Goal: Task Accomplishment & Management: Manage account settings

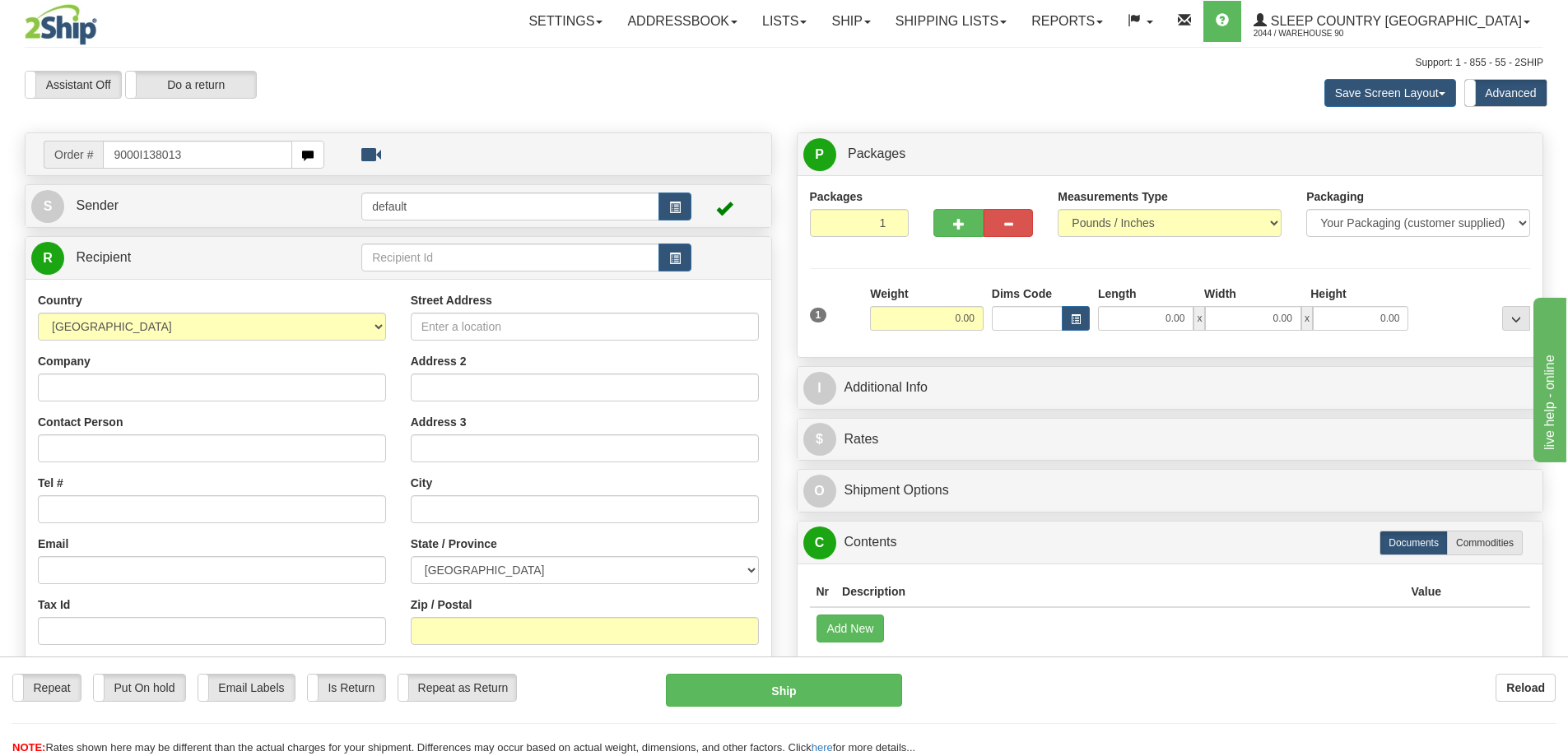
type input "9000I138013"
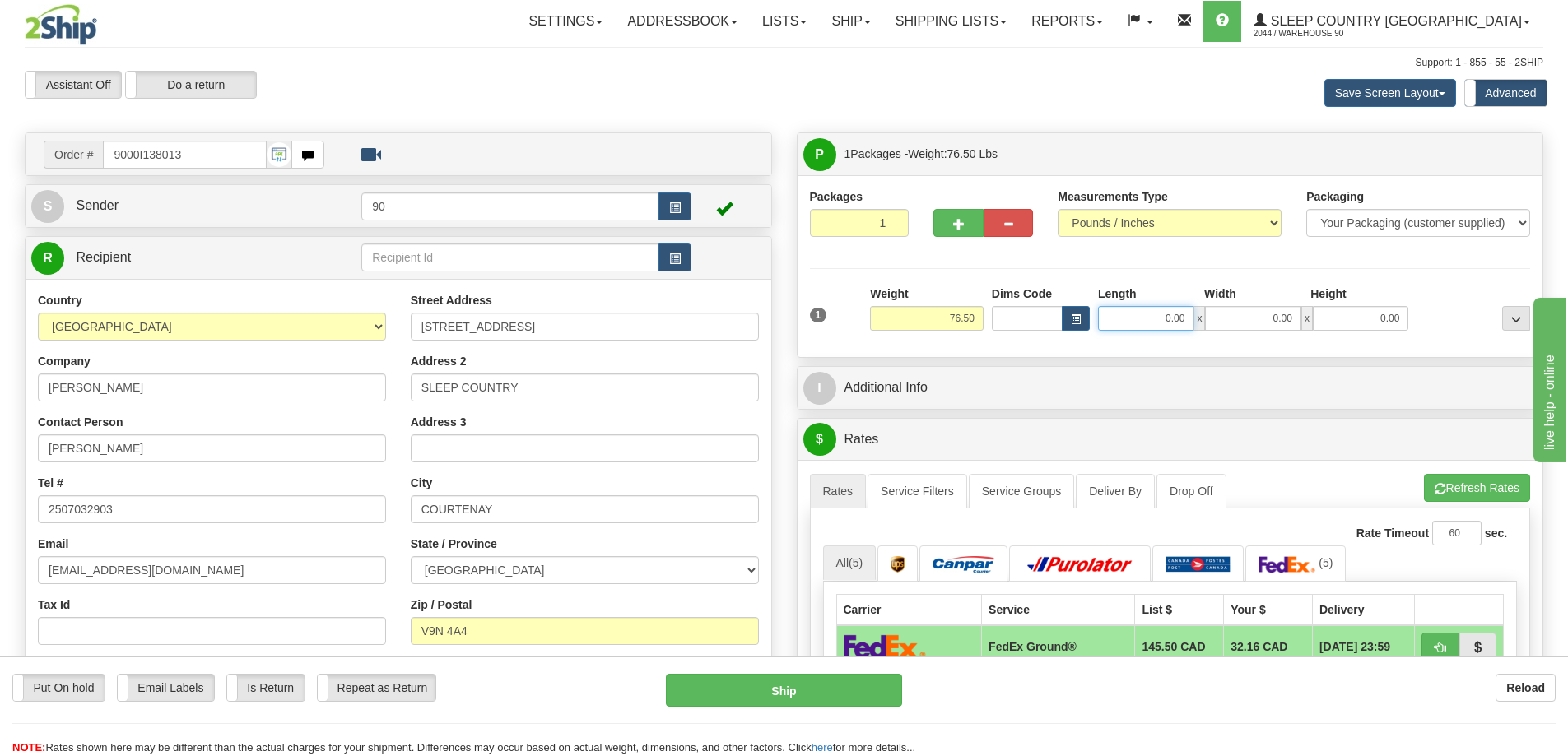
drag, startPoint x: 1148, startPoint y: 310, endPoint x: 1228, endPoint y: 309, distance: 80.0
click at [1228, 309] on div "0.00 x 0.00 x 0.00" at bounding box center [1253, 318] width 310 height 25
type input "44.00"
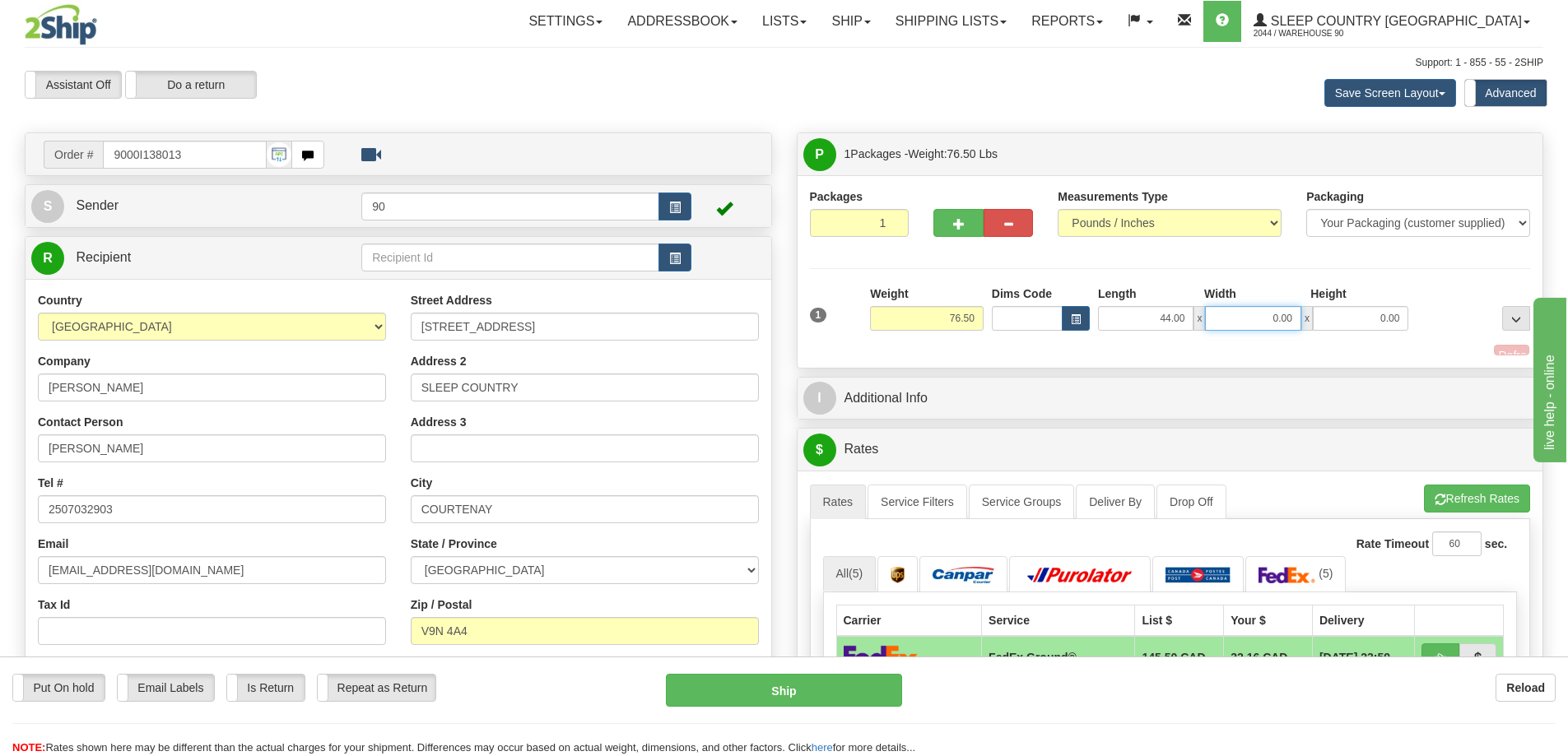
drag, startPoint x: 1263, startPoint y: 318, endPoint x: 1286, endPoint y: 317, distance: 23.0
click at [1285, 317] on input "0.00" at bounding box center [1253, 318] width 96 height 25
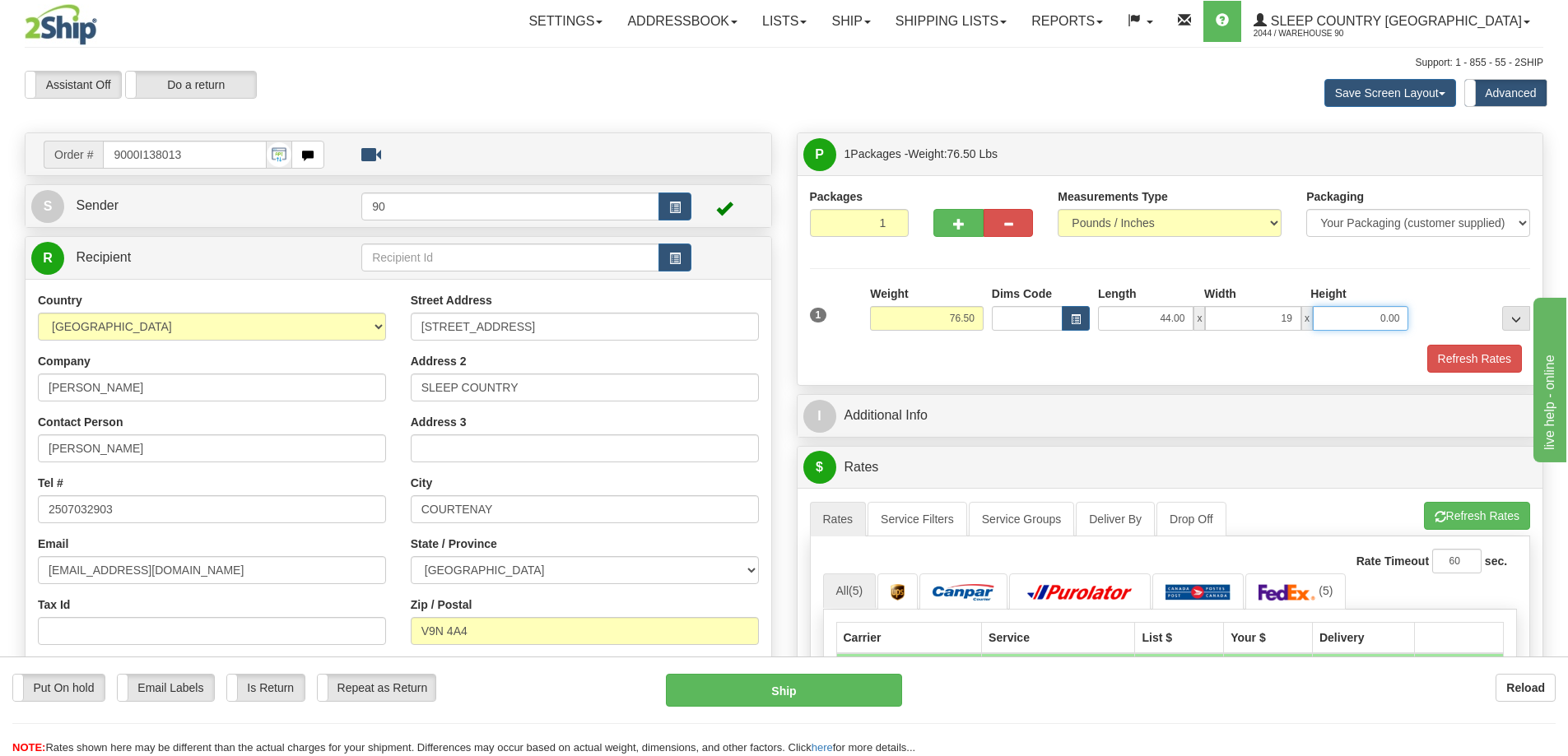
type input "19.00"
drag, startPoint x: 1374, startPoint y: 314, endPoint x: 1420, endPoint y: 314, distance: 46.0
click at [1420, 314] on div "1 Weight 76.50 Dims Code x x" at bounding box center [1170, 315] width 729 height 59
type input "19.00"
click at [1461, 359] on button "Refresh Rates" at bounding box center [1475, 358] width 95 height 28
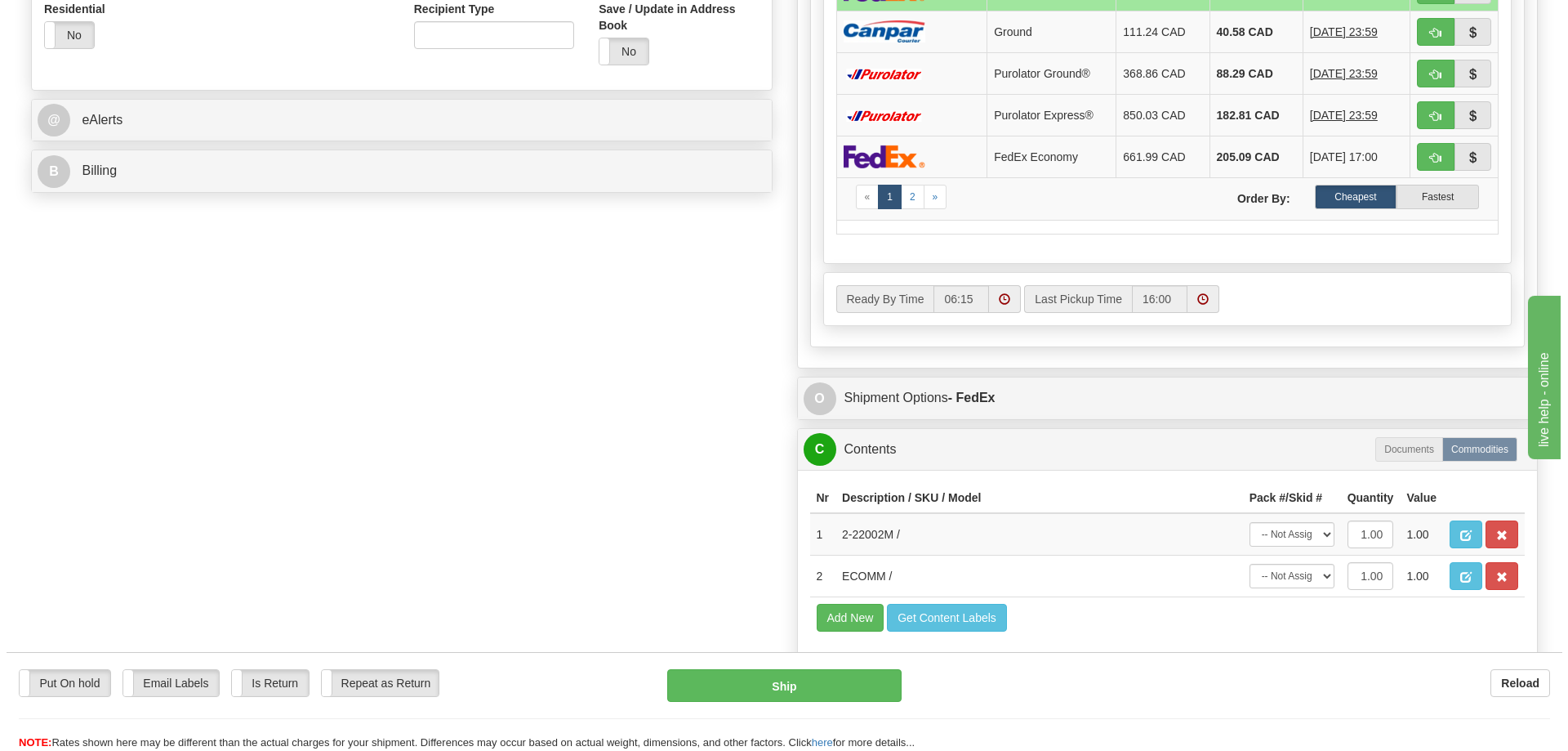
scroll to position [736, 0]
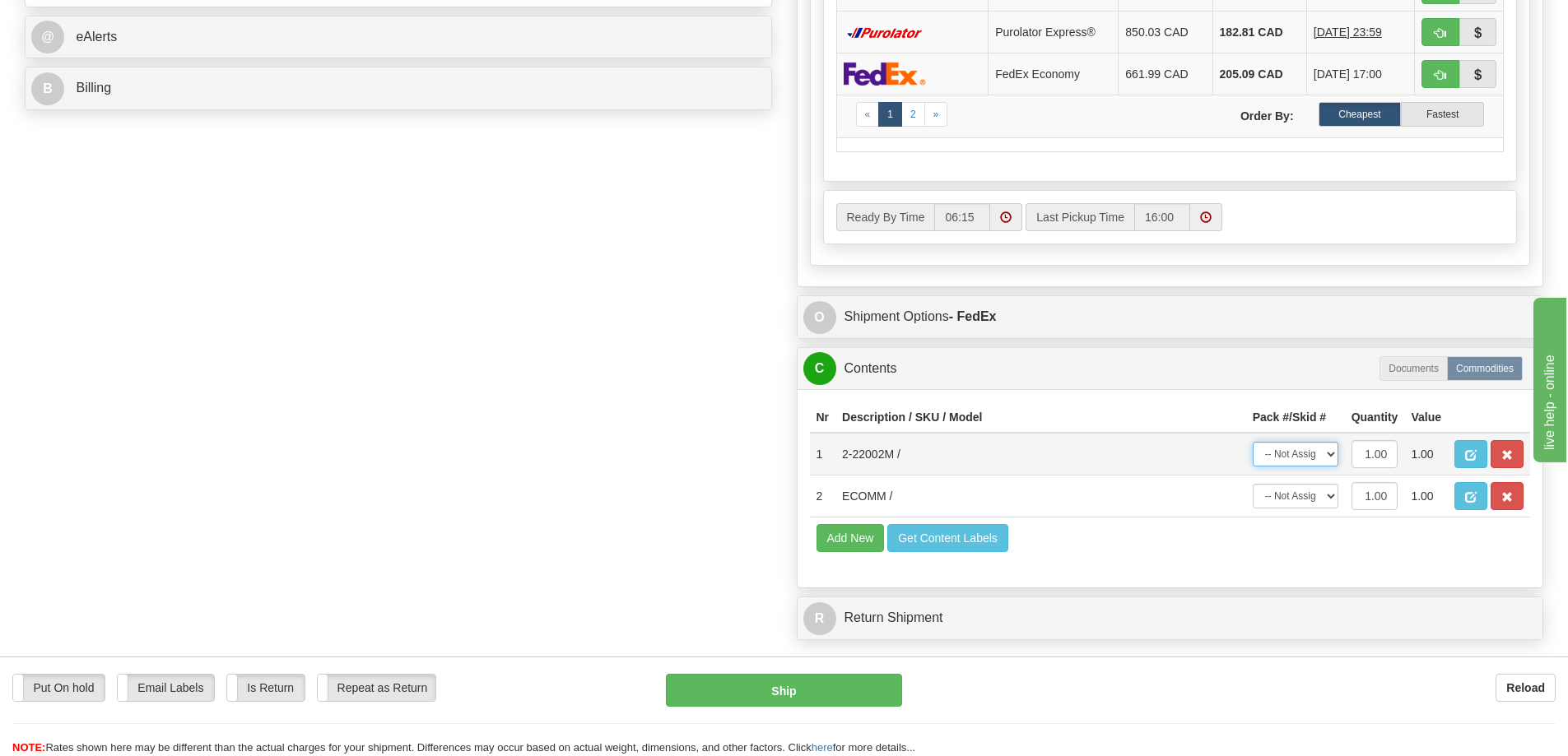
drag, startPoint x: 1310, startPoint y: 452, endPoint x: 1310, endPoint y: 462, distance: 10.0
click at [1310, 452] on select "-- Not Assigned -- Package 1" at bounding box center [1295, 454] width 85 height 25
select select "0"
click at [1253, 442] on select "-- Not Assigned -- Package 1" at bounding box center [1295, 454] width 85 height 25
click at [1302, 505] on select "-- Not Assigned -- Package 1" at bounding box center [1295, 496] width 85 height 25
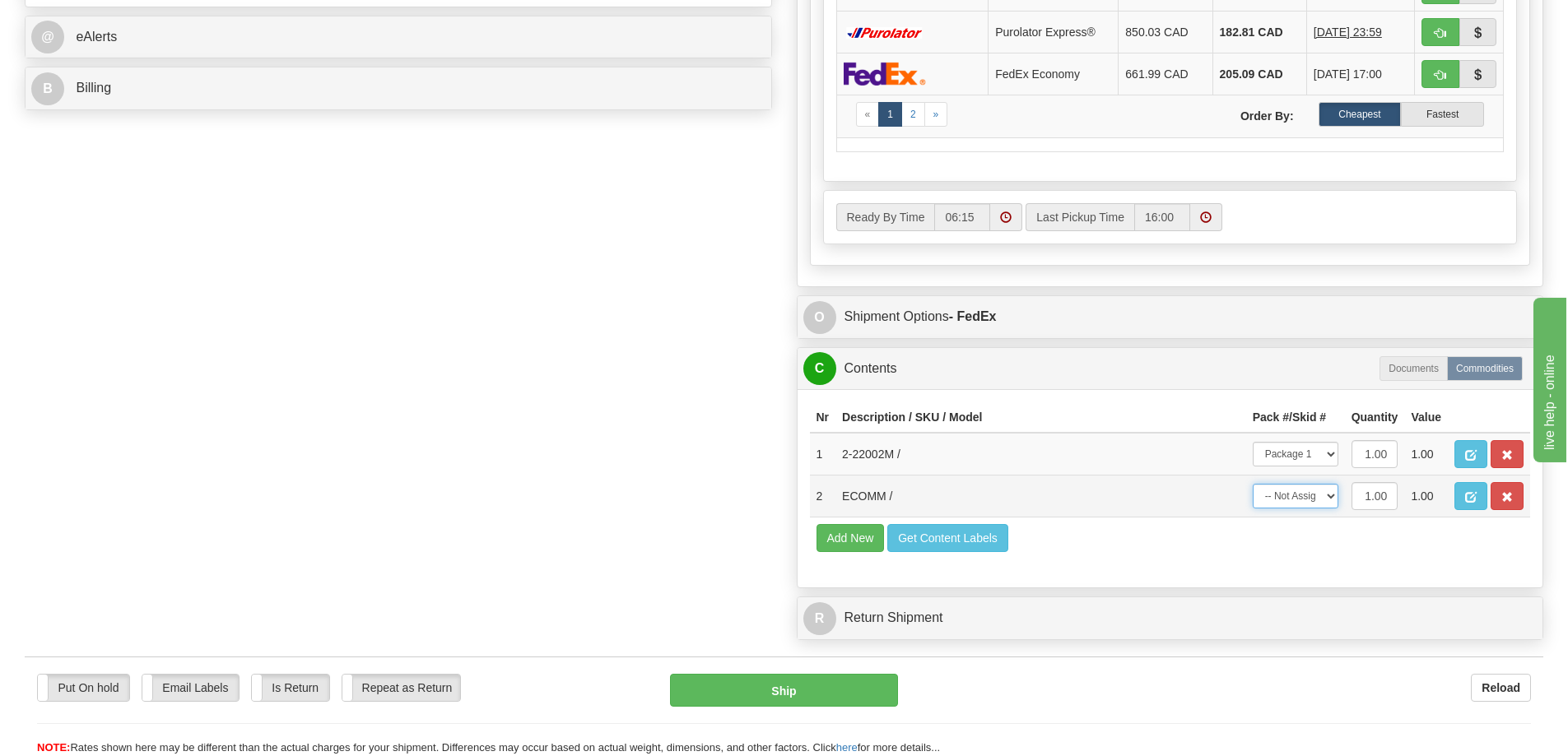
select select "0"
click at [1253, 484] on select "-- Not Assigned -- Package 1" at bounding box center [1295, 496] width 85 height 25
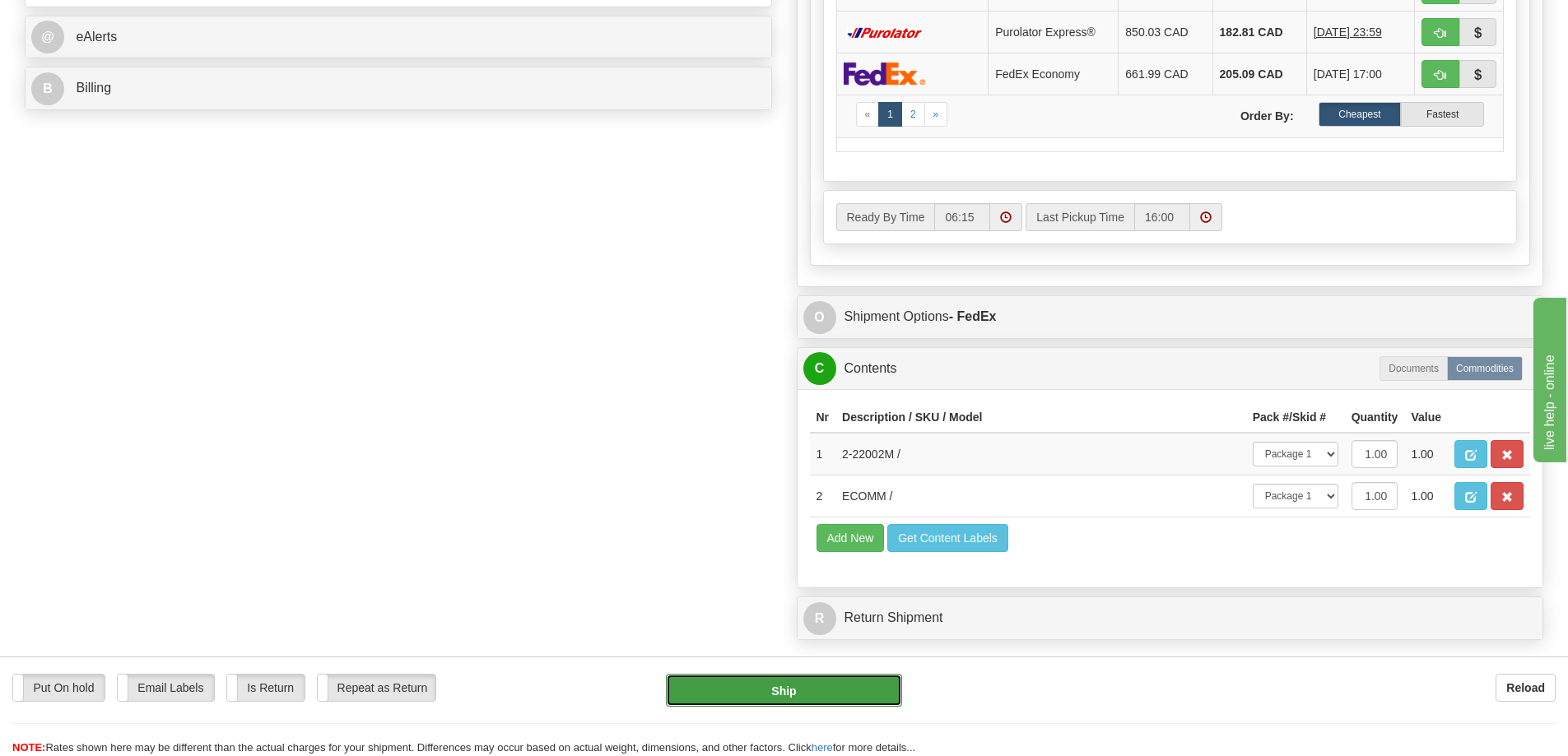
click at [838, 692] on button "Ship" at bounding box center [784, 690] width 236 height 33
type input "92"
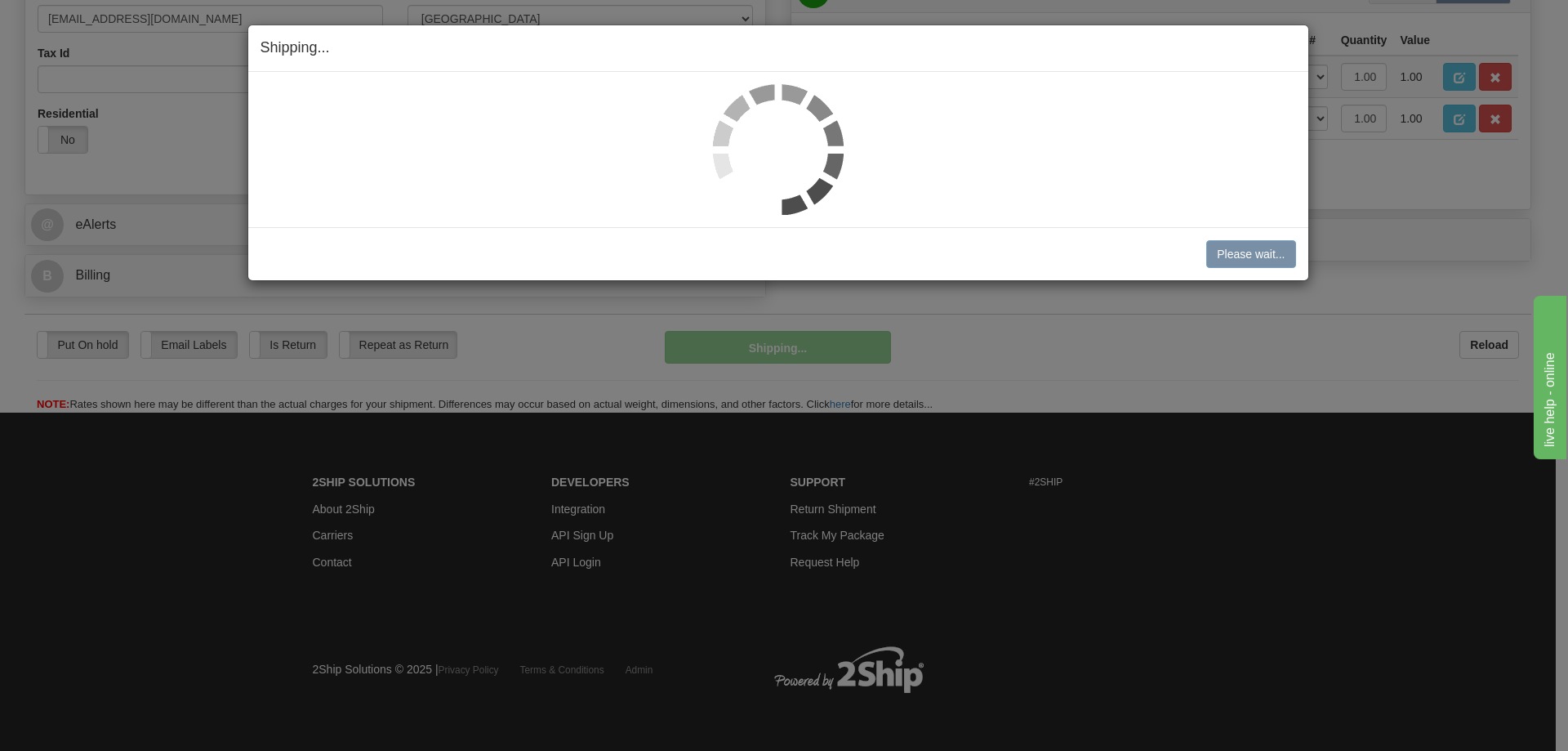
scroll to position [548, 0]
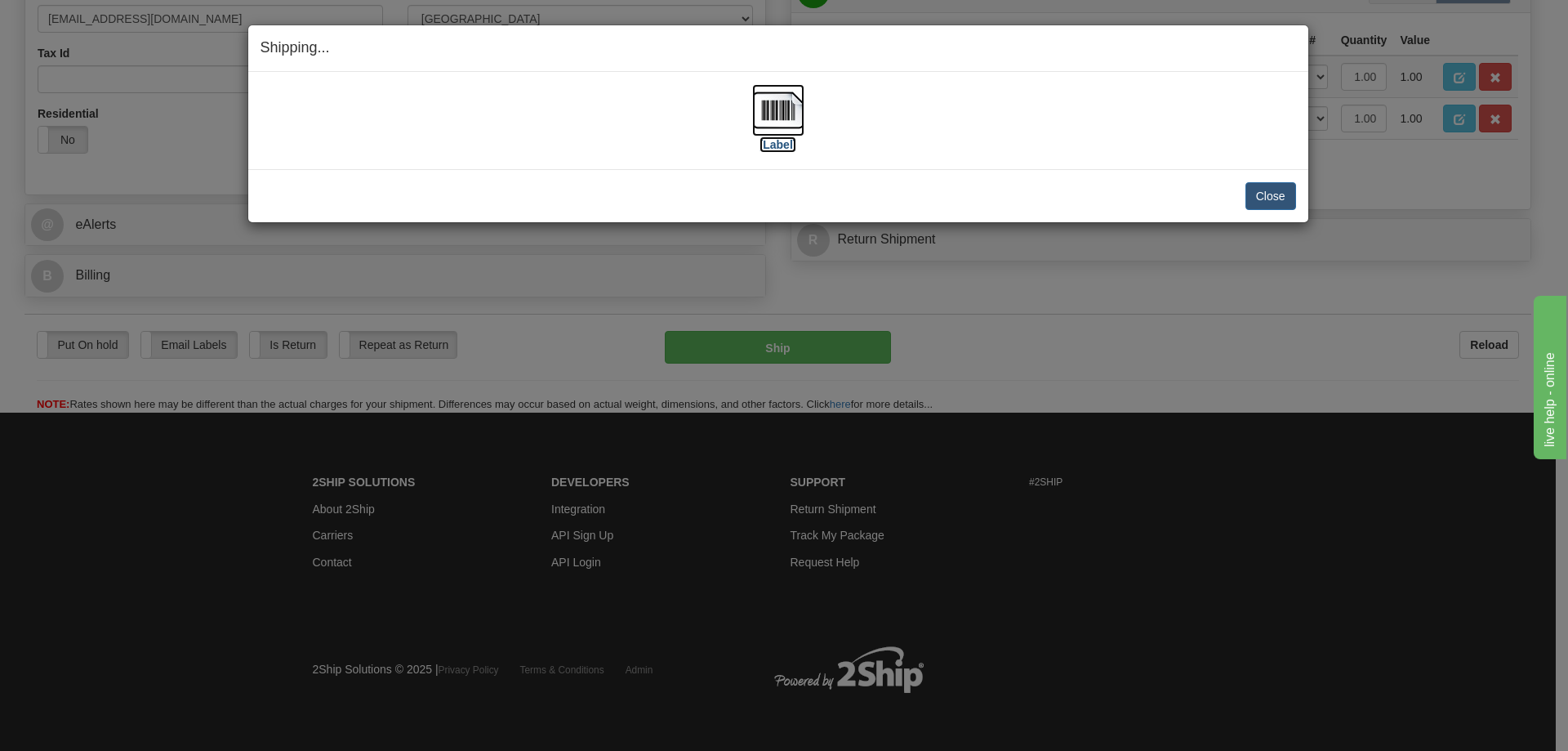
click at [781, 150] on label "[Label]" at bounding box center [779, 145] width 38 height 16
click at [1263, 198] on button "Close" at bounding box center [1270, 196] width 50 height 27
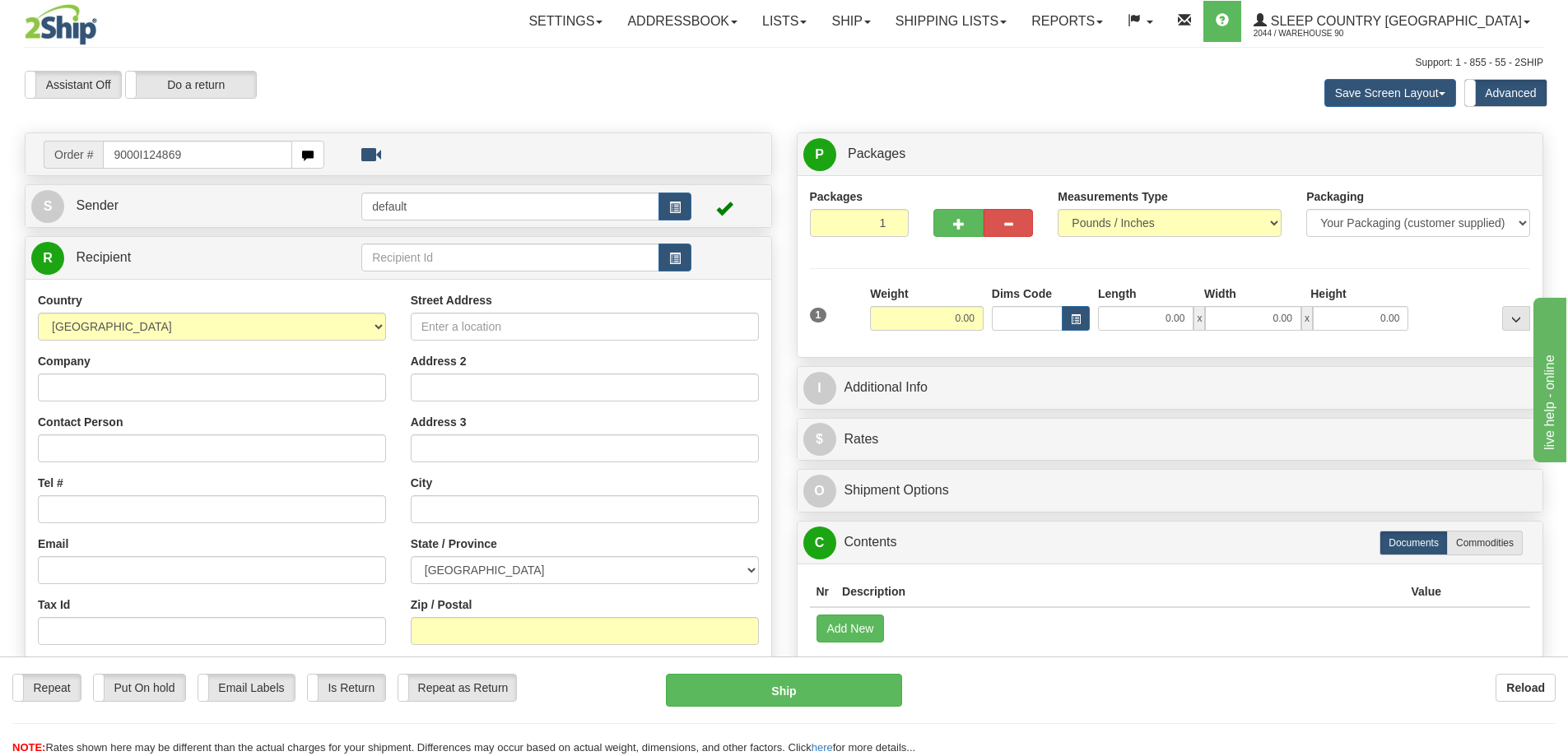
type input "9000I124869"
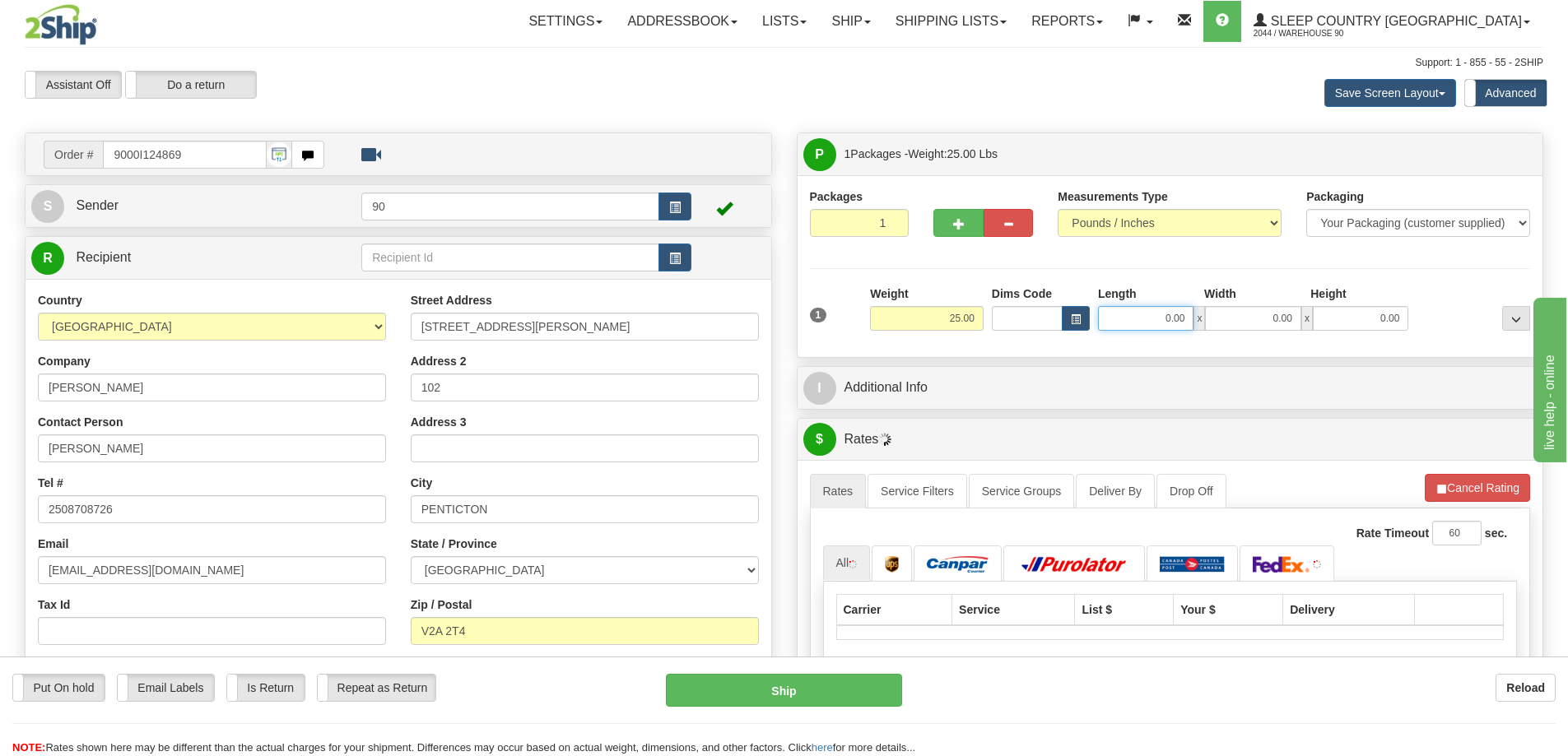
drag, startPoint x: 1156, startPoint y: 314, endPoint x: 1205, endPoint y: 321, distance: 49.5
click at [1205, 323] on div "0.00 x 0.00 x 0.00" at bounding box center [1253, 318] width 310 height 25
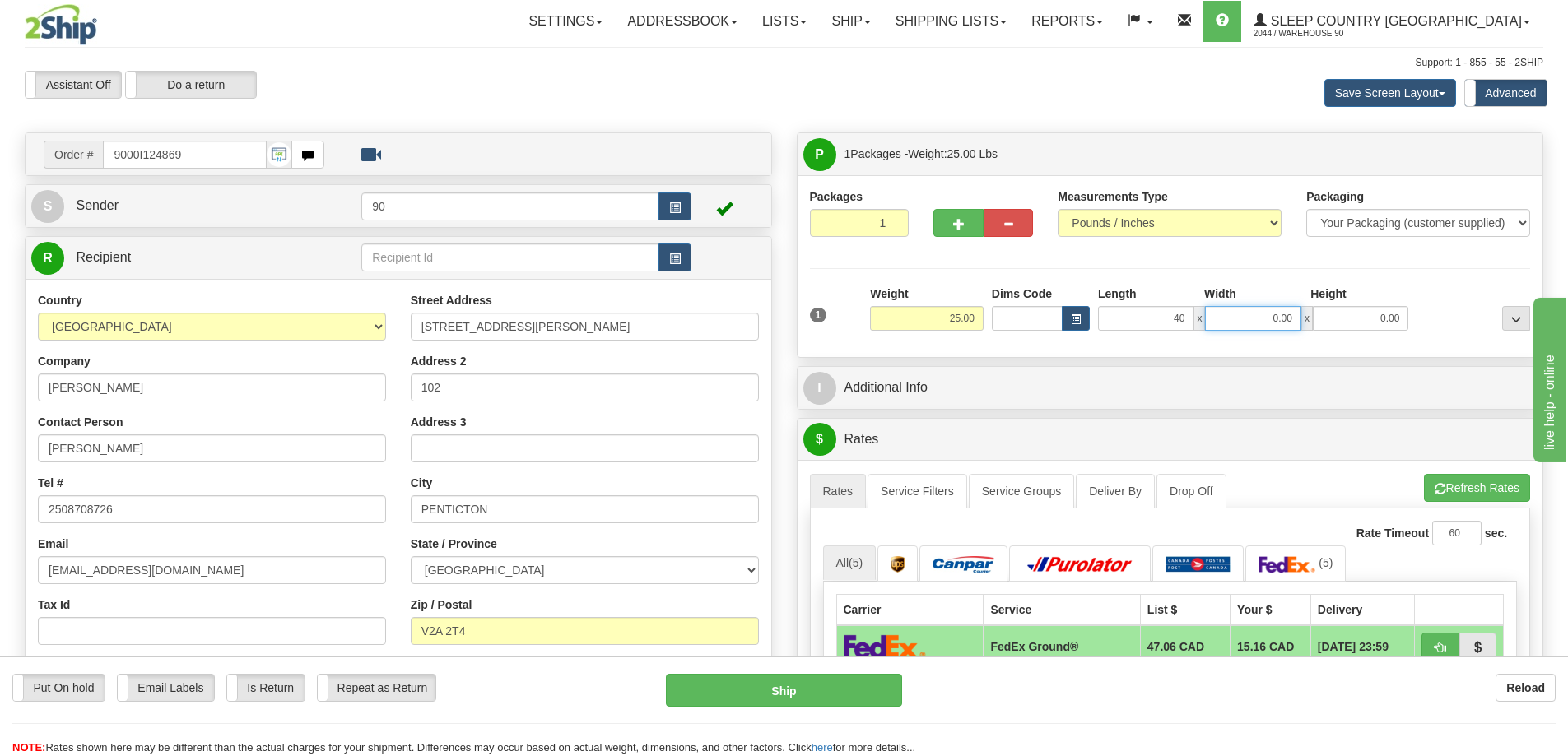
type input "40.00"
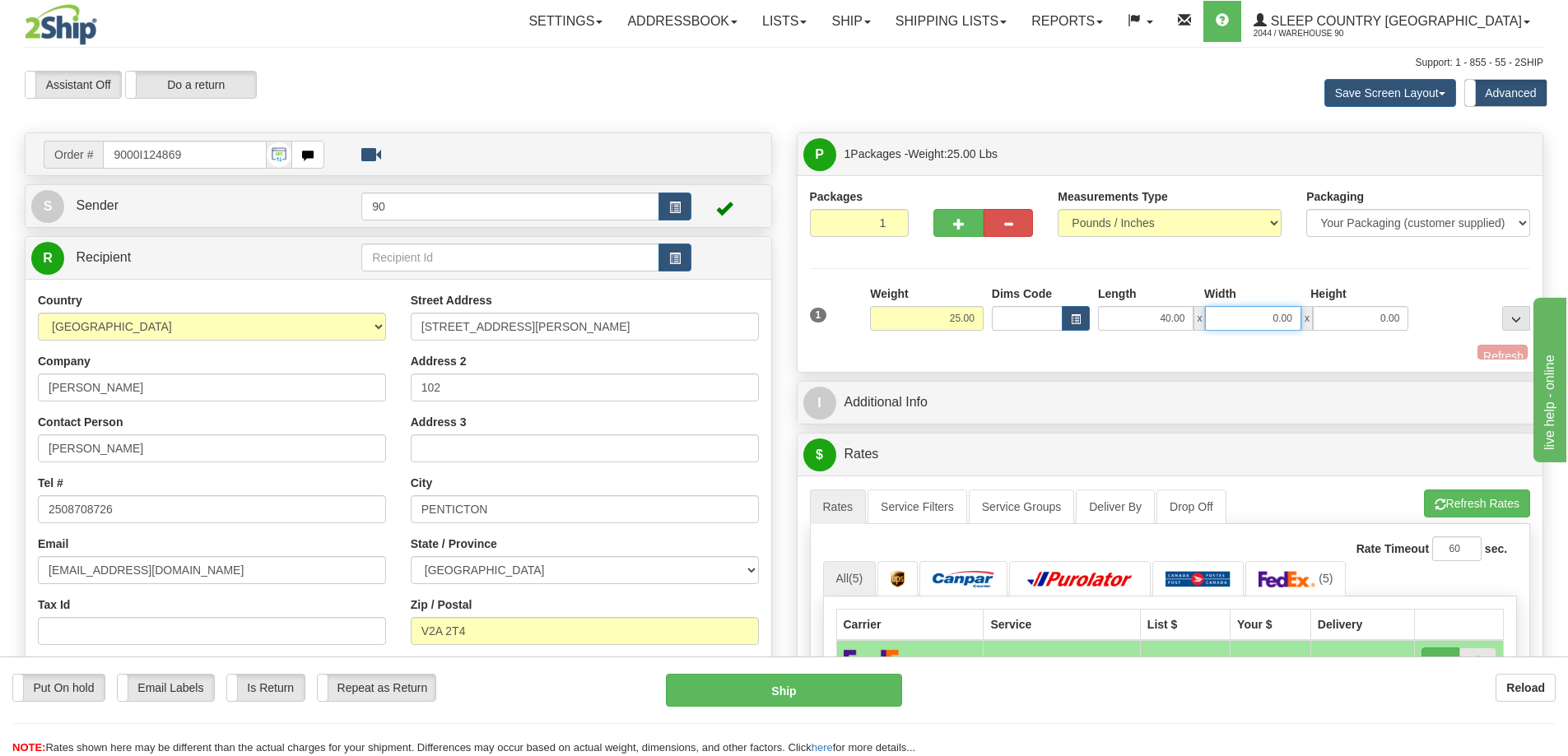
drag, startPoint x: 1254, startPoint y: 318, endPoint x: 1333, endPoint y: 323, distance: 79.2
click at [1333, 323] on div "40.00 x 0.00 x 0.00" at bounding box center [1253, 318] width 310 height 25
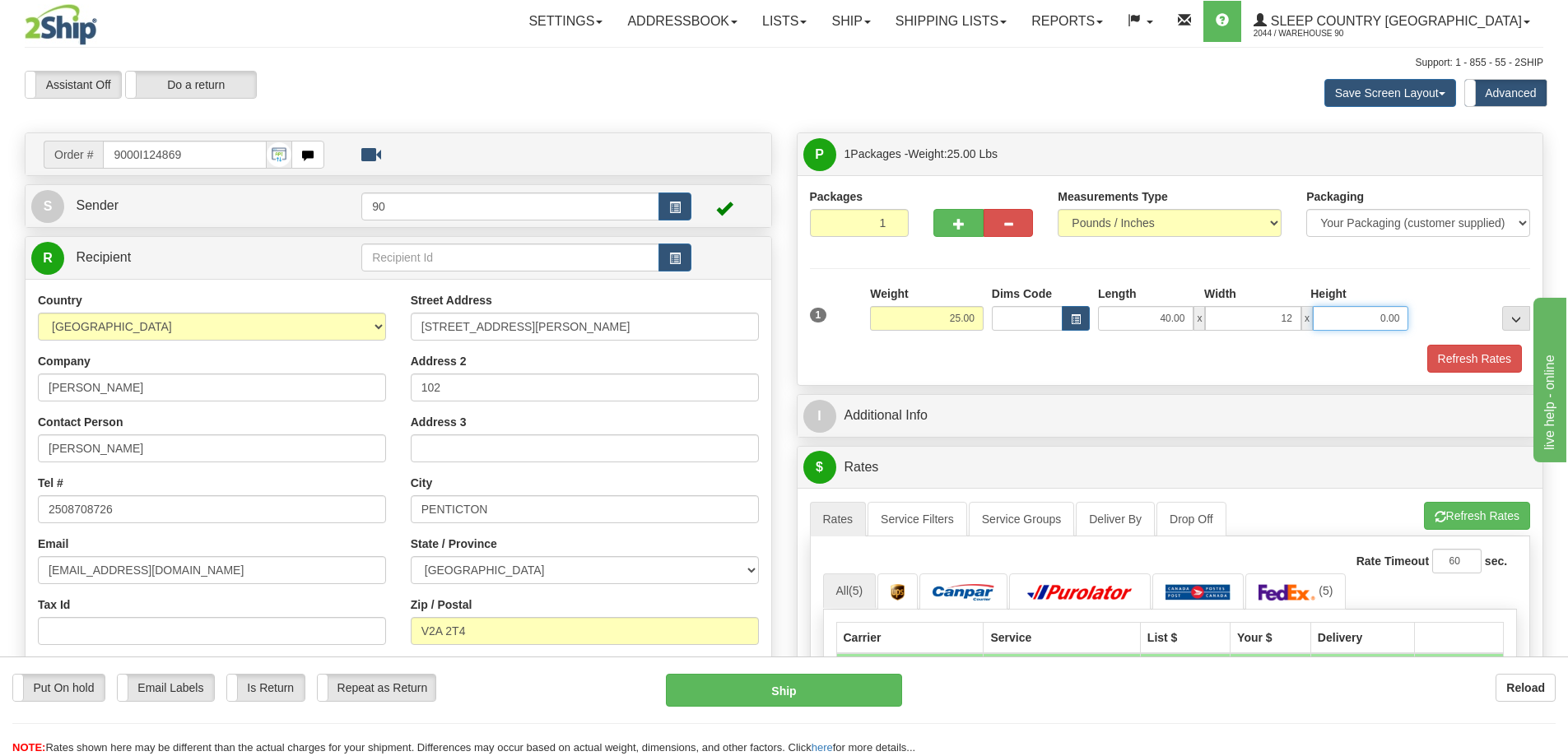
type input "12.00"
drag, startPoint x: 1360, startPoint y: 322, endPoint x: 1428, endPoint y: 316, distance: 68.3
click at [1427, 316] on div "1 Weight 25.00 Dims Code x x" at bounding box center [1170, 315] width 729 height 59
type input "12.00"
click at [1445, 348] on button "Refresh Rates" at bounding box center [1475, 358] width 95 height 28
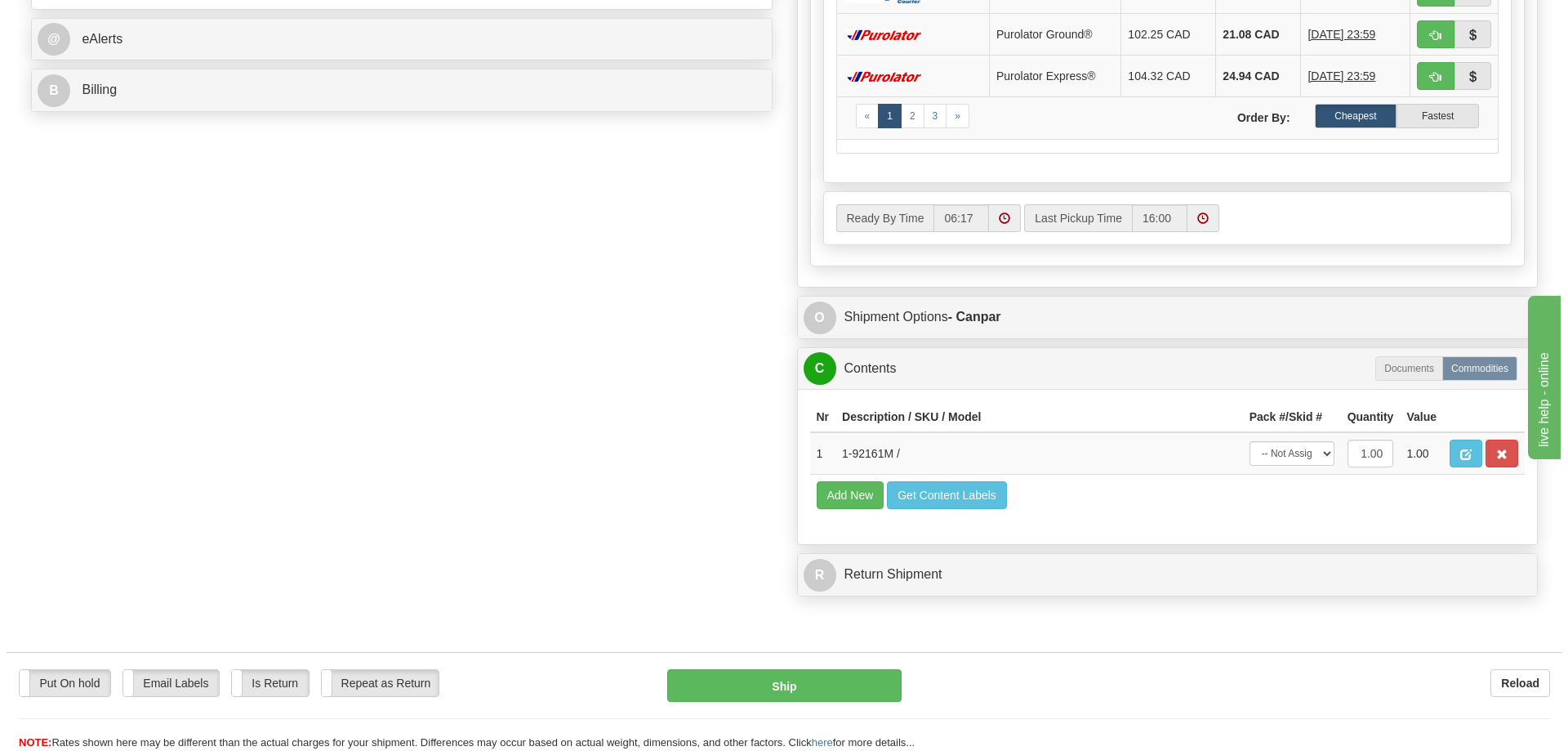
scroll to position [817, 0]
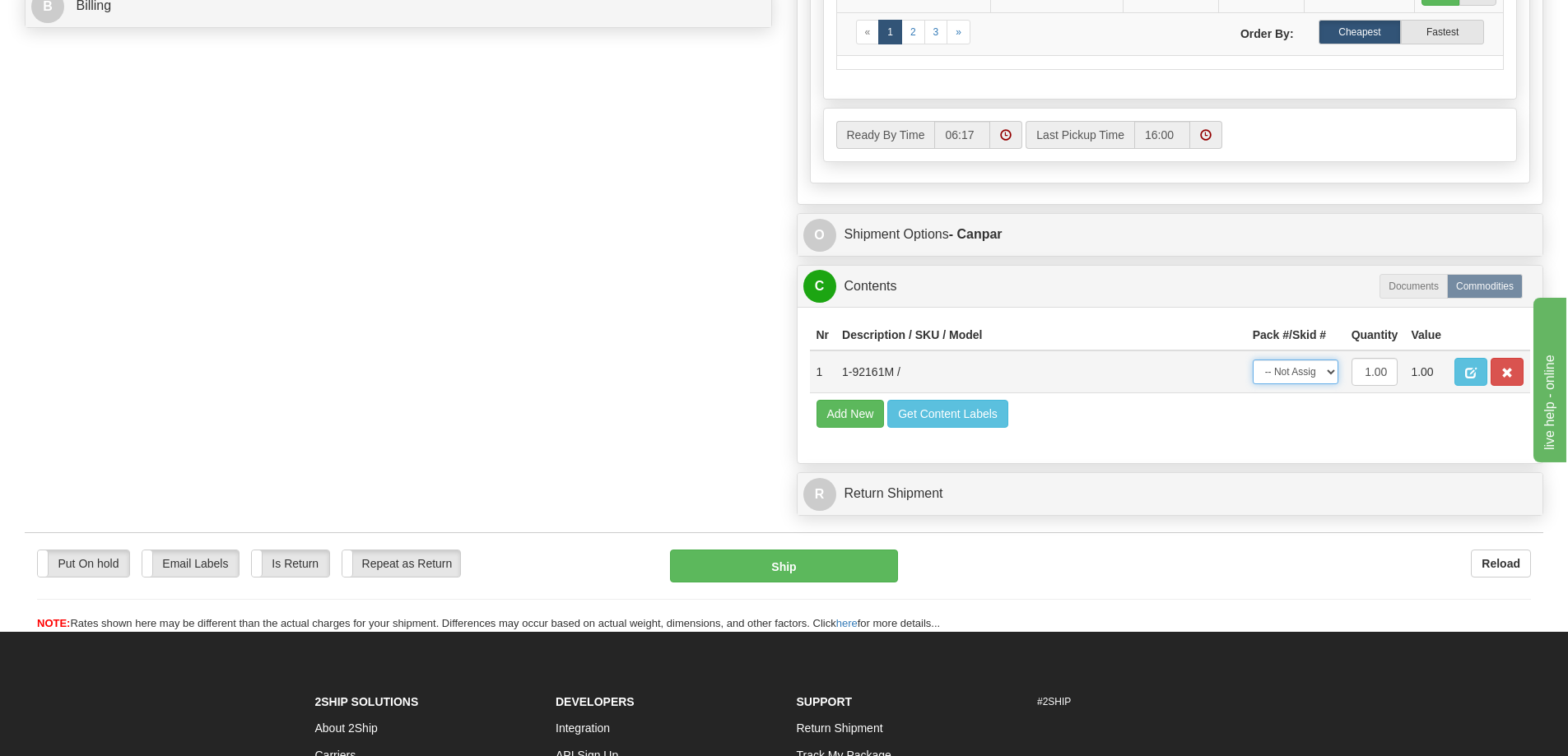
drag, startPoint x: 1283, startPoint y: 372, endPoint x: 1285, endPoint y: 384, distance: 12.2
click at [1283, 376] on select "-- Not Assigned -- Package 1" at bounding box center [1295, 371] width 85 height 25
select select "0"
click at [1253, 359] on select "-- Not Assigned -- Package 1" at bounding box center [1295, 371] width 85 height 25
click at [825, 575] on button "Ship" at bounding box center [784, 566] width 228 height 33
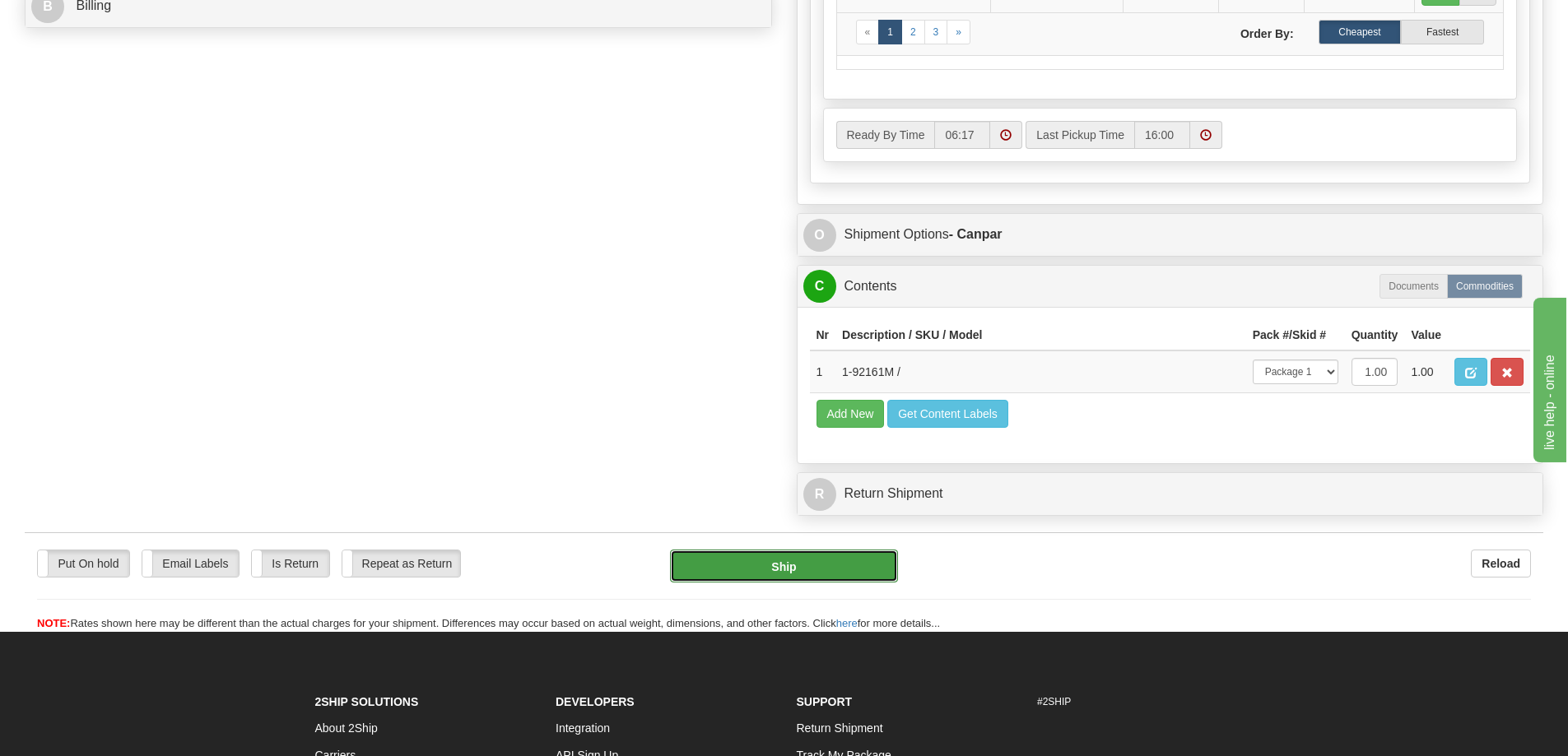
type input "1"
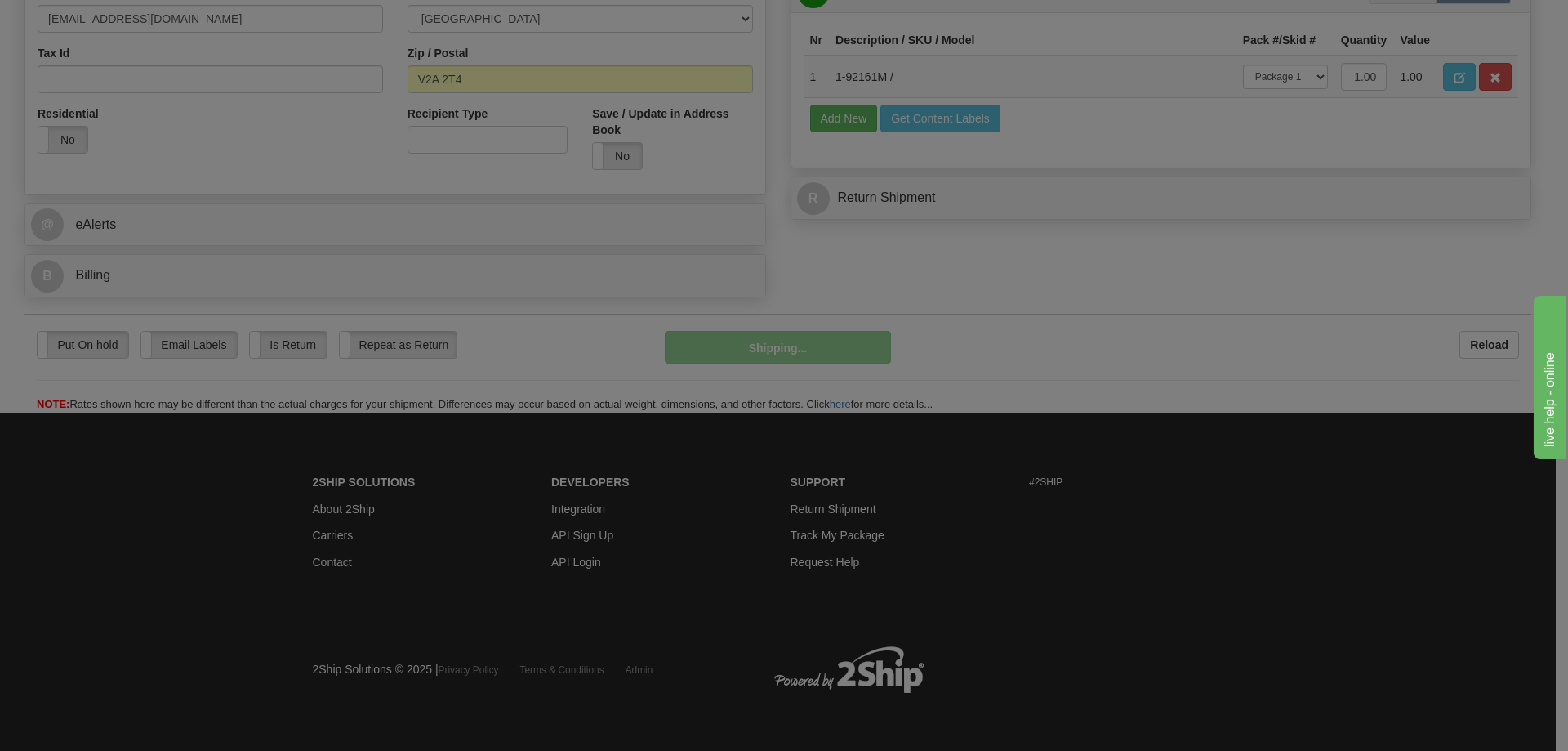
scroll to position [548, 0]
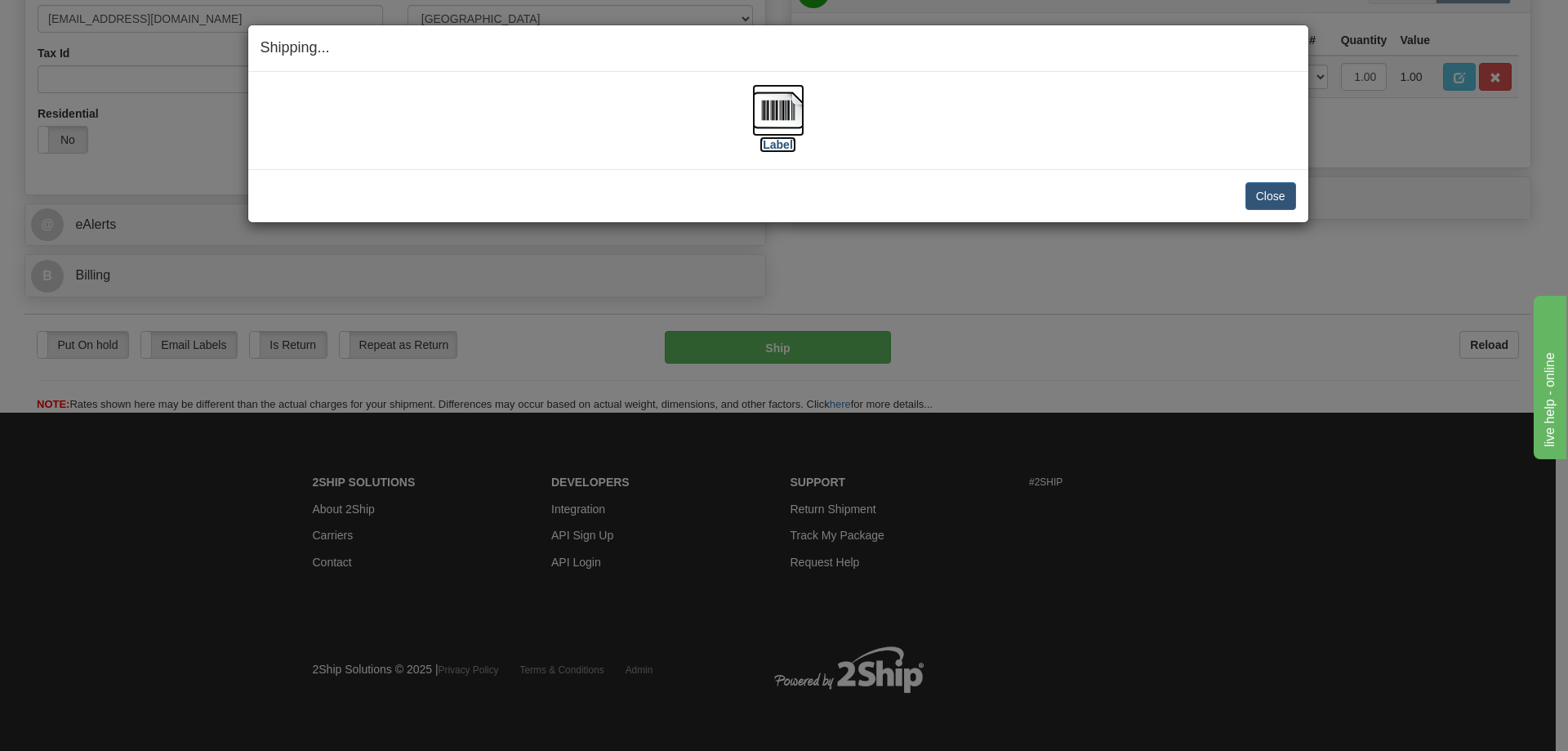
click at [788, 144] on label "[Label]" at bounding box center [779, 145] width 38 height 16
click at [1265, 194] on button "Close" at bounding box center [1270, 196] width 50 height 27
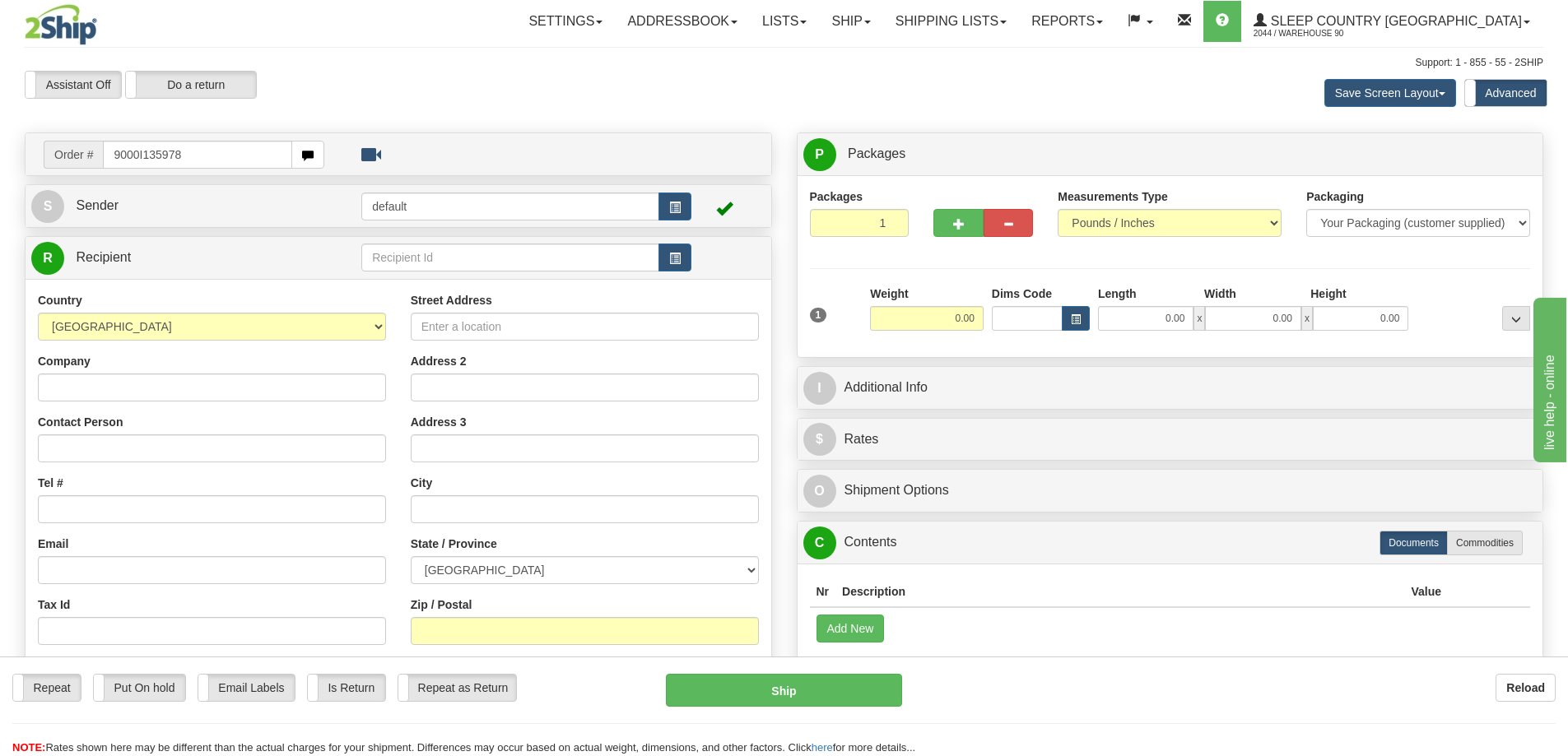
type input "9000I135978"
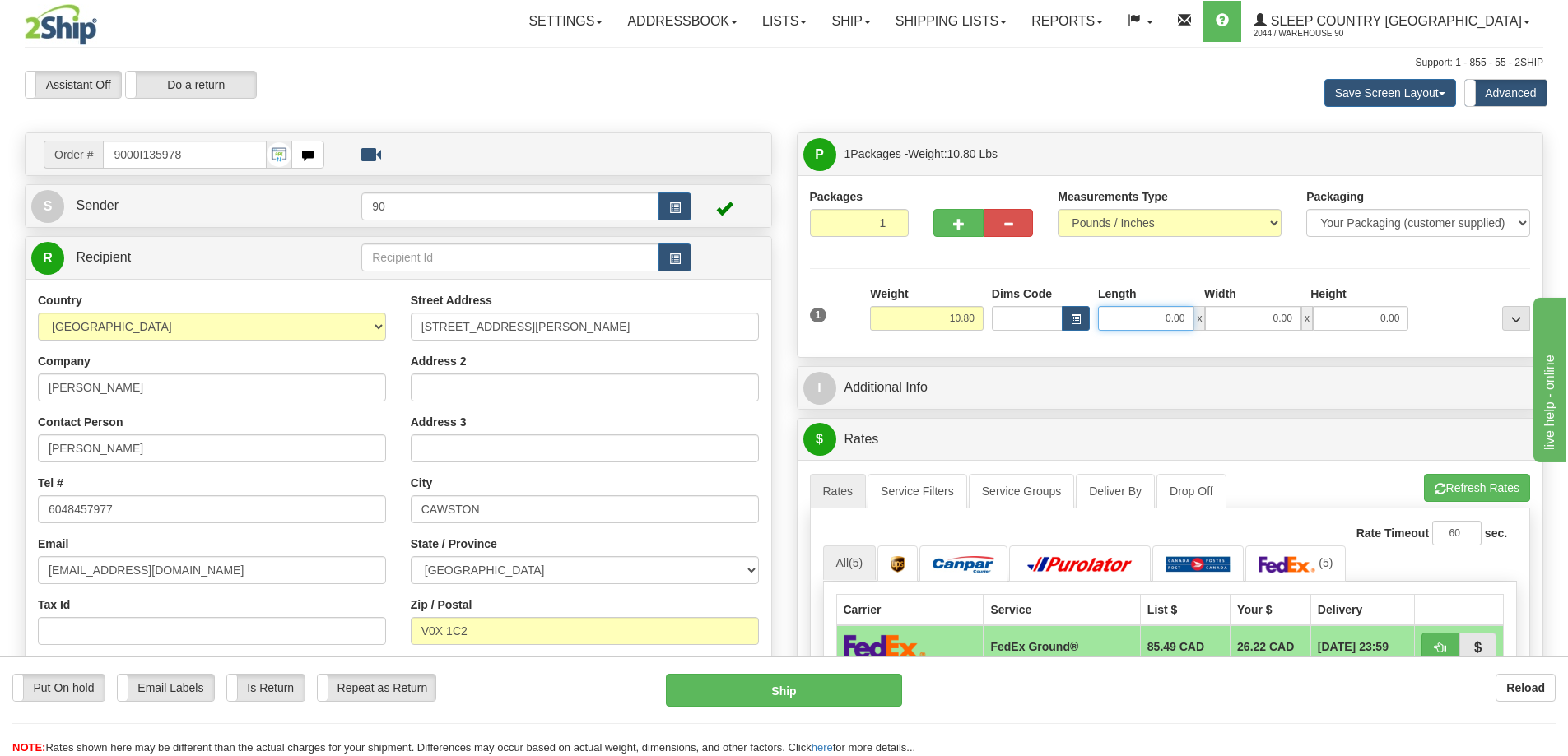
drag, startPoint x: 1148, startPoint y: 319, endPoint x: 1274, endPoint y: 323, distance: 126.1
click at [1268, 328] on div "0.00 x 0.00 x 0.00" at bounding box center [1253, 318] width 310 height 25
type input "11.00"
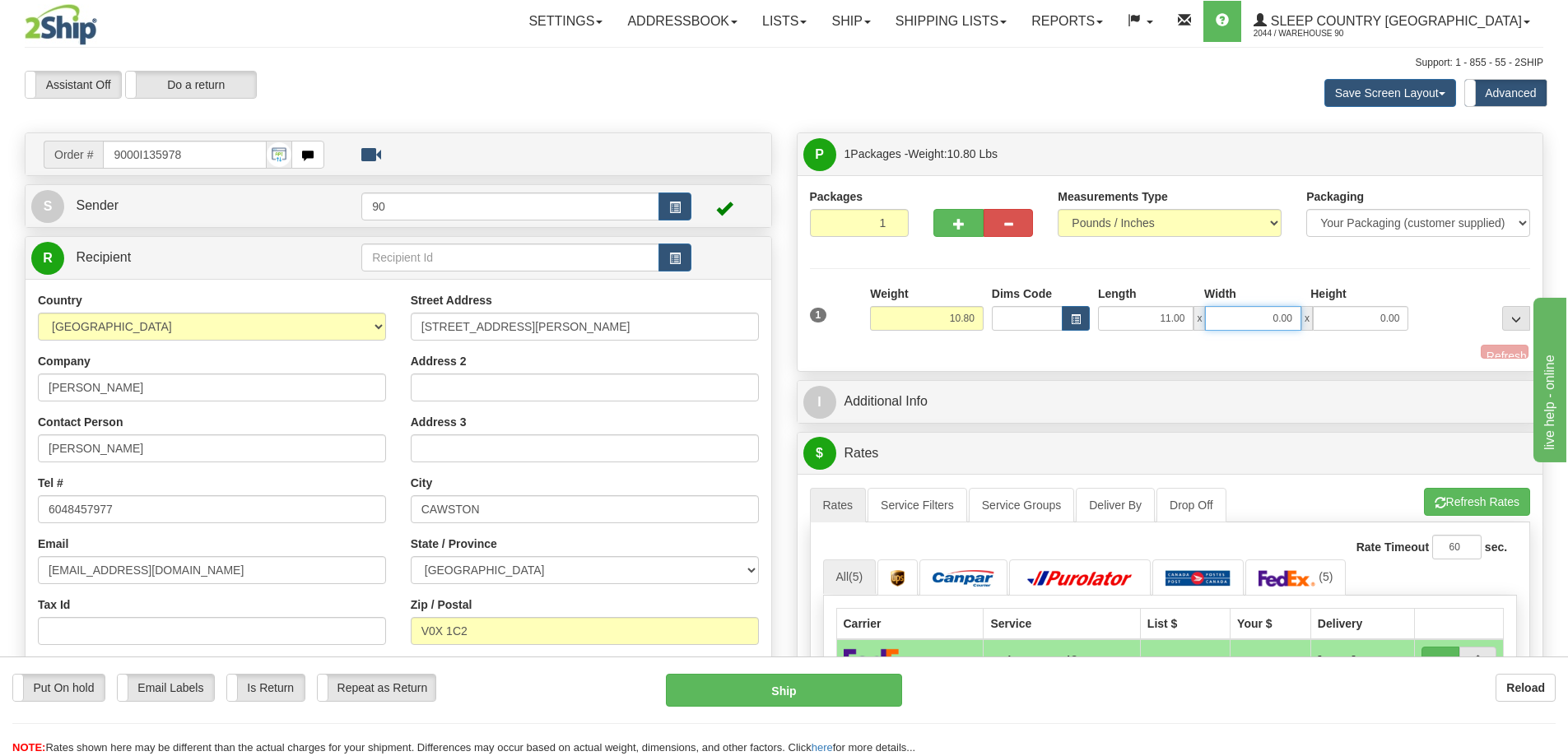
drag, startPoint x: 1259, startPoint y: 318, endPoint x: 1354, endPoint y: 325, distance: 95.3
click at [1336, 327] on div "11.00 x 0.00 x 0.00" at bounding box center [1253, 318] width 310 height 25
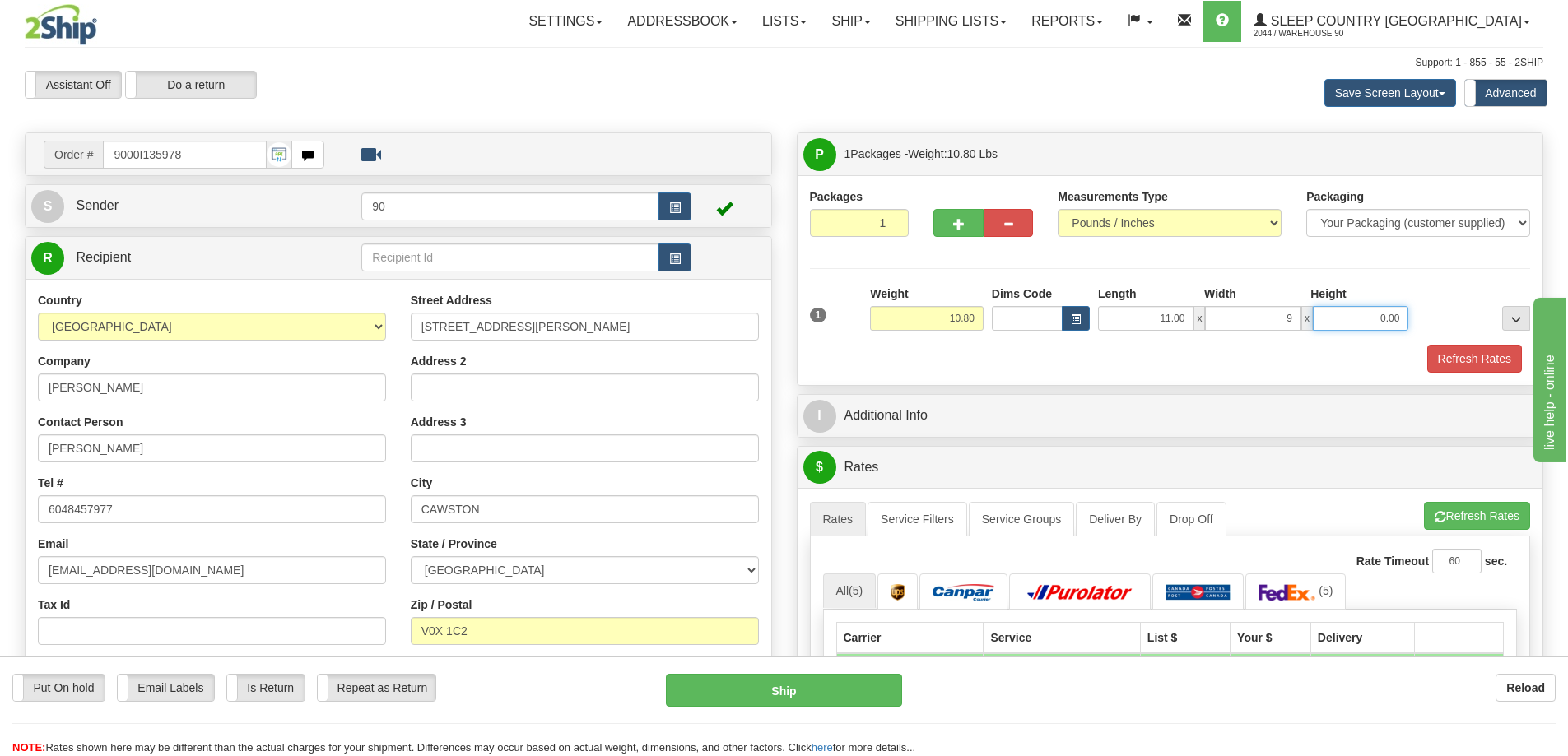
type input "9.00"
drag, startPoint x: 1389, startPoint y: 324, endPoint x: 1479, endPoint y: 324, distance: 90.0
click at [1476, 325] on div "1 Weight 10.80 Dims Code x x" at bounding box center [1170, 315] width 729 height 59
type input "9.00"
click at [1483, 366] on button "Refresh Rates" at bounding box center [1475, 358] width 95 height 28
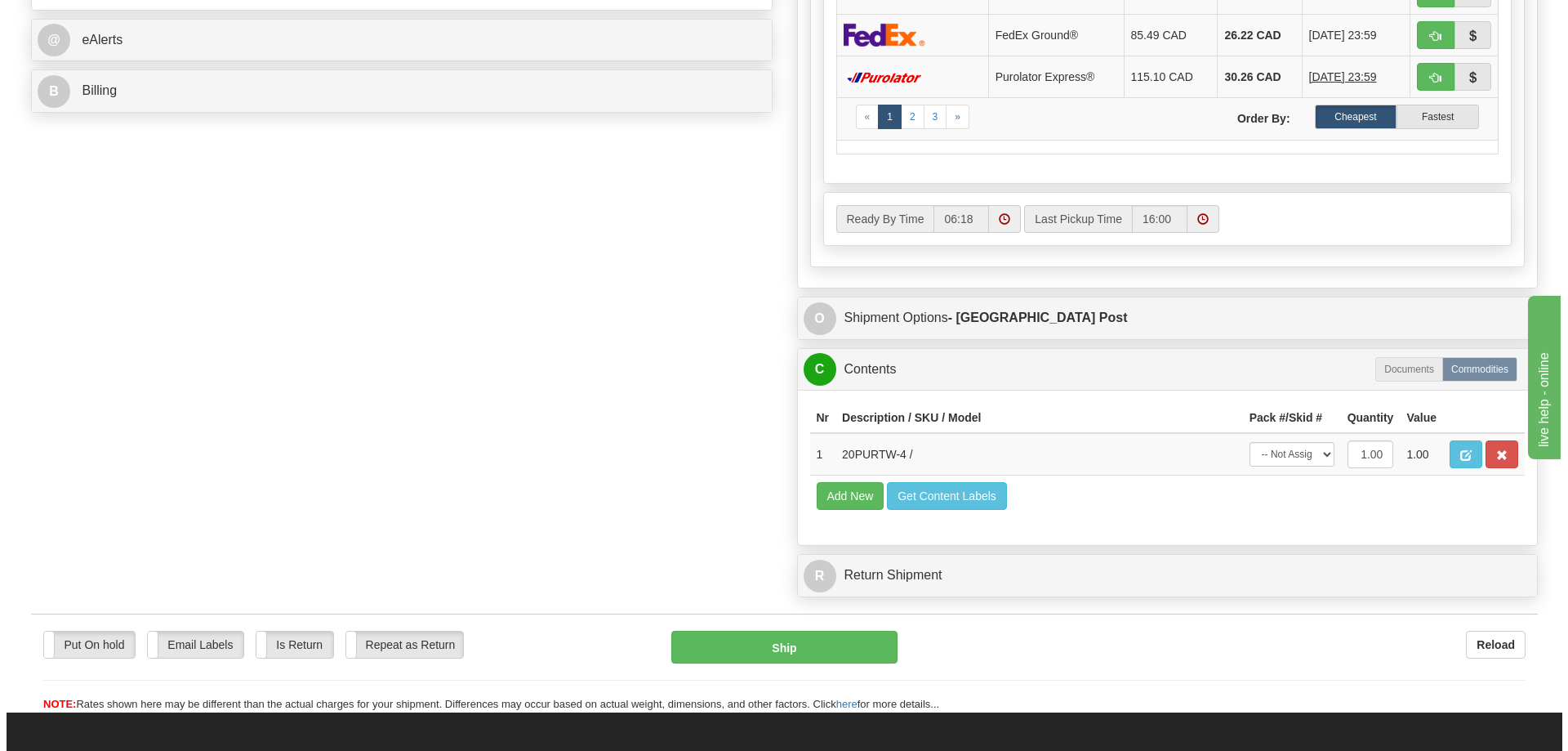
scroll to position [736, 0]
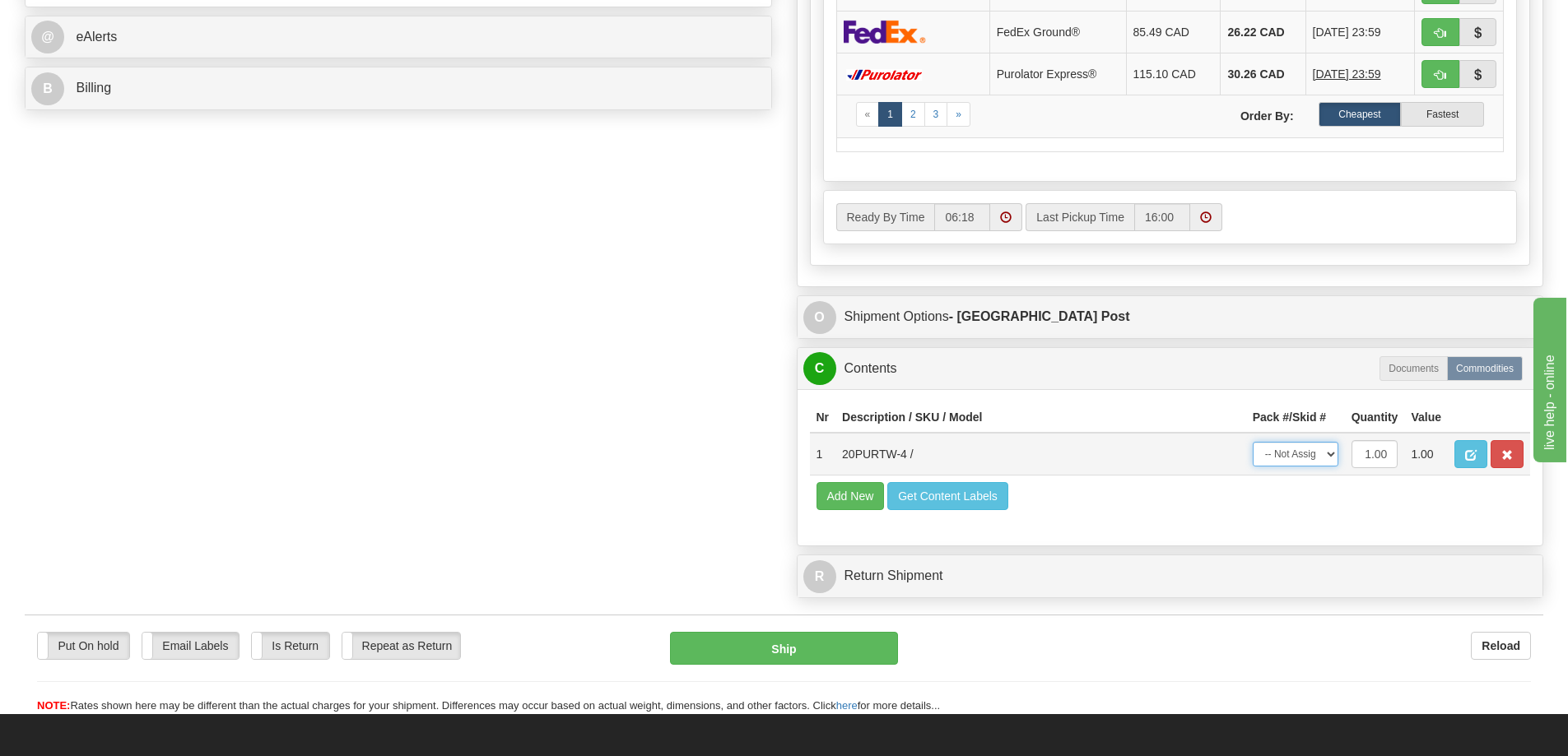
click at [1322, 457] on select "-- Not Assigned -- Package 1" at bounding box center [1295, 454] width 85 height 25
select select "0"
click at [1253, 442] on select "-- Not Assigned -- Package 1" at bounding box center [1295, 454] width 85 height 25
click at [806, 651] on button "Ship" at bounding box center [784, 648] width 228 height 33
type input "DOM.EP"
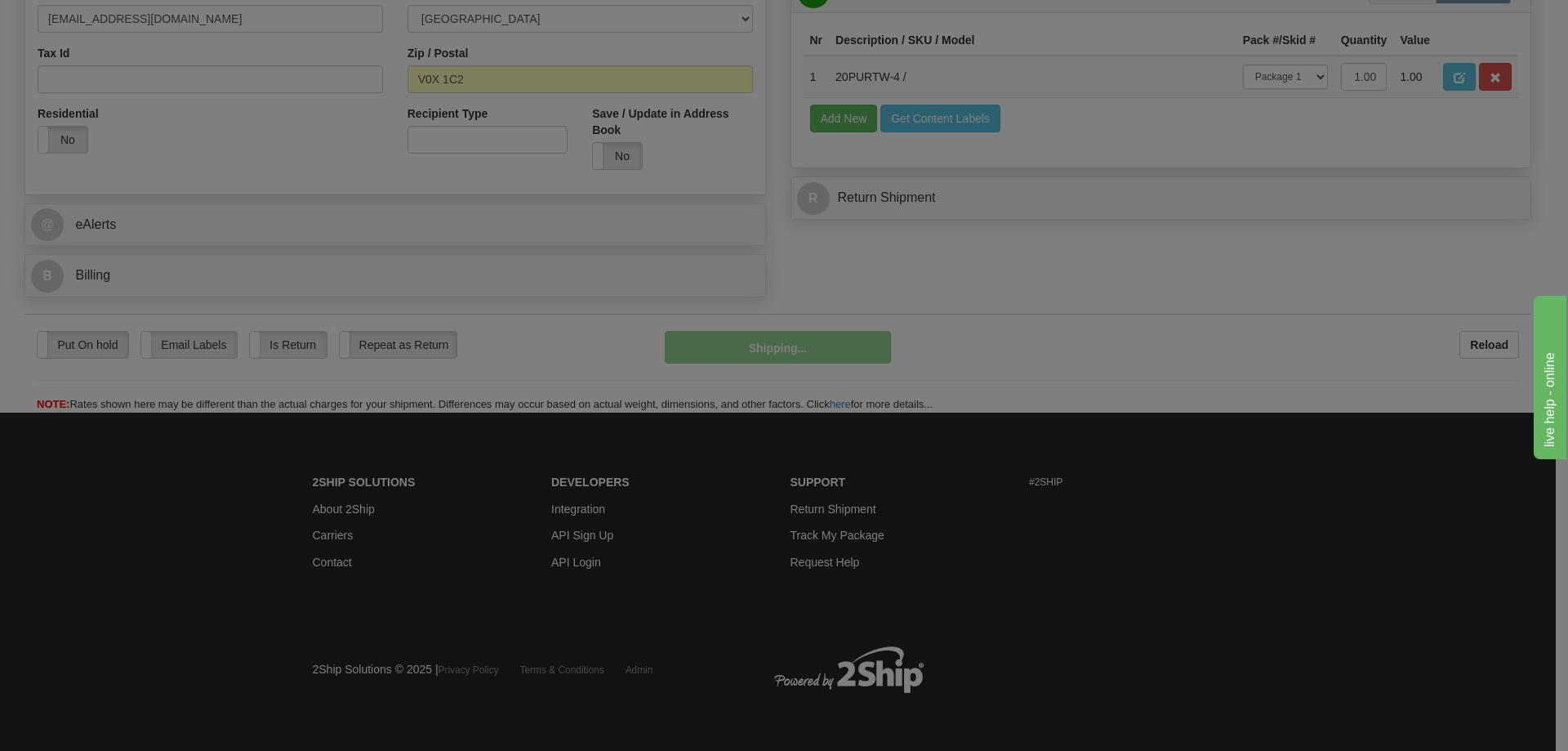
scroll to position [548, 0]
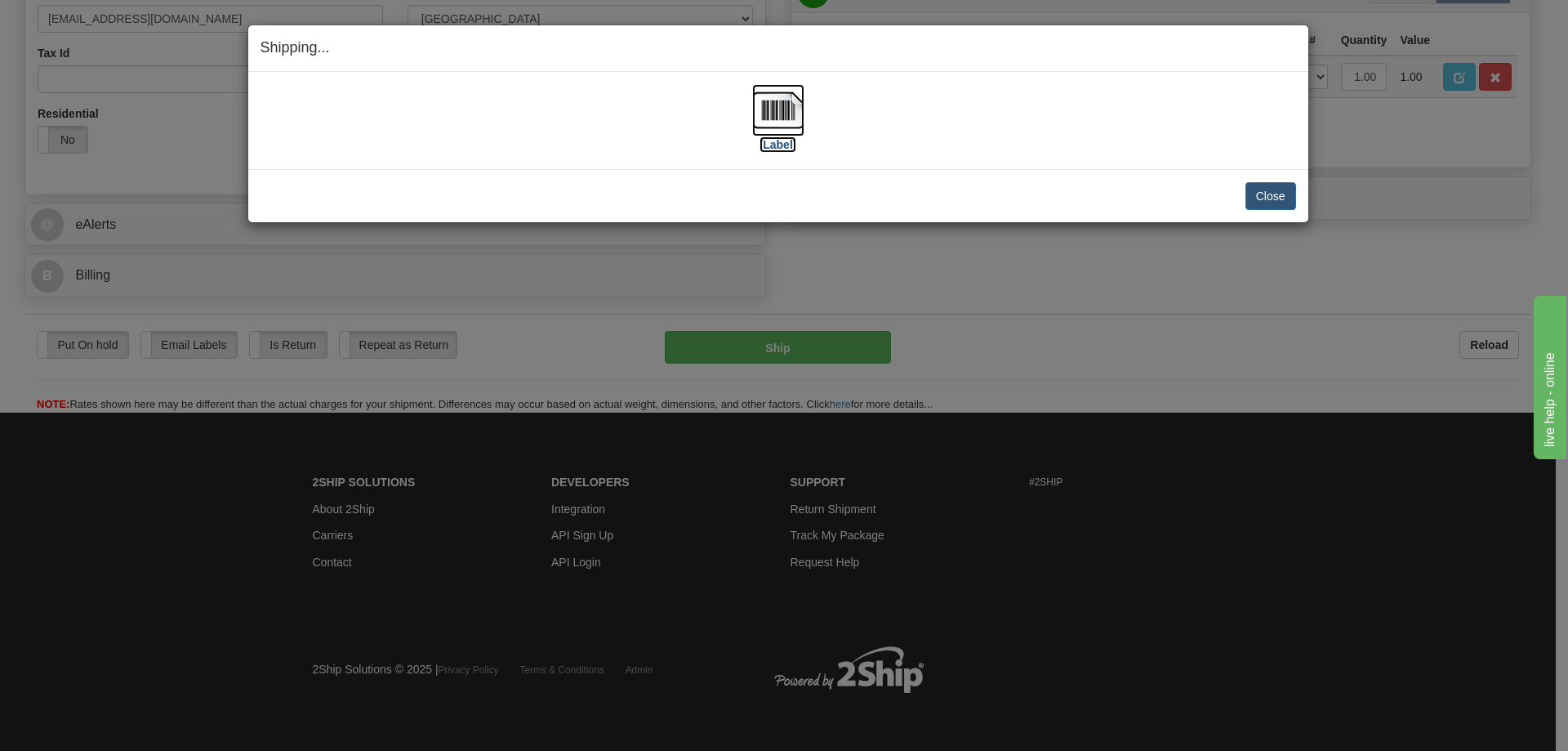
click at [775, 141] on label "[Label]" at bounding box center [779, 145] width 38 height 16
click at [1256, 198] on button "Close" at bounding box center [1270, 196] width 50 height 27
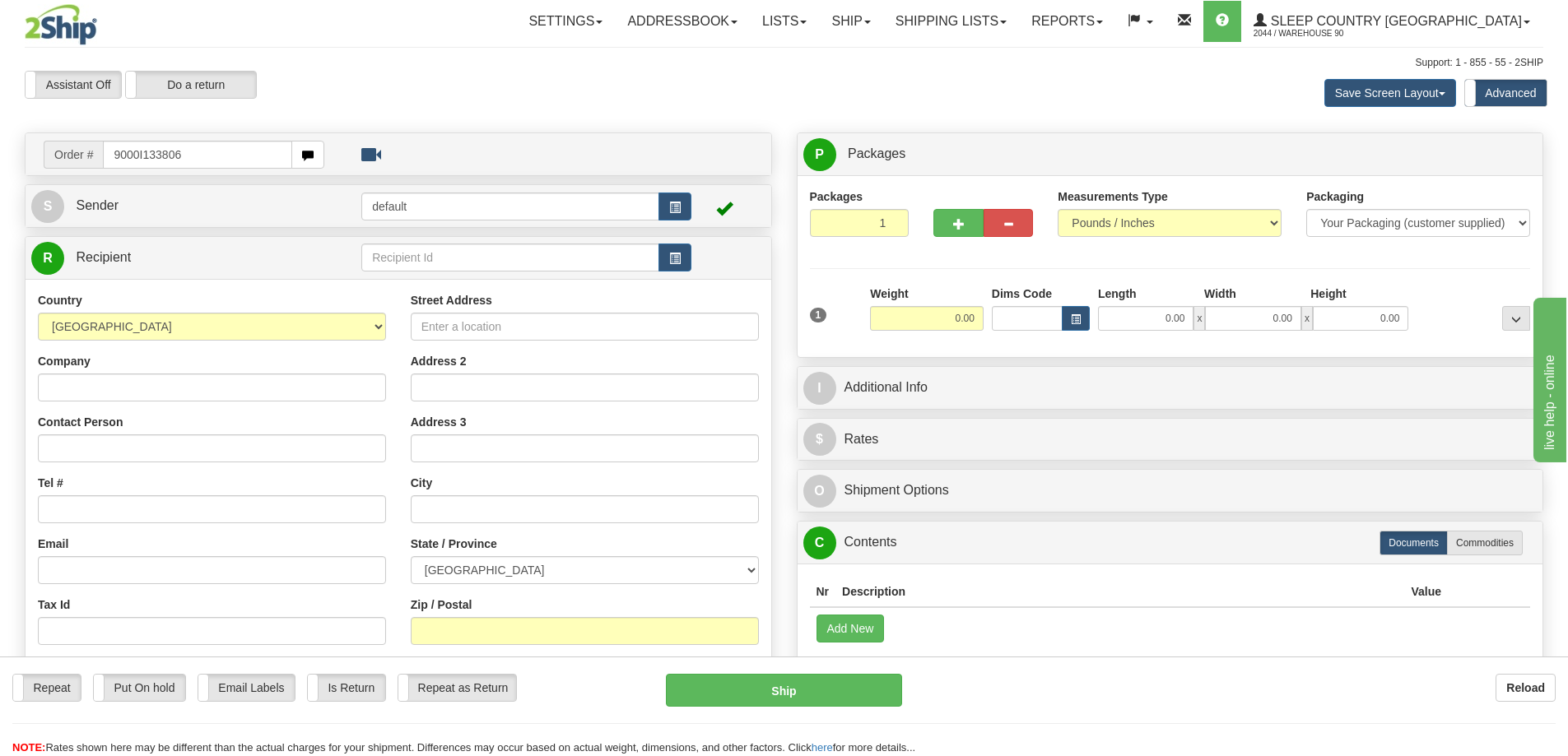
type input "9000I133806"
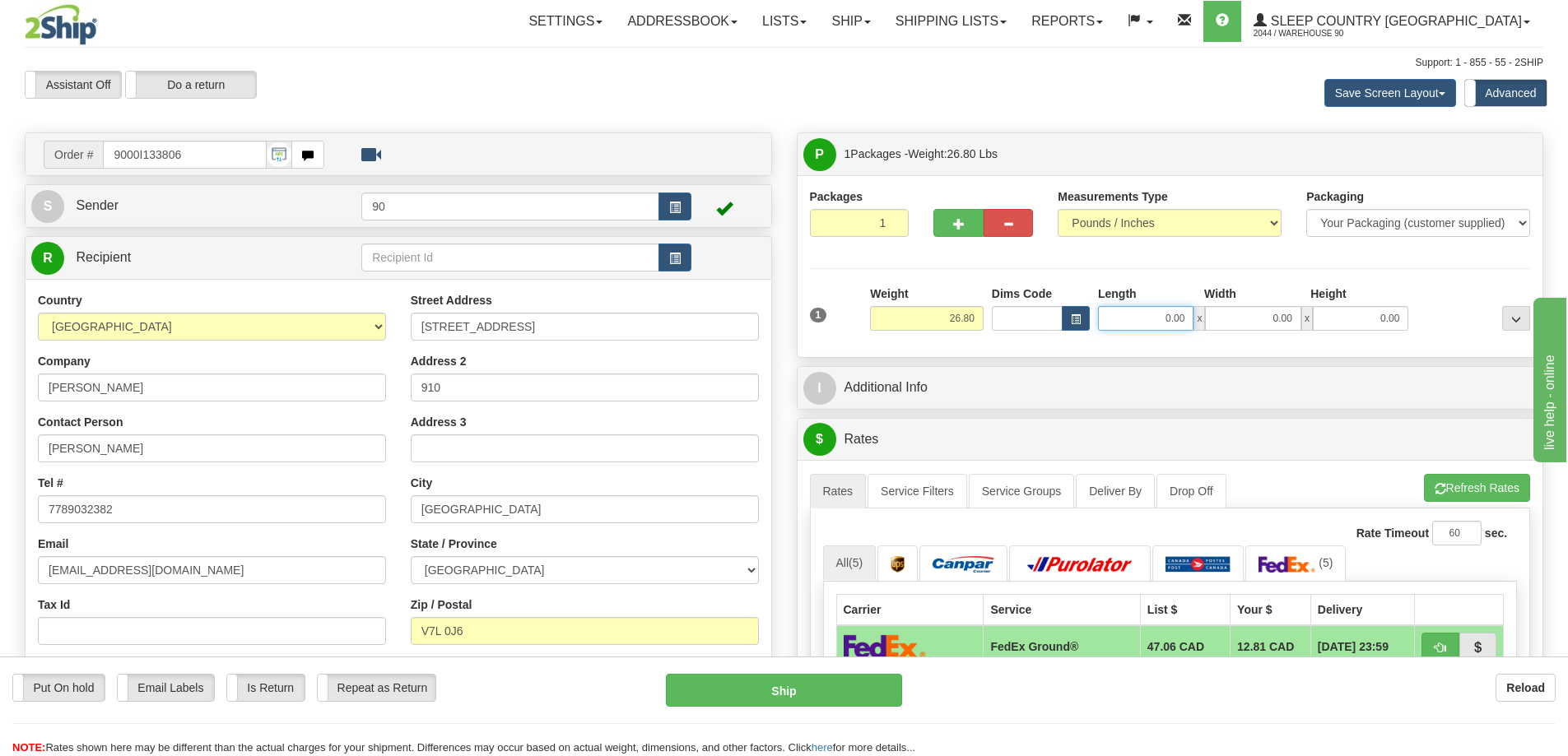
drag, startPoint x: 1158, startPoint y: 319, endPoint x: 1369, endPoint y: 323, distance: 211.0
click at [1345, 323] on div "0.00 x 0.00 x 0.00" at bounding box center [1253, 318] width 310 height 25
type input "25.00"
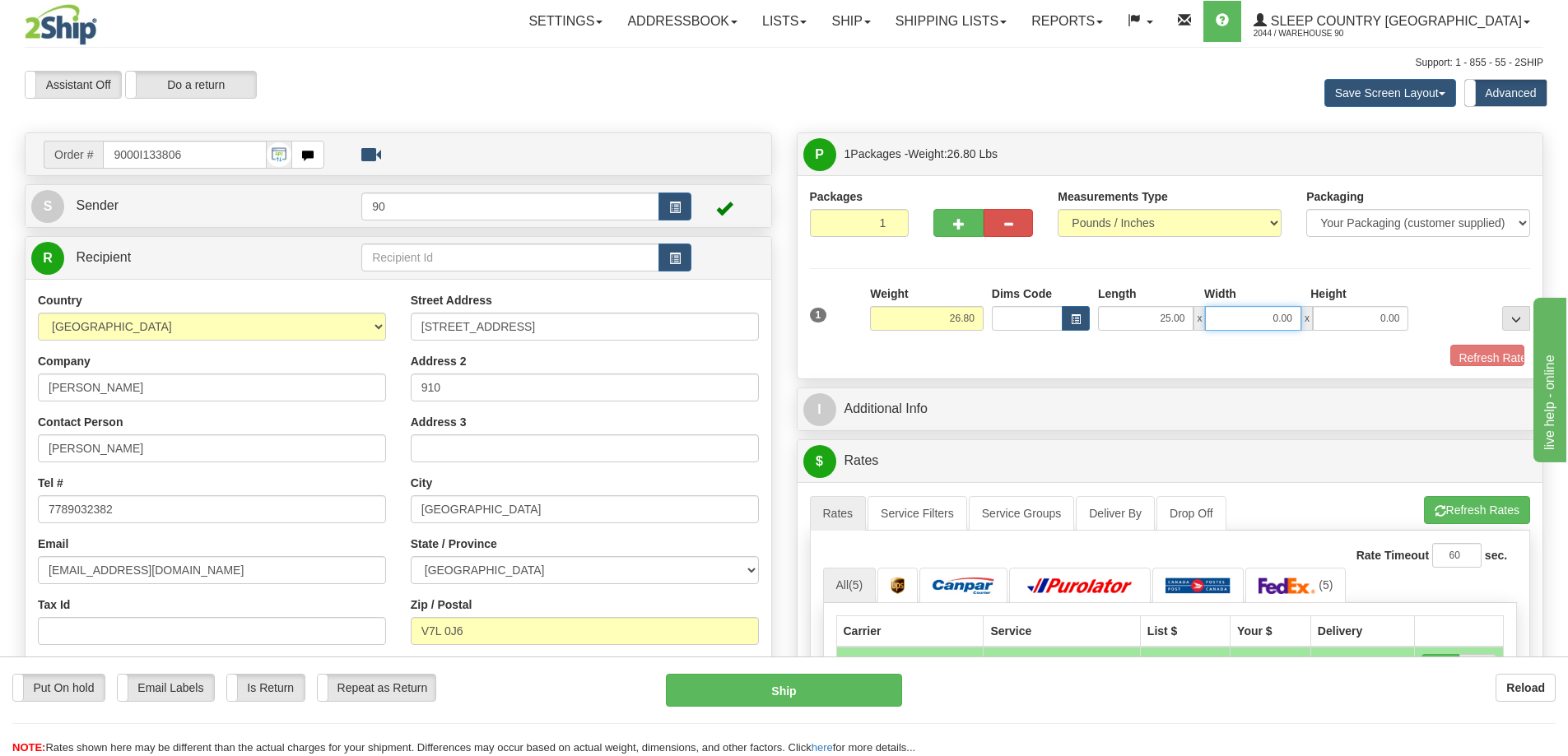
drag, startPoint x: 1262, startPoint y: 319, endPoint x: 1325, endPoint y: 327, distance: 63.5
click at [1321, 328] on div "25.00 x 0.00 x 0.00" at bounding box center [1253, 318] width 310 height 25
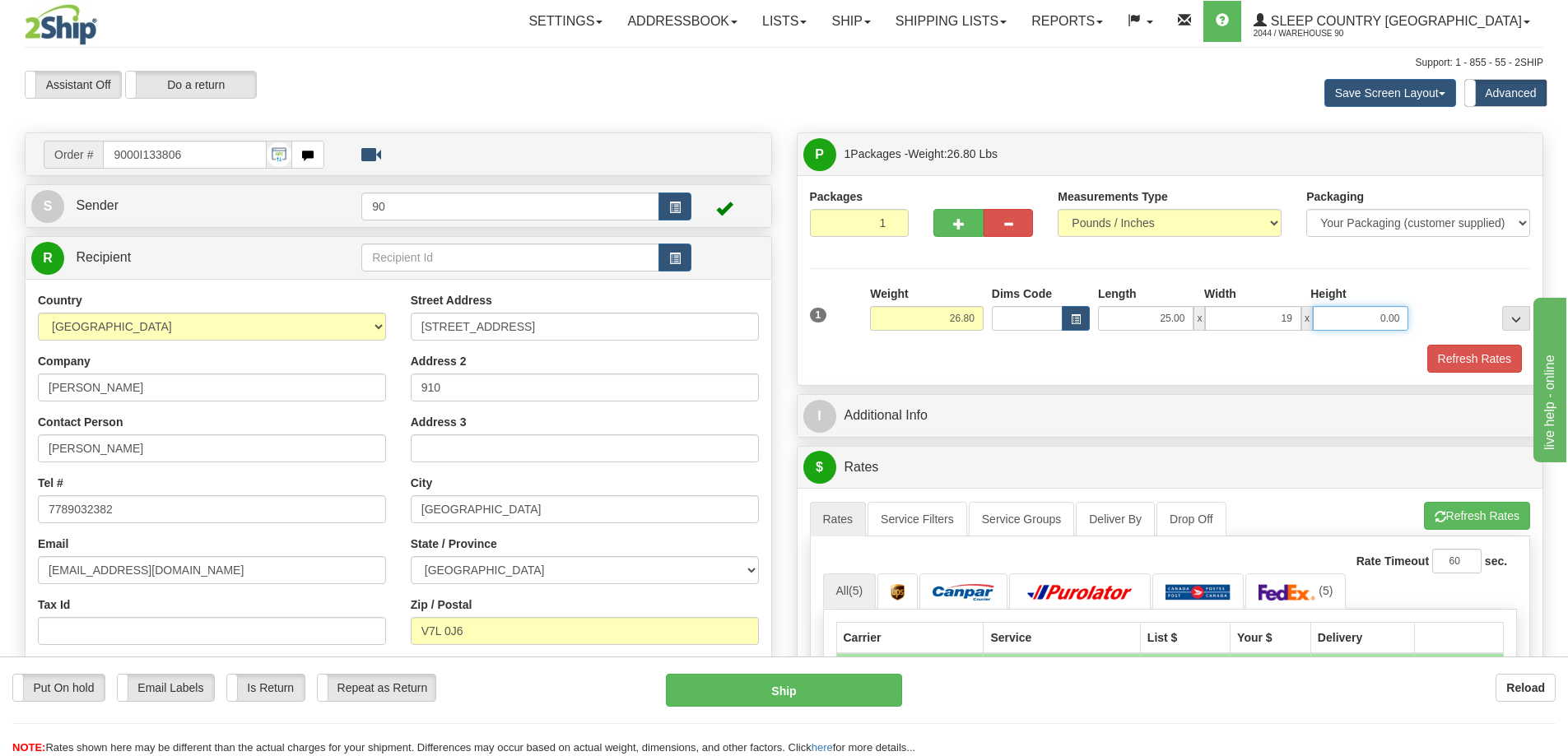
type input "19.00"
drag, startPoint x: 1360, startPoint y: 324, endPoint x: 1434, endPoint y: 321, distance: 74.1
click at [1434, 323] on div "1 Weight 26.80 Dims Code x x" at bounding box center [1170, 315] width 729 height 59
type input "5.00"
click at [1474, 362] on button "Refresh Rates" at bounding box center [1475, 358] width 95 height 28
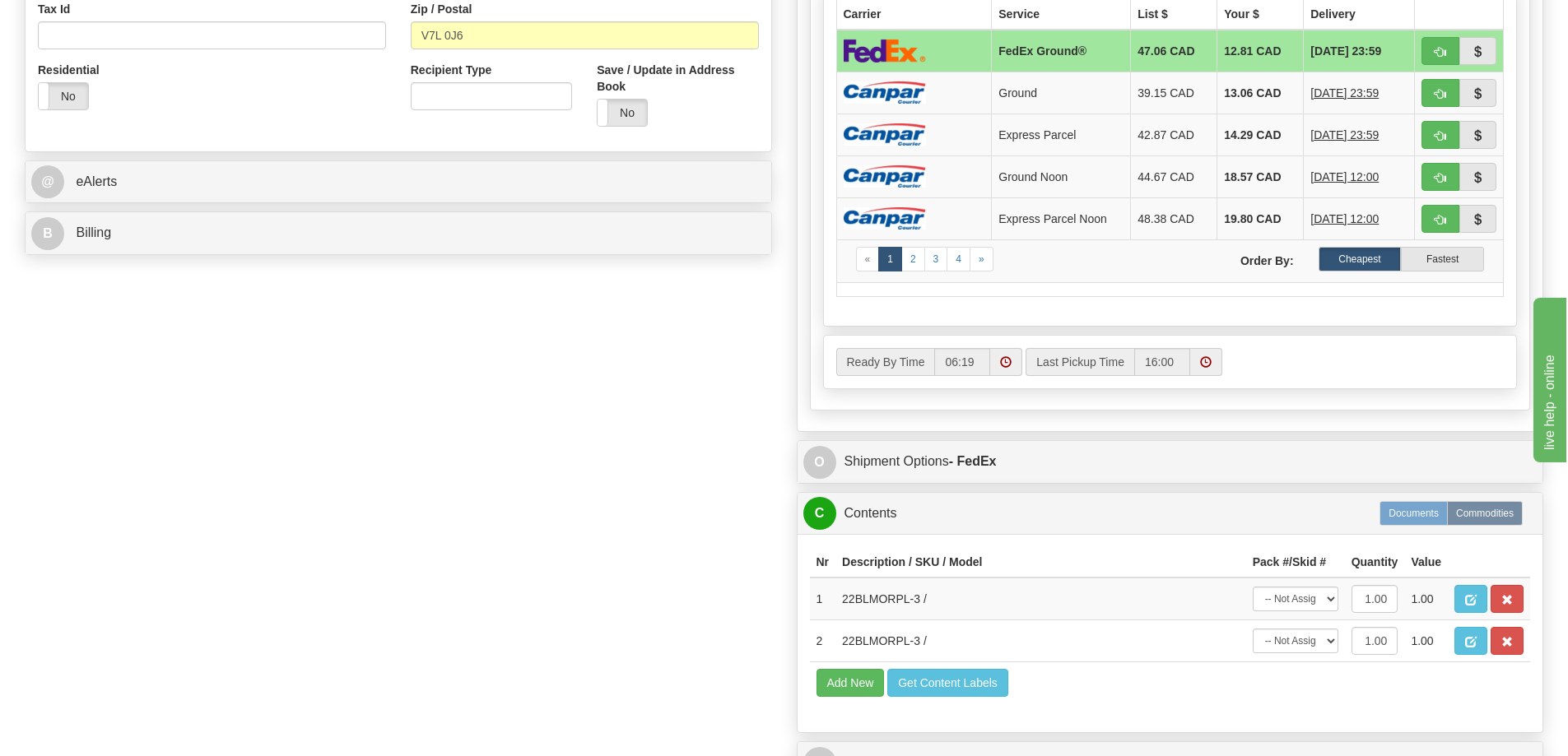
scroll to position [741, 0]
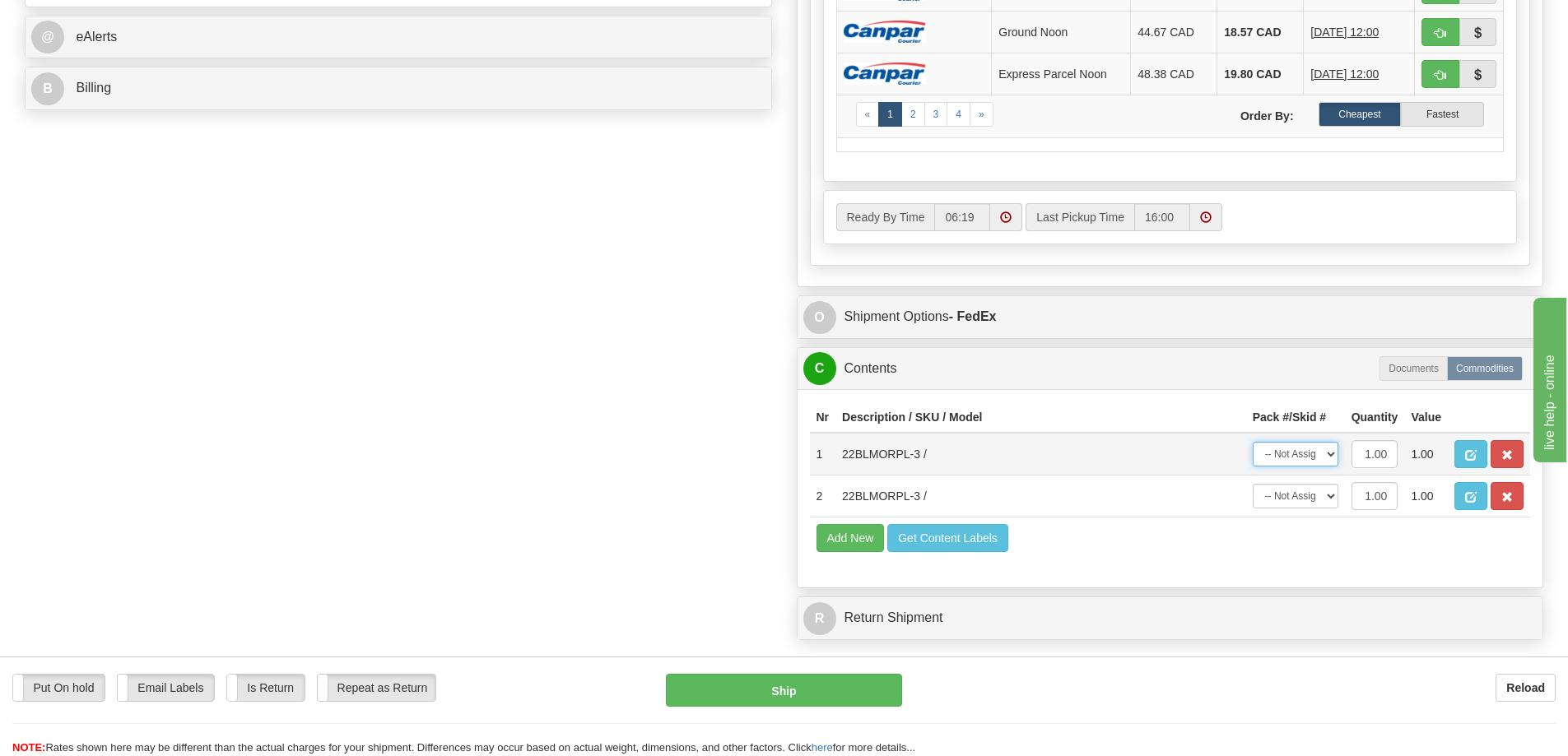
click at [1298, 453] on select "-- Not Assigned -- Package 1" at bounding box center [1295, 454] width 85 height 25
select select "0"
click at [1253, 442] on select "-- Not Assigned -- Package 1" at bounding box center [1295, 454] width 85 height 25
click at [1295, 493] on select "-- Not Assigned -- Package 1" at bounding box center [1295, 496] width 85 height 25
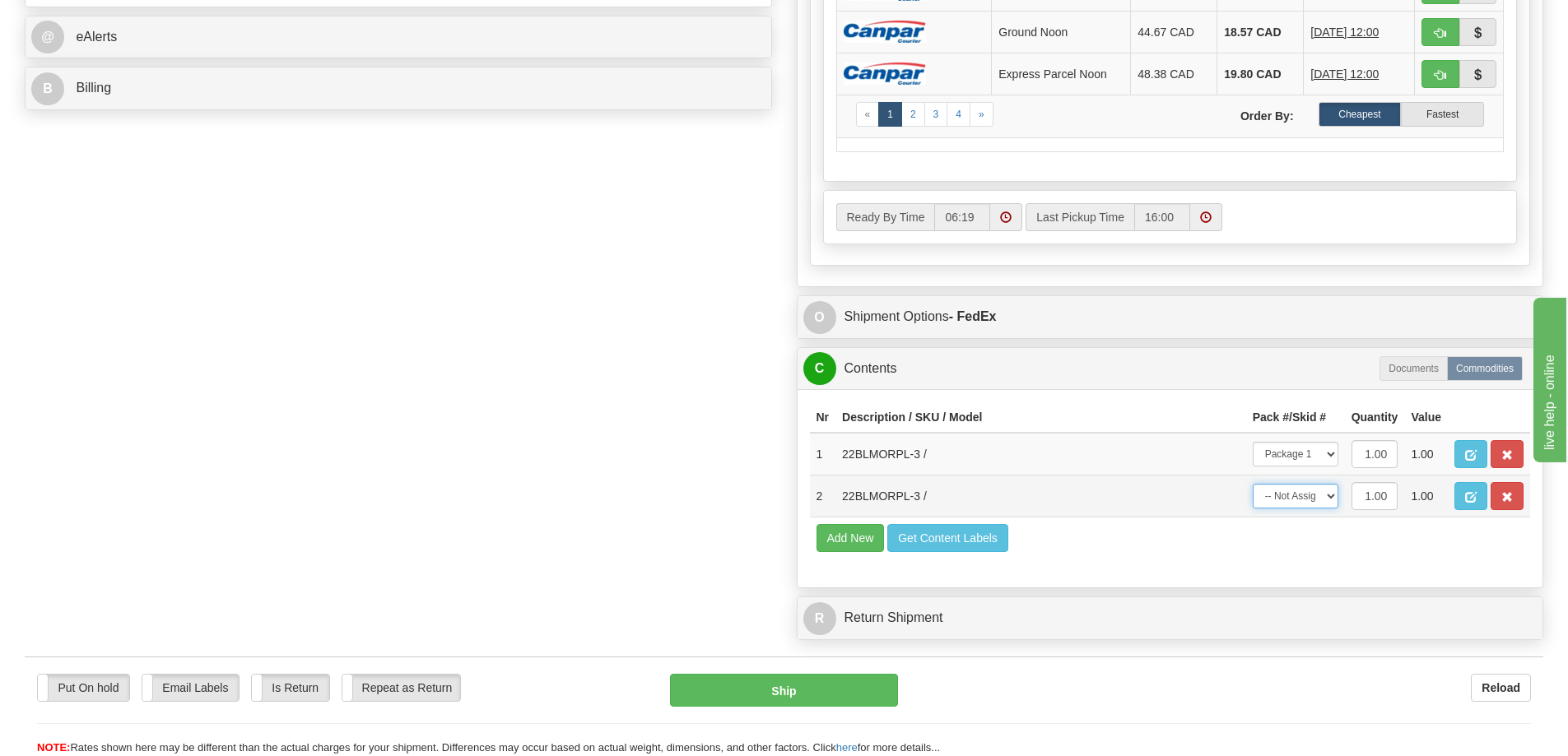
select select "0"
click at [1253, 484] on select "-- Not Assigned -- Package 1" at bounding box center [1295, 496] width 85 height 25
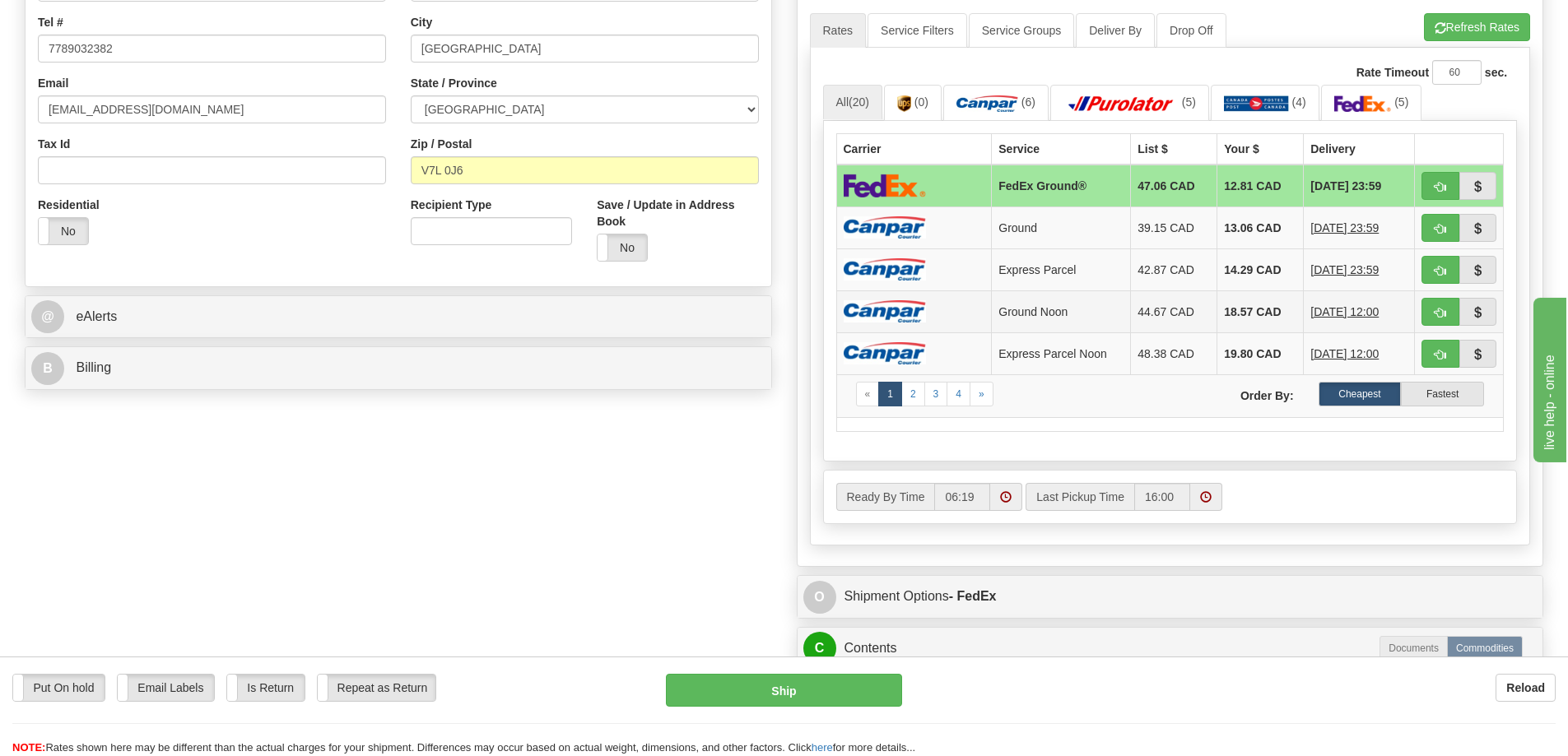
scroll to position [412, 0]
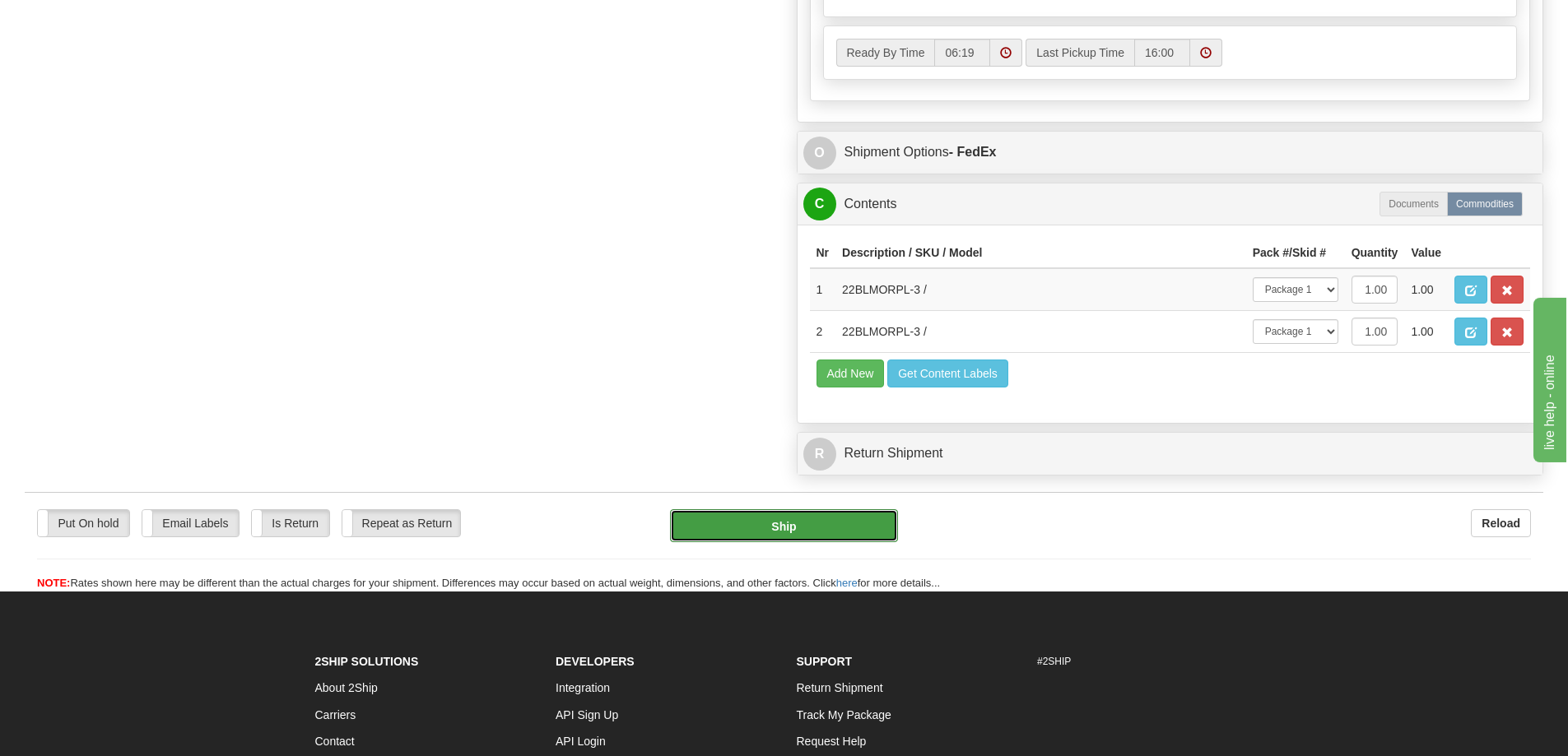
click at [892, 527] on button "Ship" at bounding box center [784, 525] width 228 height 33
type input "92"
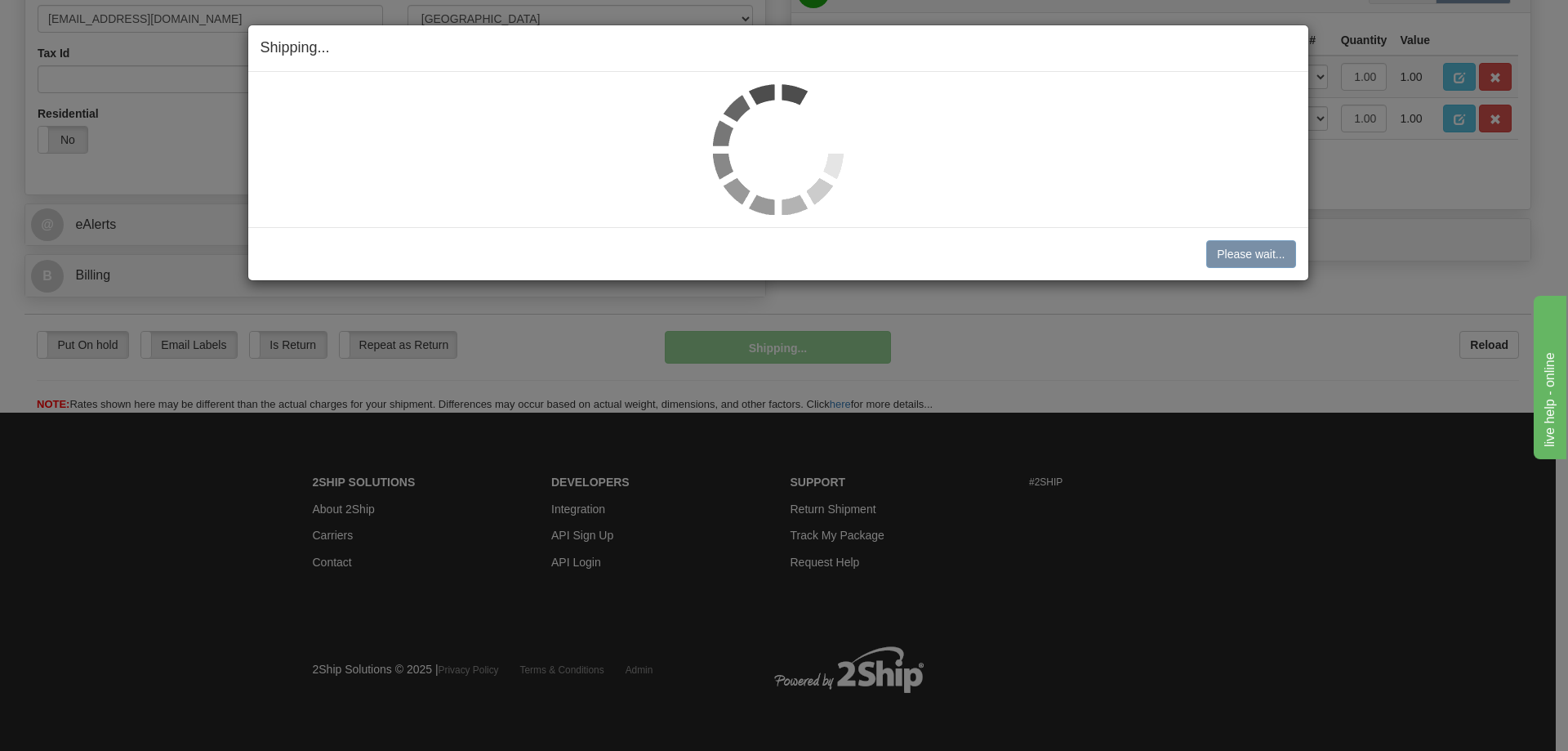
scroll to position [512, 0]
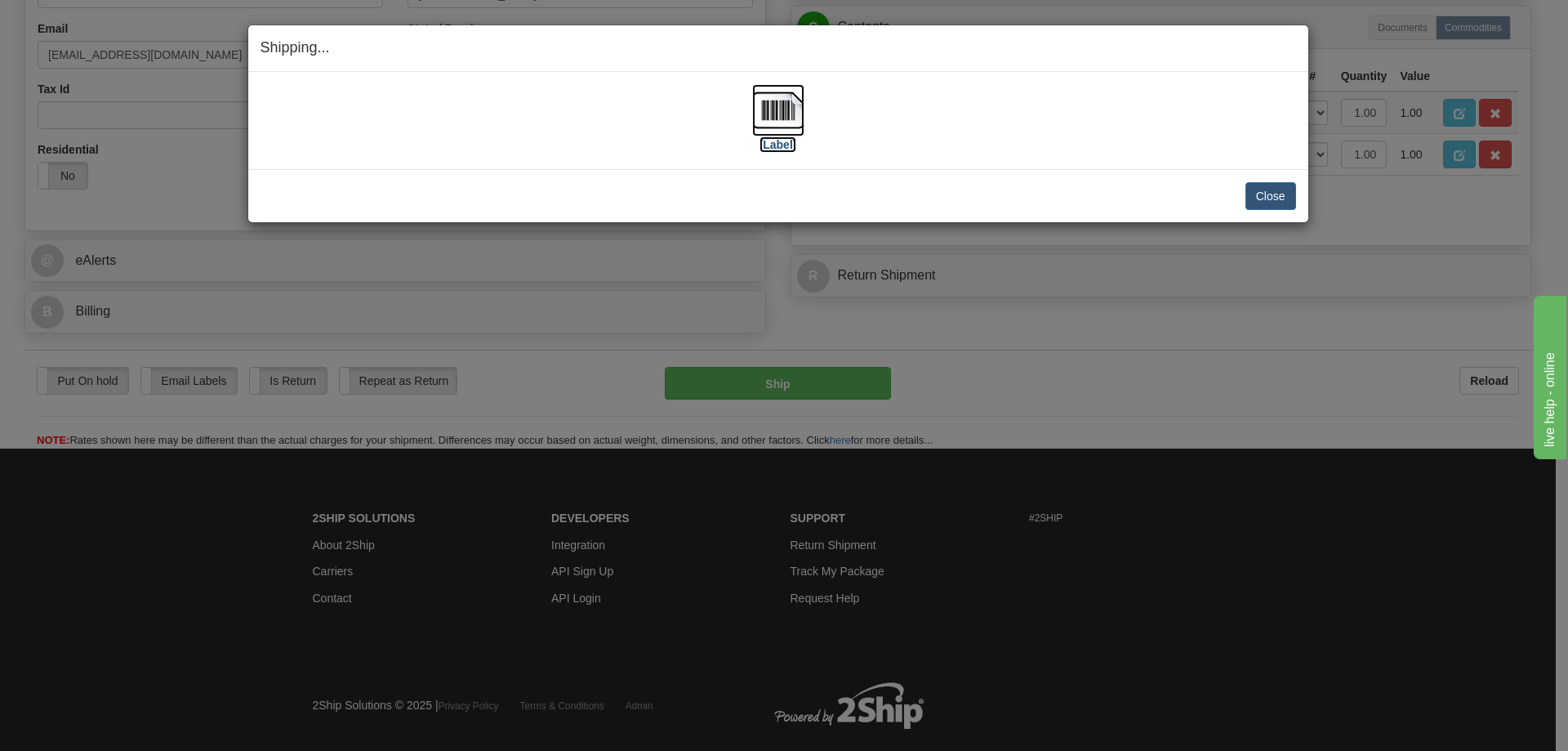
click at [775, 139] on label "[Label]" at bounding box center [779, 145] width 38 height 16
click at [1261, 205] on button "Close" at bounding box center [1270, 196] width 50 height 27
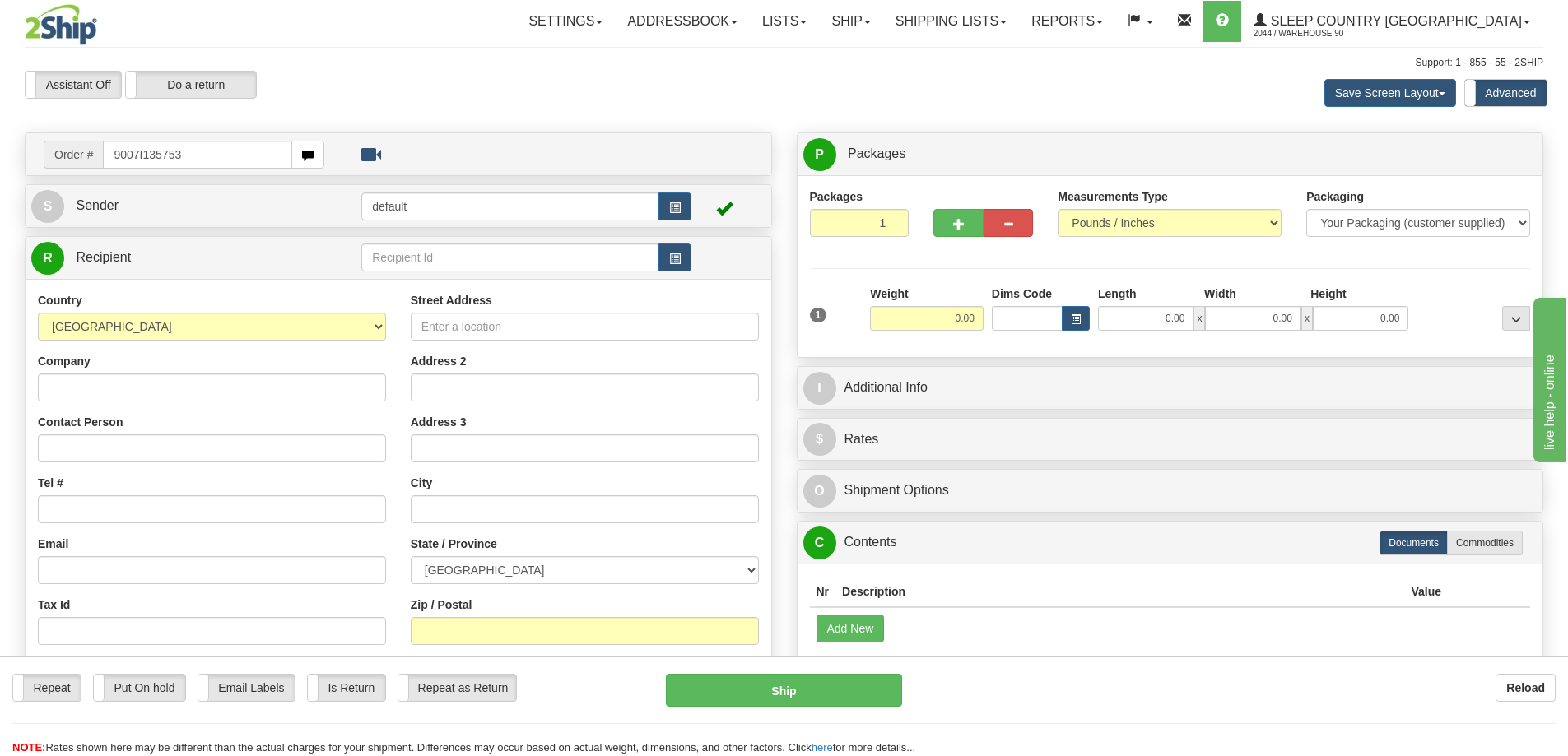
type input "9007I135753"
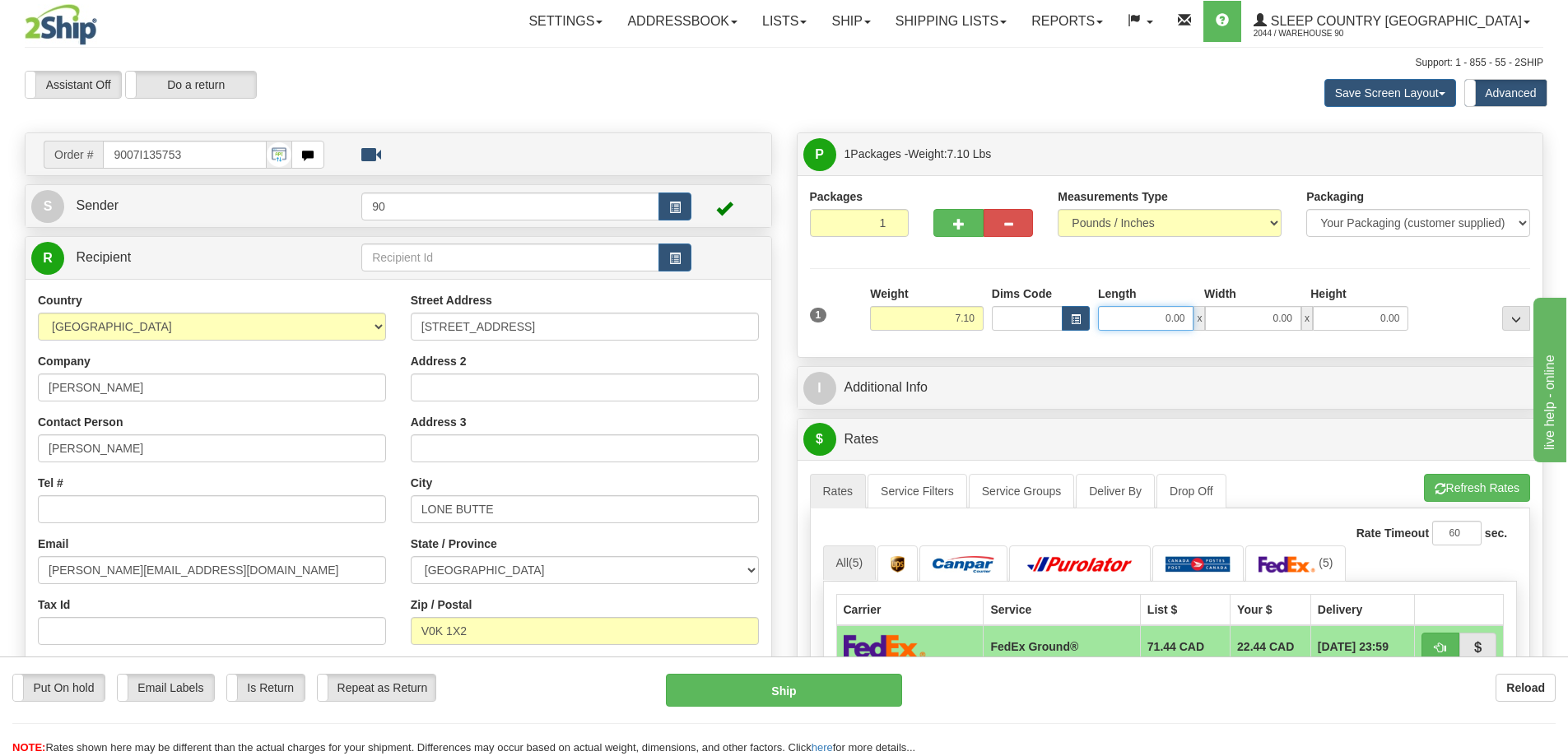
drag, startPoint x: 1155, startPoint y: 322, endPoint x: 1271, endPoint y: 322, distance: 116.0
click at [1268, 323] on div "0.00 x 0.00 x 0.00" at bounding box center [1253, 318] width 310 height 25
type input "13.00"
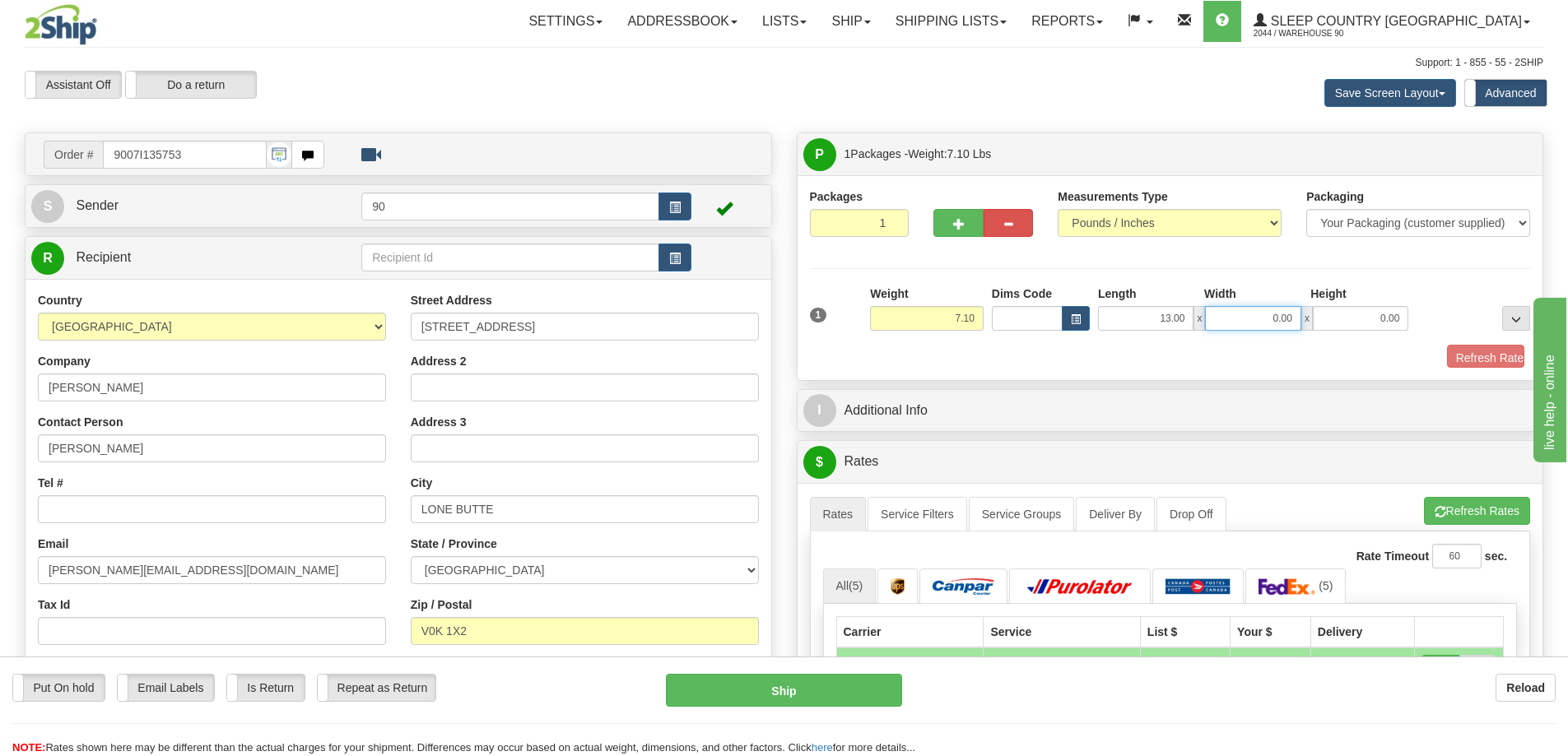
drag, startPoint x: 1264, startPoint y: 322, endPoint x: 1342, endPoint y: 326, distance: 78.1
click at [1339, 325] on div "13.00 x 0.00 x 0.00" at bounding box center [1253, 318] width 310 height 25
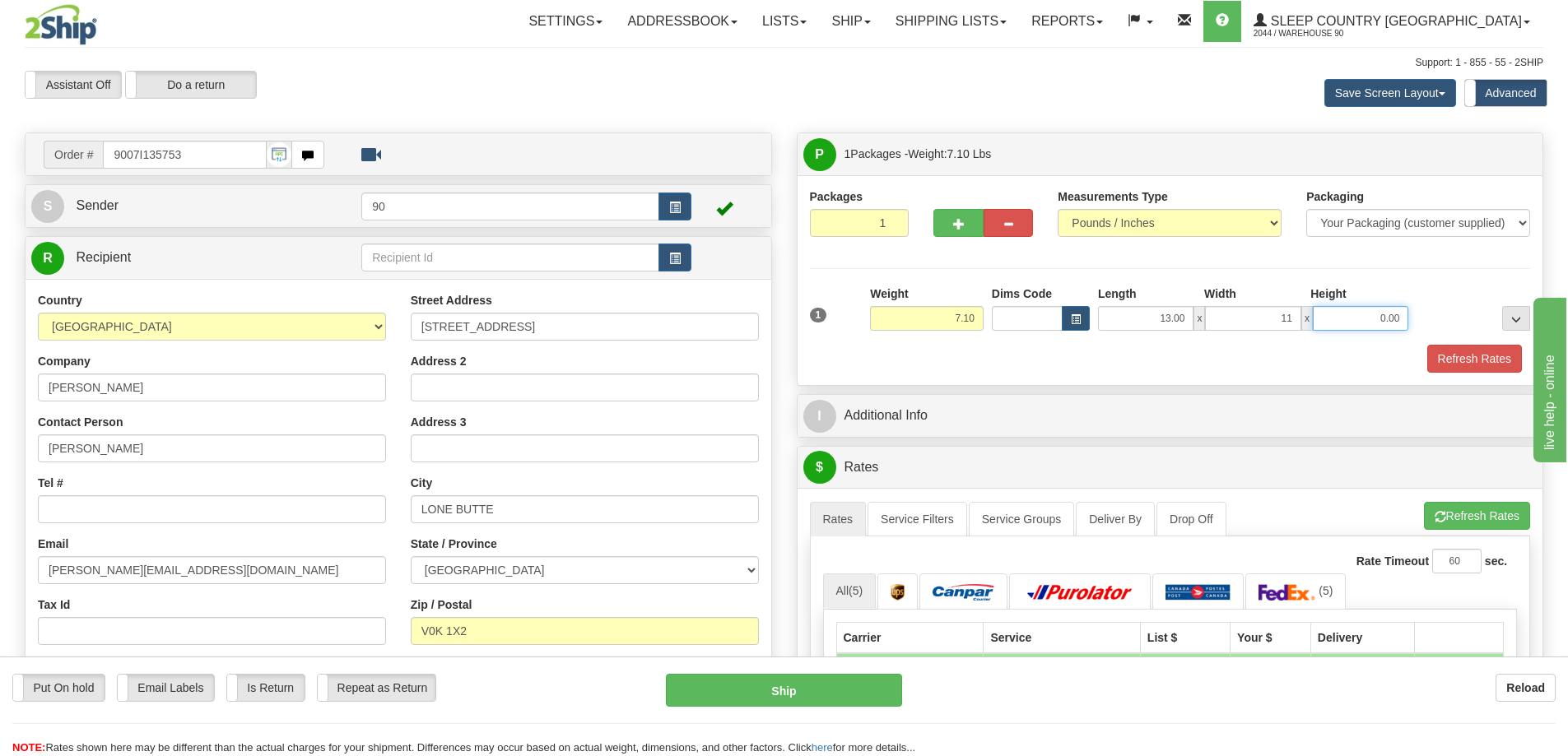
type input "11.00"
drag, startPoint x: 1387, startPoint y: 325, endPoint x: 1440, endPoint y: 328, distance: 53.1
click at [1438, 328] on div "1 Weight 7.10 Dims Code x x" at bounding box center [1170, 315] width 729 height 59
type input "5.00"
click at [1490, 354] on button "Refresh Rates" at bounding box center [1475, 358] width 95 height 28
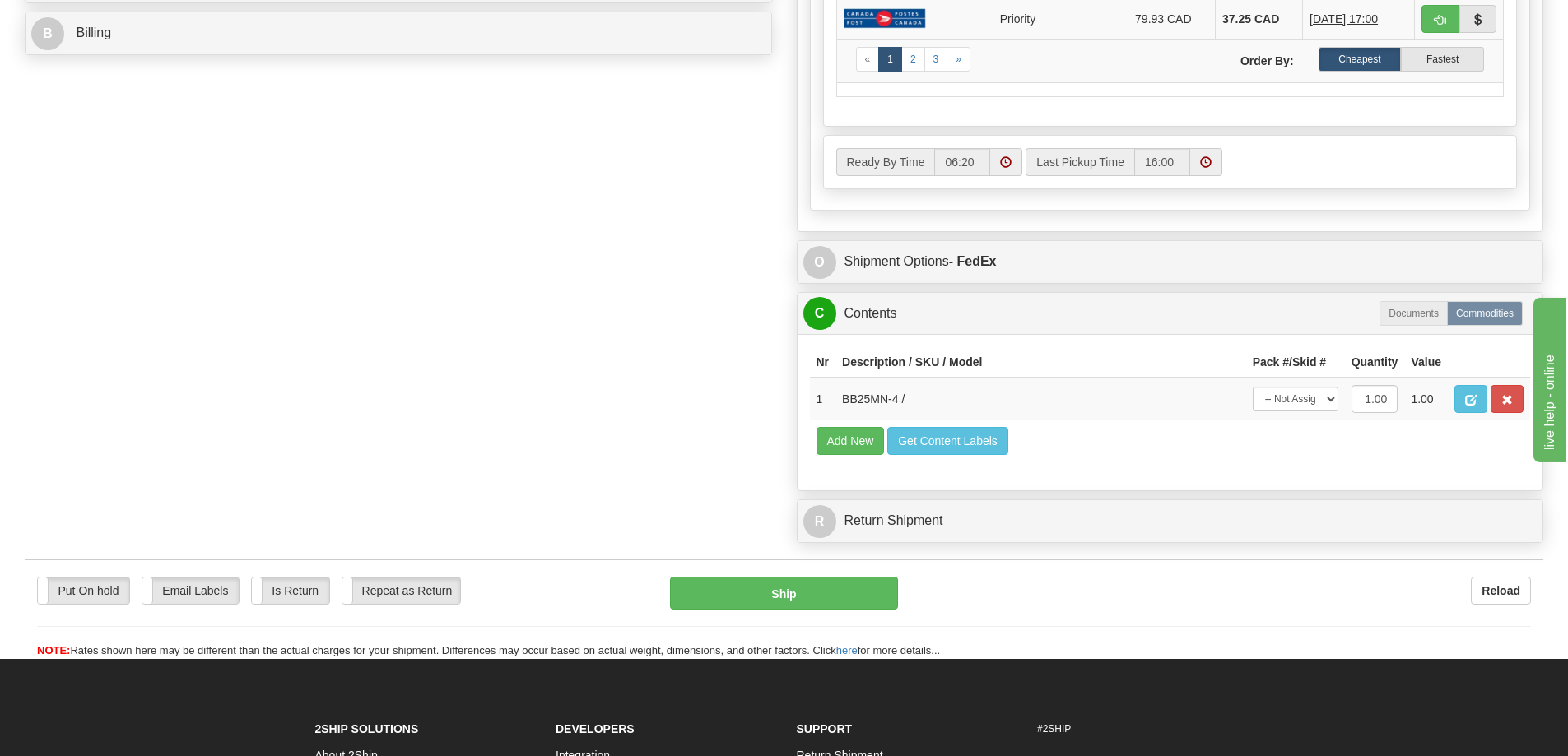
scroll to position [822, 0]
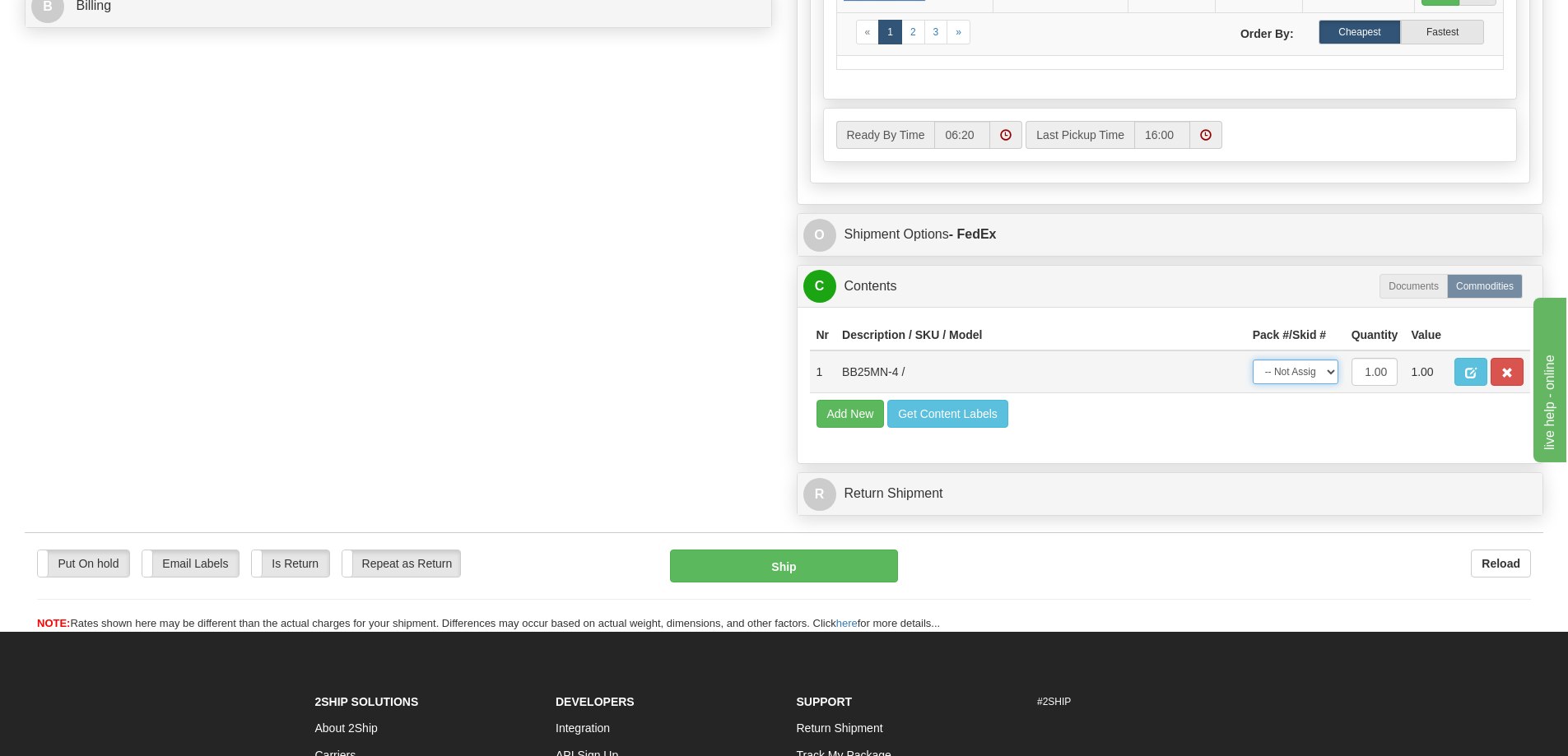
click at [1322, 375] on select "-- Not Assigned -- Package 1" at bounding box center [1295, 371] width 85 height 25
click at [1253, 359] on select "-- Not Assigned -- Package 1" at bounding box center [1295, 371] width 85 height 25
click at [1322, 374] on select "-- Not Assigned -- Package 1" at bounding box center [1295, 371] width 85 height 25
select select "0"
click at [1253, 359] on select "-- Not Assigned -- Package 1" at bounding box center [1295, 371] width 85 height 25
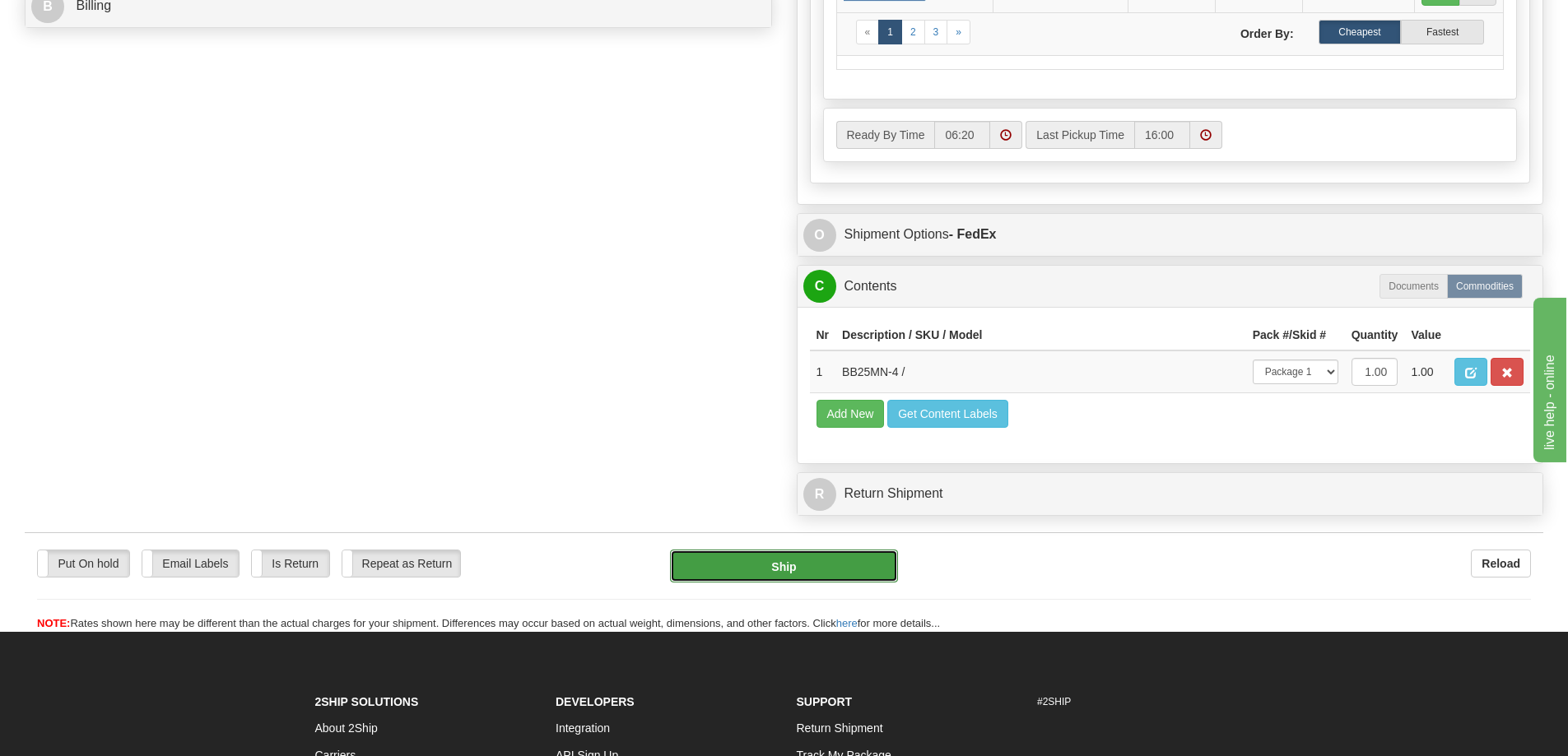
click at [843, 570] on button "Ship" at bounding box center [784, 566] width 228 height 33
type input "92"
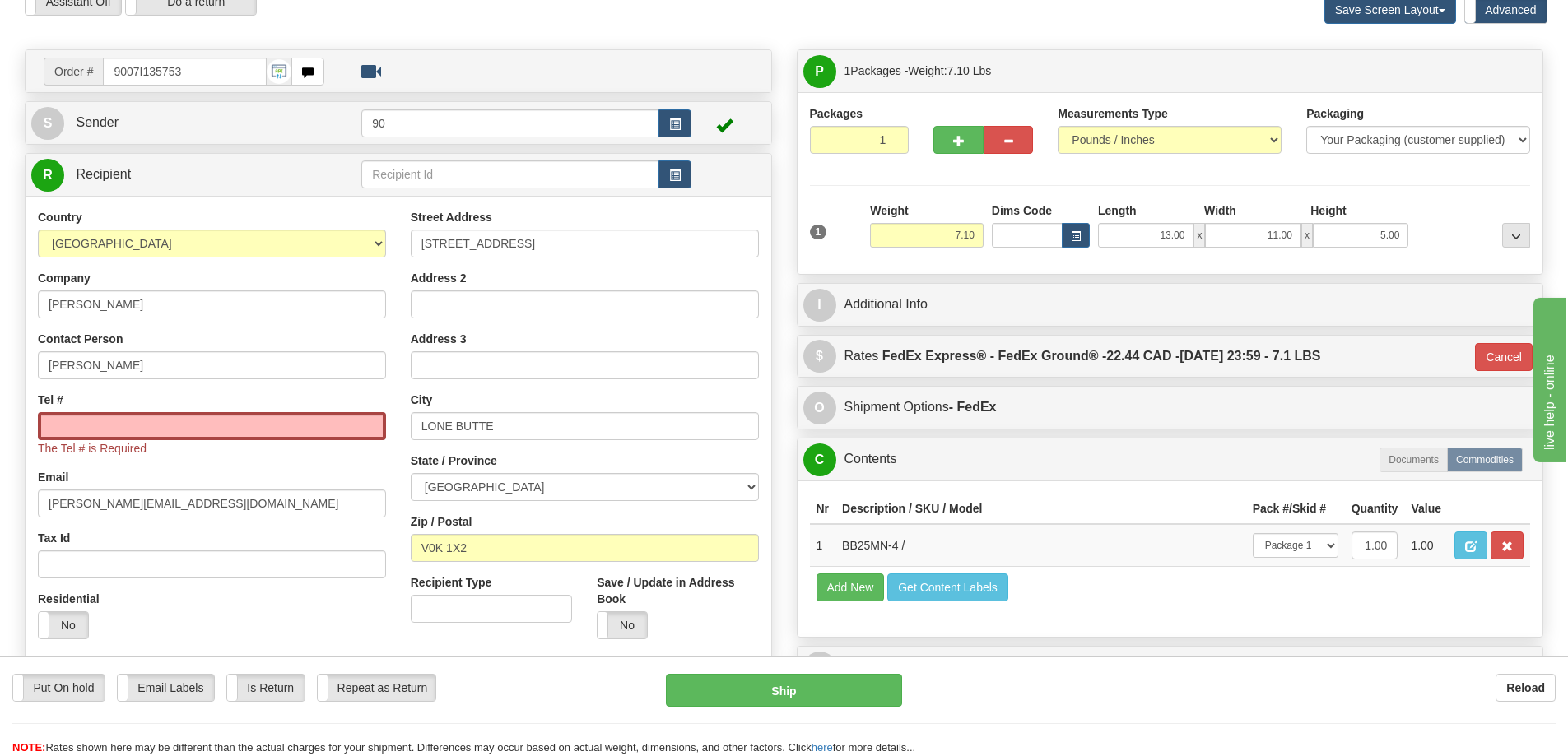
scroll to position [59, 0]
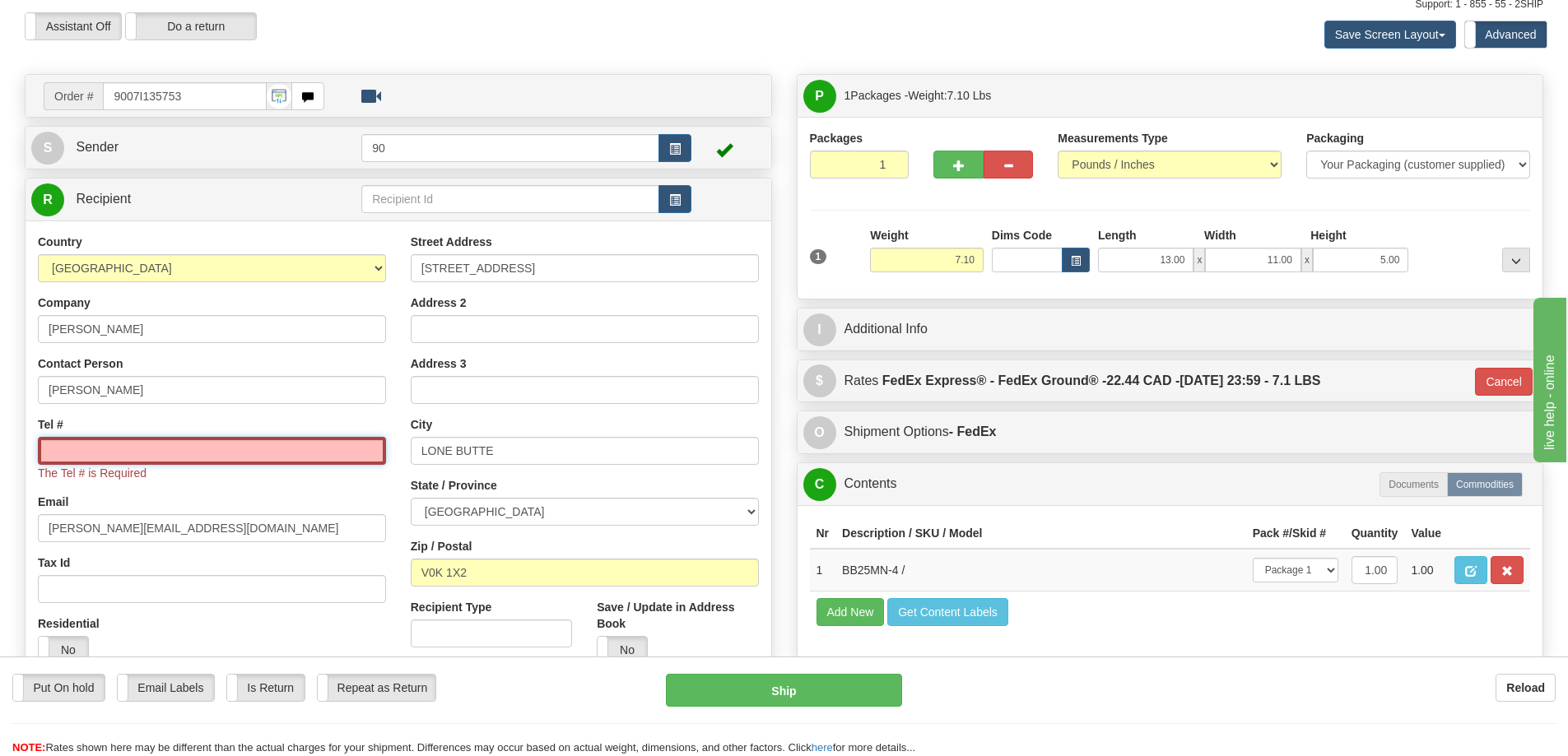
click at [252, 445] on input "Tel #" at bounding box center [212, 450] width 348 height 28
type input "250-491-4487"
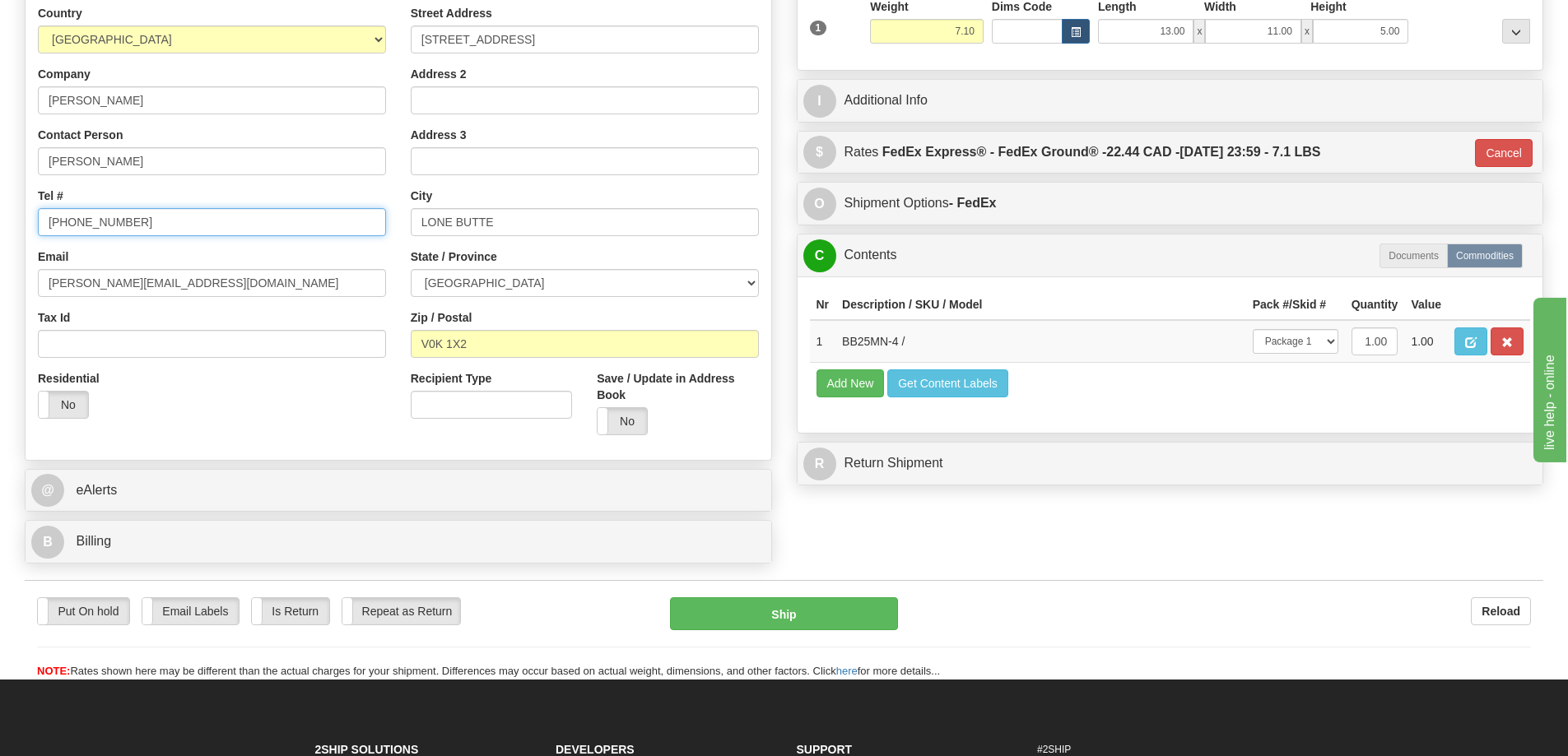
scroll to position [305, 0]
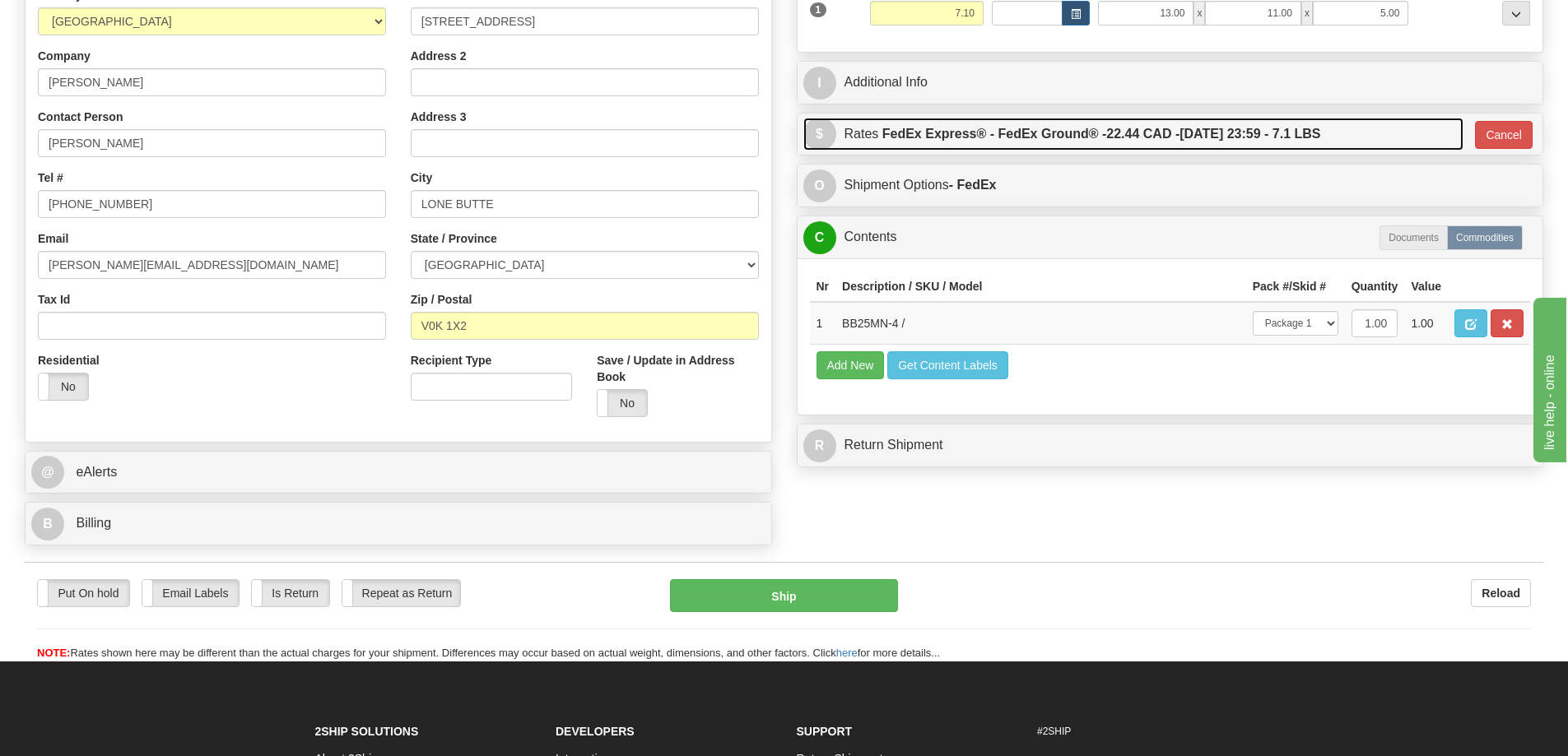
click at [1390, 133] on link "$ Rates FedEx Express® - FedEx Ground® - 22.44 CAD - 10/08/2025 23:59 - 7.1 LBS" at bounding box center [1133, 134] width 660 height 34
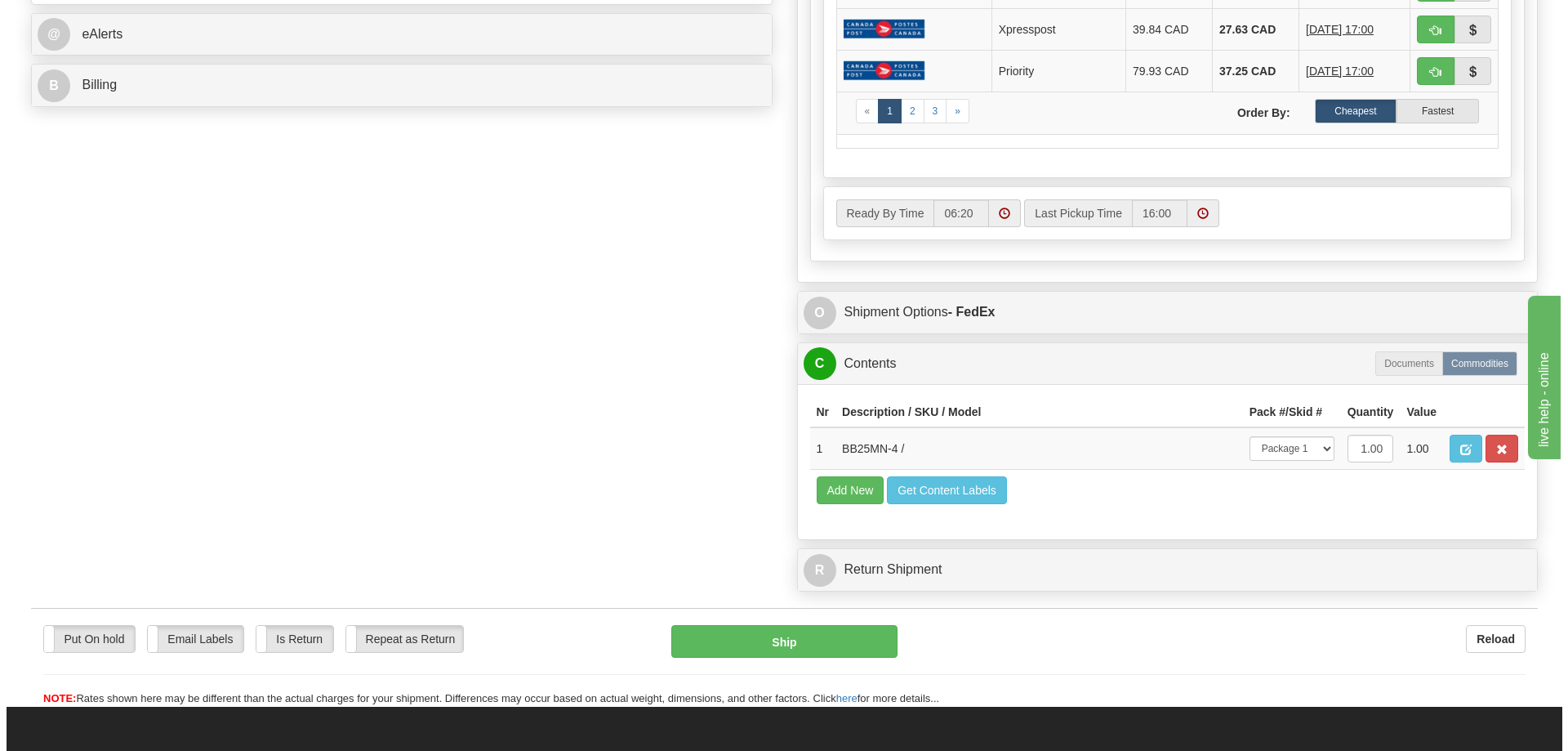
scroll to position [875, 0]
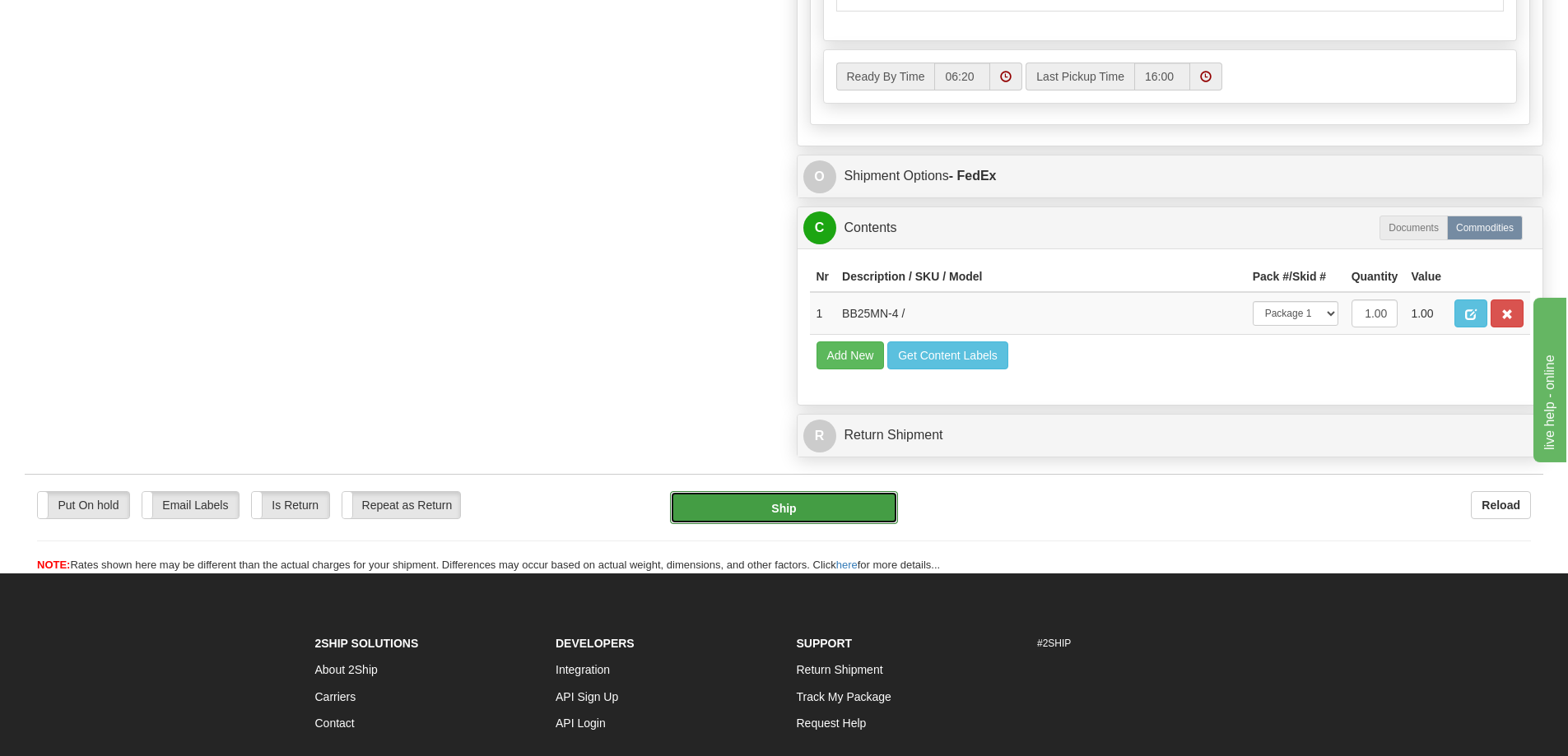
click at [856, 498] on button "Ship" at bounding box center [784, 507] width 228 height 33
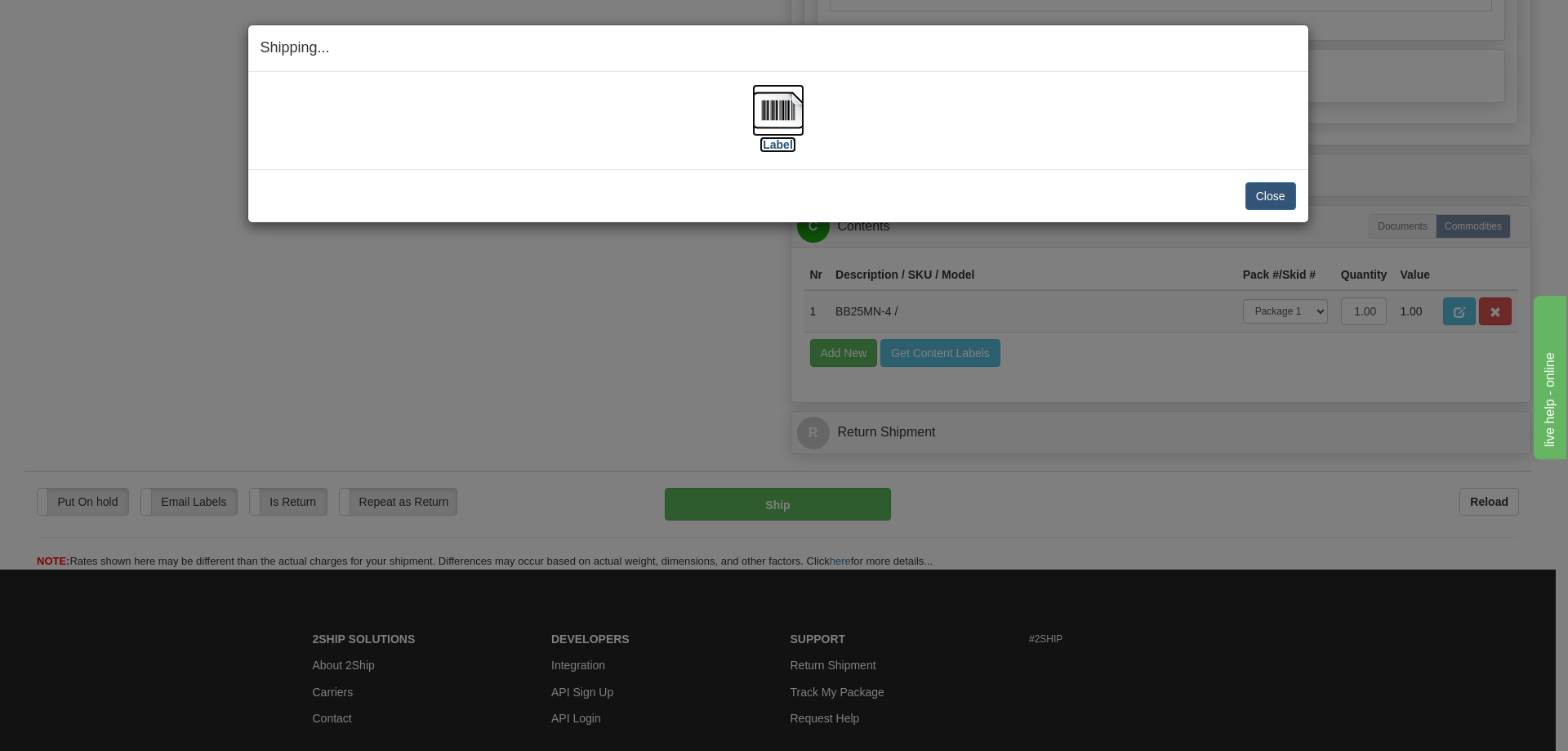
click at [775, 137] on label "[Label]" at bounding box center [779, 145] width 38 height 16
click at [1280, 195] on button "Close" at bounding box center [1270, 196] width 50 height 27
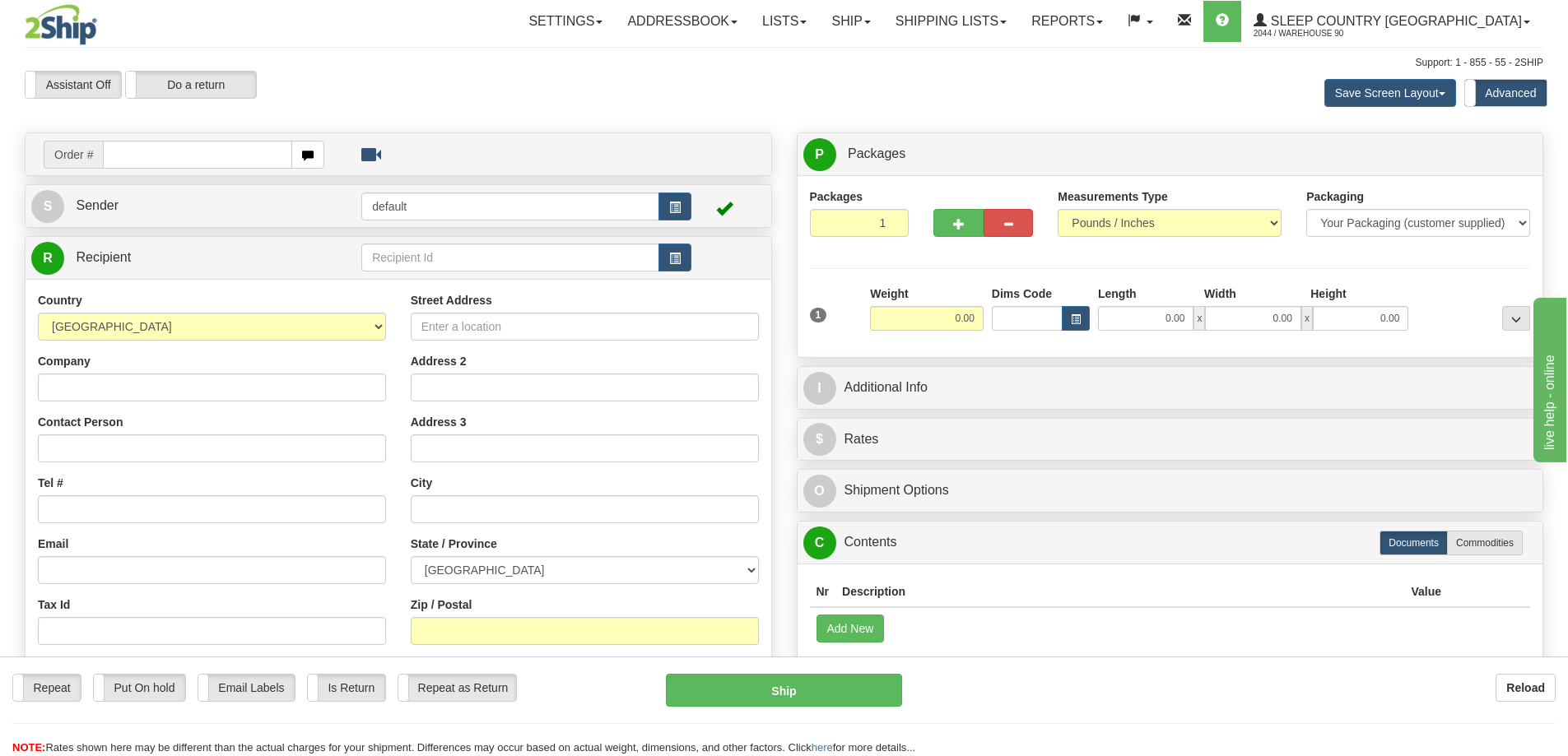
click at [182, 152] on input "text" at bounding box center [197, 154] width 190 height 28
type input "9007I137490"
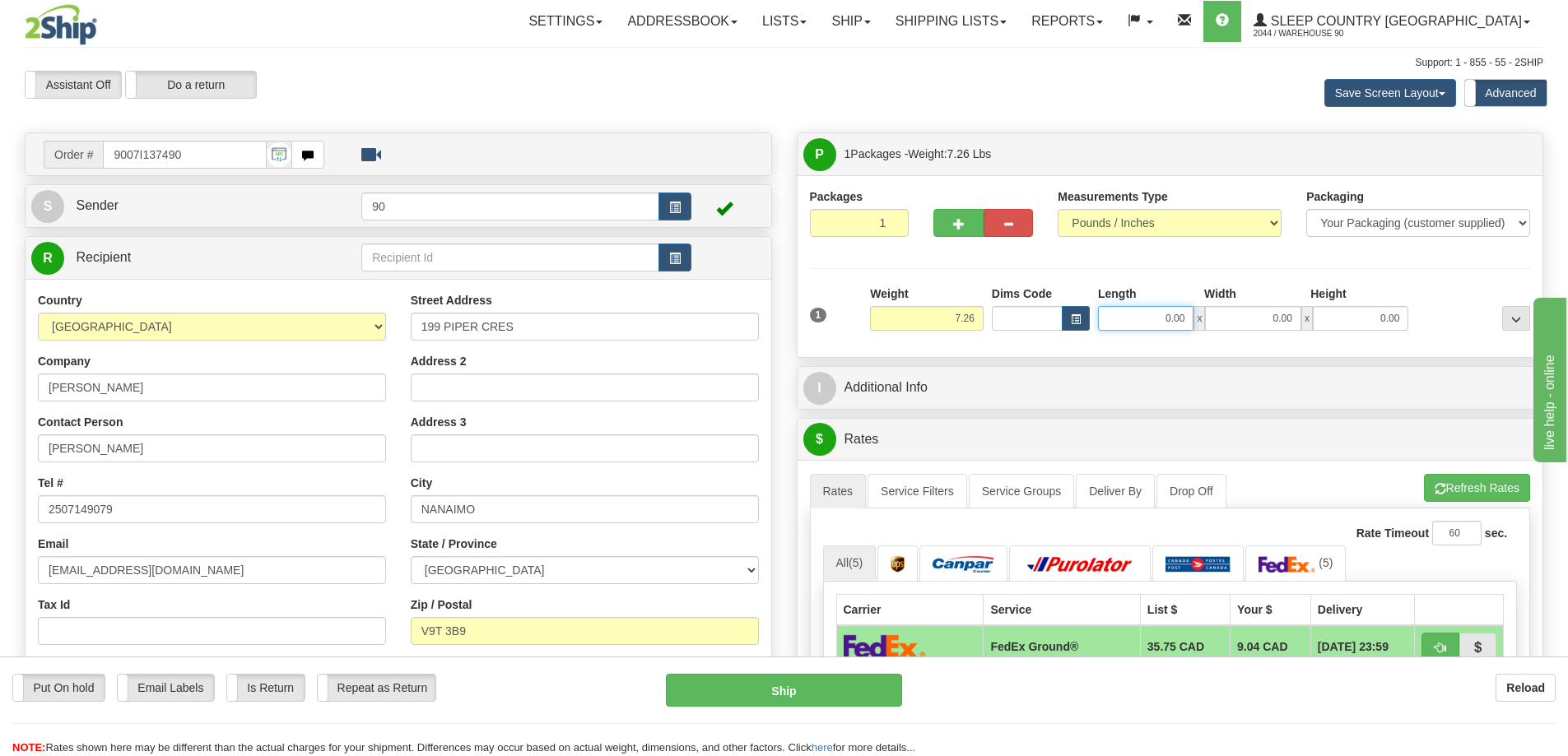
drag, startPoint x: 1158, startPoint y: 316, endPoint x: 1245, endPoint y: 318, distance: 87.0
click at [1245, 318] on div "0.00 x 0.00 x 0.00" at bounding box center [1253, 318] width 310 height 25
type input "18.00"
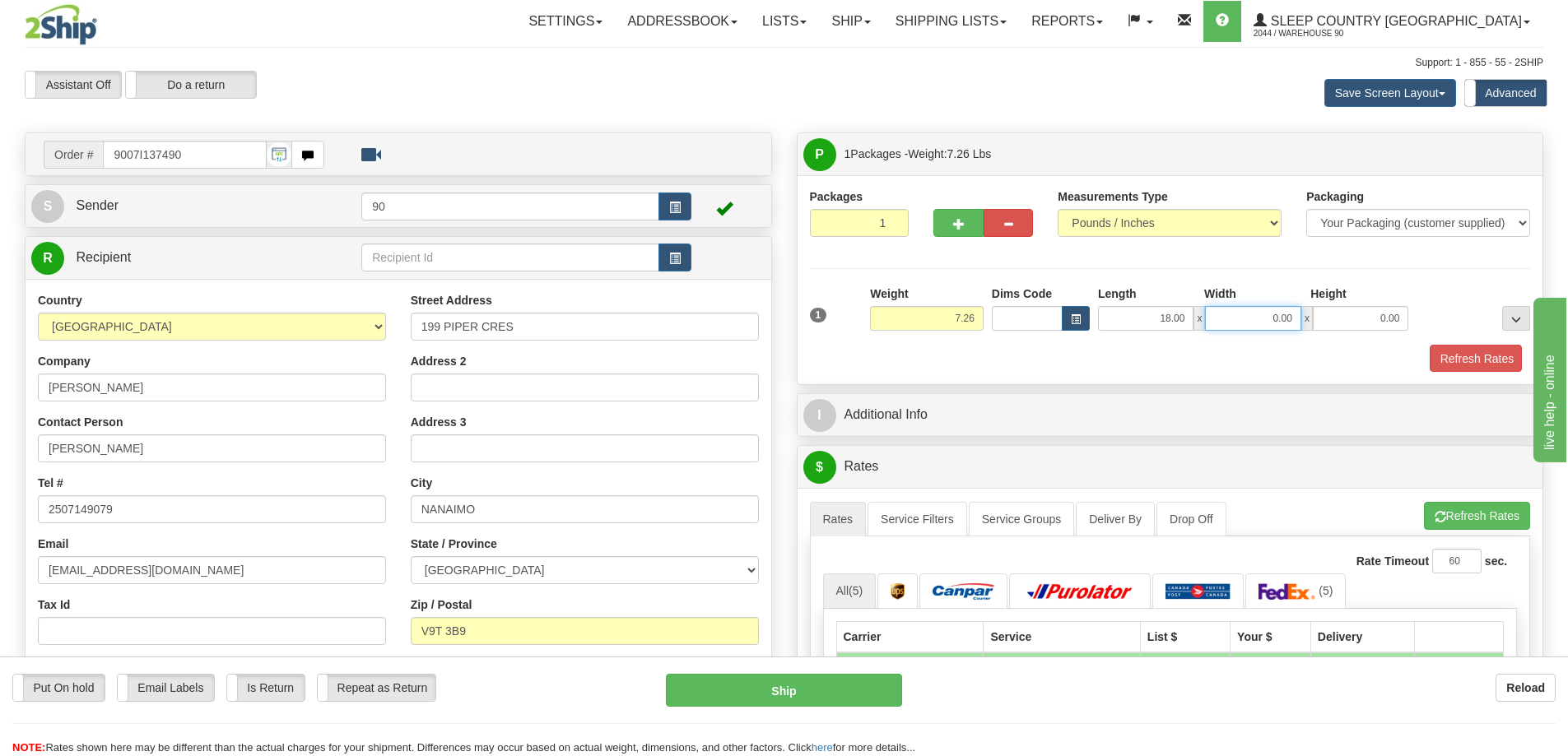
drag, startPoint x: 1265, startPoint y: 321, endPoint x: 1366, endPoint y: 321, distance: 101.0
click at [1366, 321] on div "18.00 x 0.00 x 0.00" at bounding box center [1253, 318] width 310 height 25
type input "10.00"
drag, startPoint x: 1389, startPoint y: 319, endPoint x: 1423, endPoint y: 321, distance: 34.1
click at [1411, 319] on div "18.00 x 10.00 x 0.00" at bounding box center [1254, 318] width 319 height 25
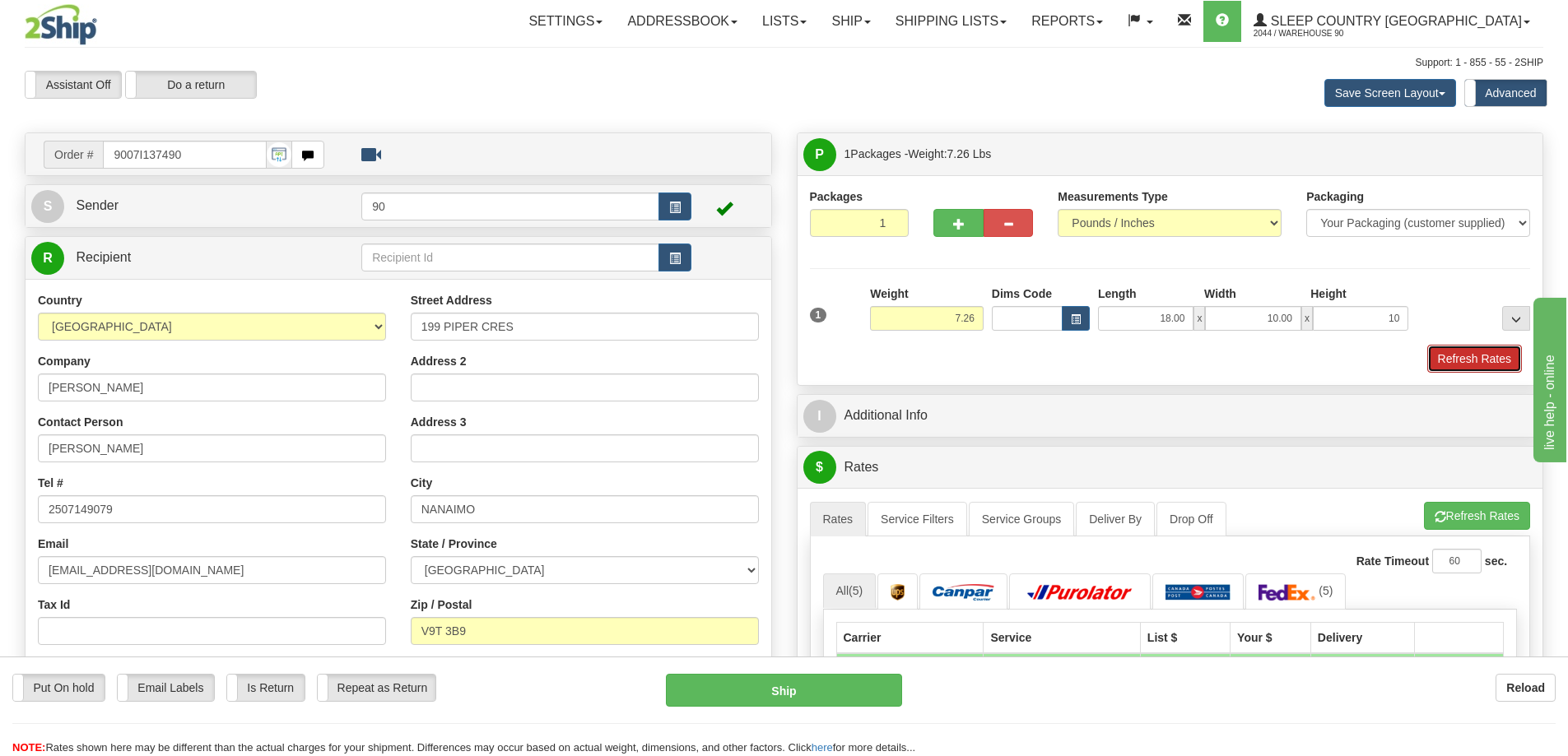
type input "10.00"
click at [1481, 363] on button "Refresh Rates" at bounding box center [1475, 358] width 95 height 28
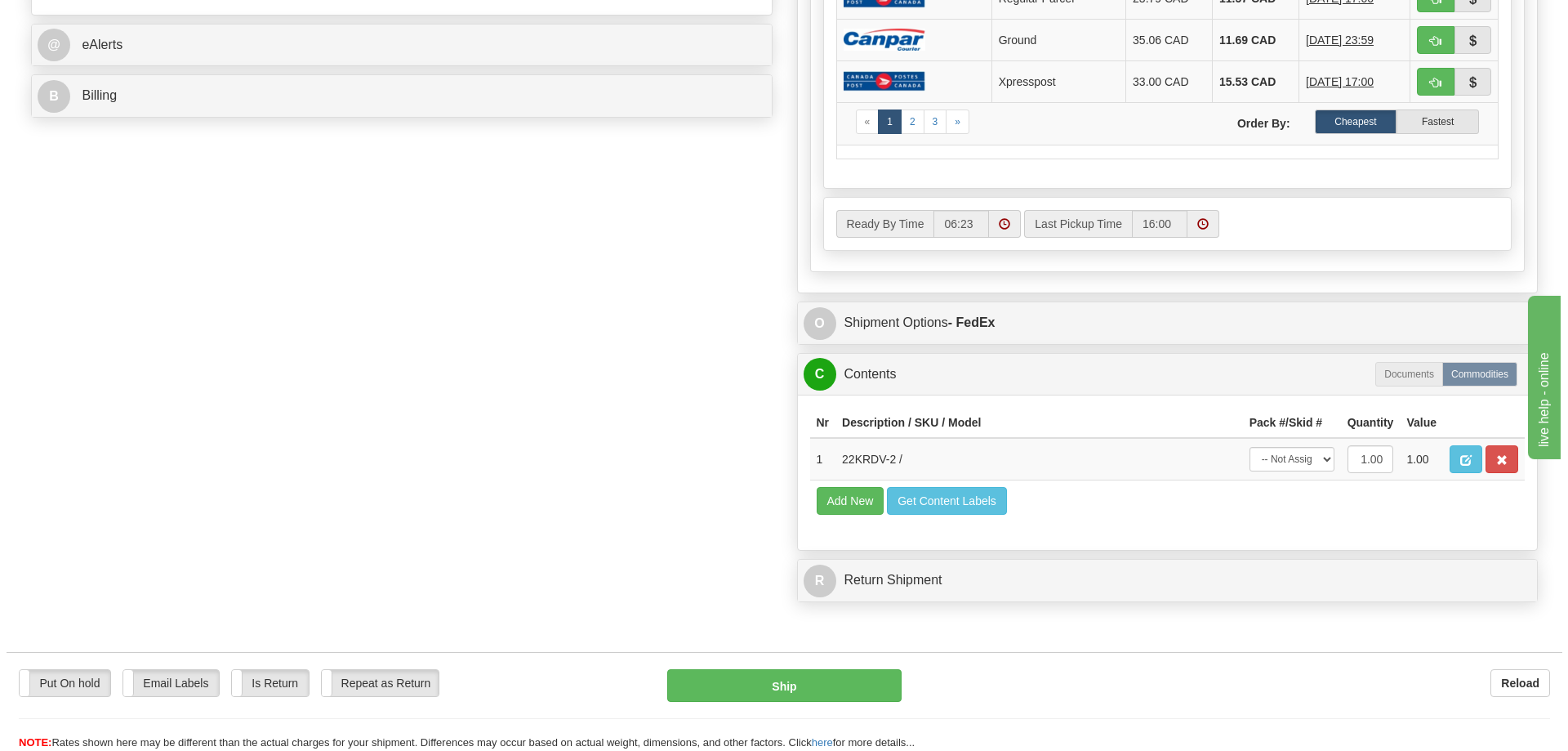
scroll to position [736, 0]
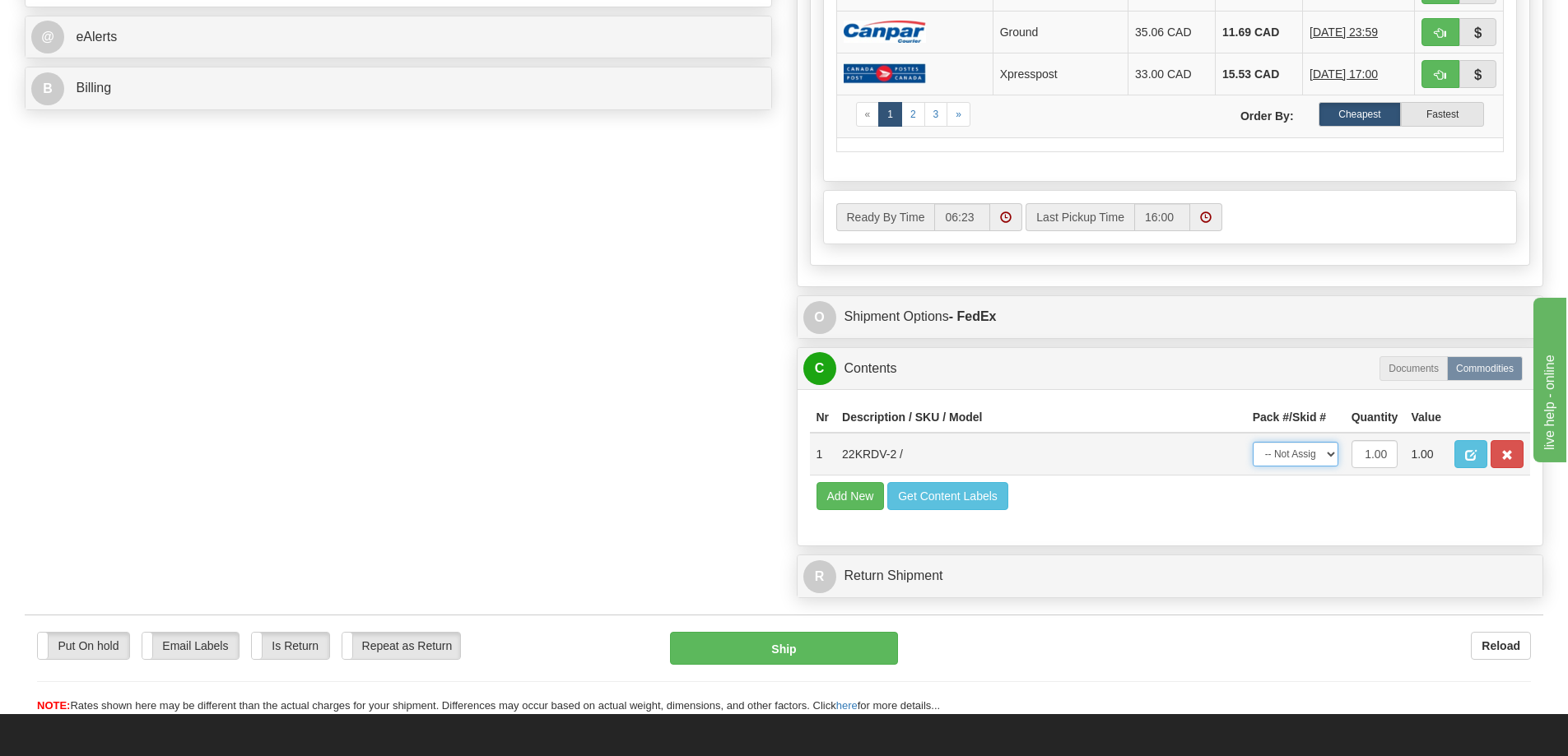
click at [1283, 460] on select "-- Not Assigned -- Package 1" at bounding box center [1295, 454] width 85 height 25
select select "0"
click at [1253, 442] on select "-- Not Assigned -- Package 1" at bounding box center [1295, 454] width 85 height 25
click at [765, 653] on button "Ship" at bounding box center [784, 648] width 228 height 33
type input "92"
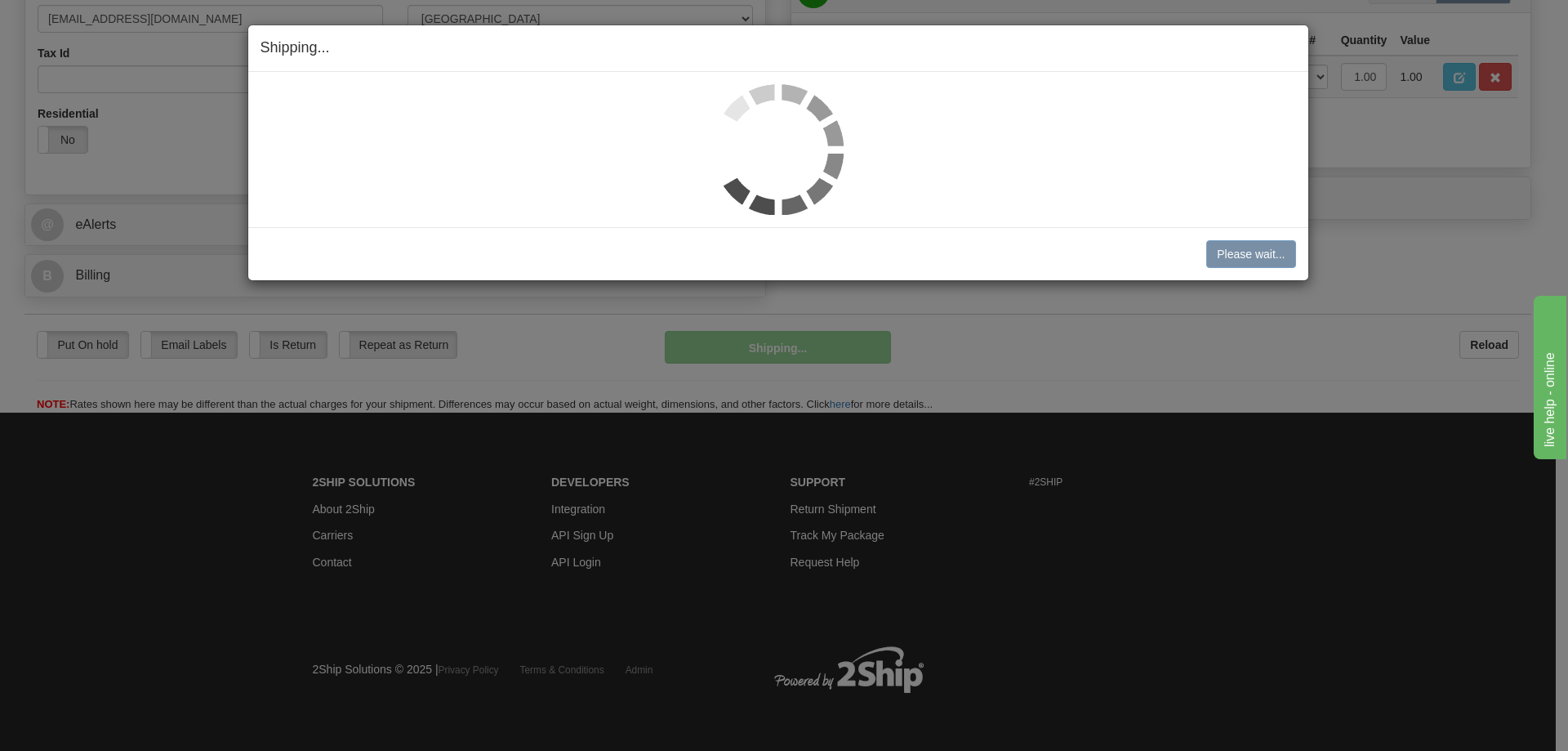
scroll to position [548, 0]
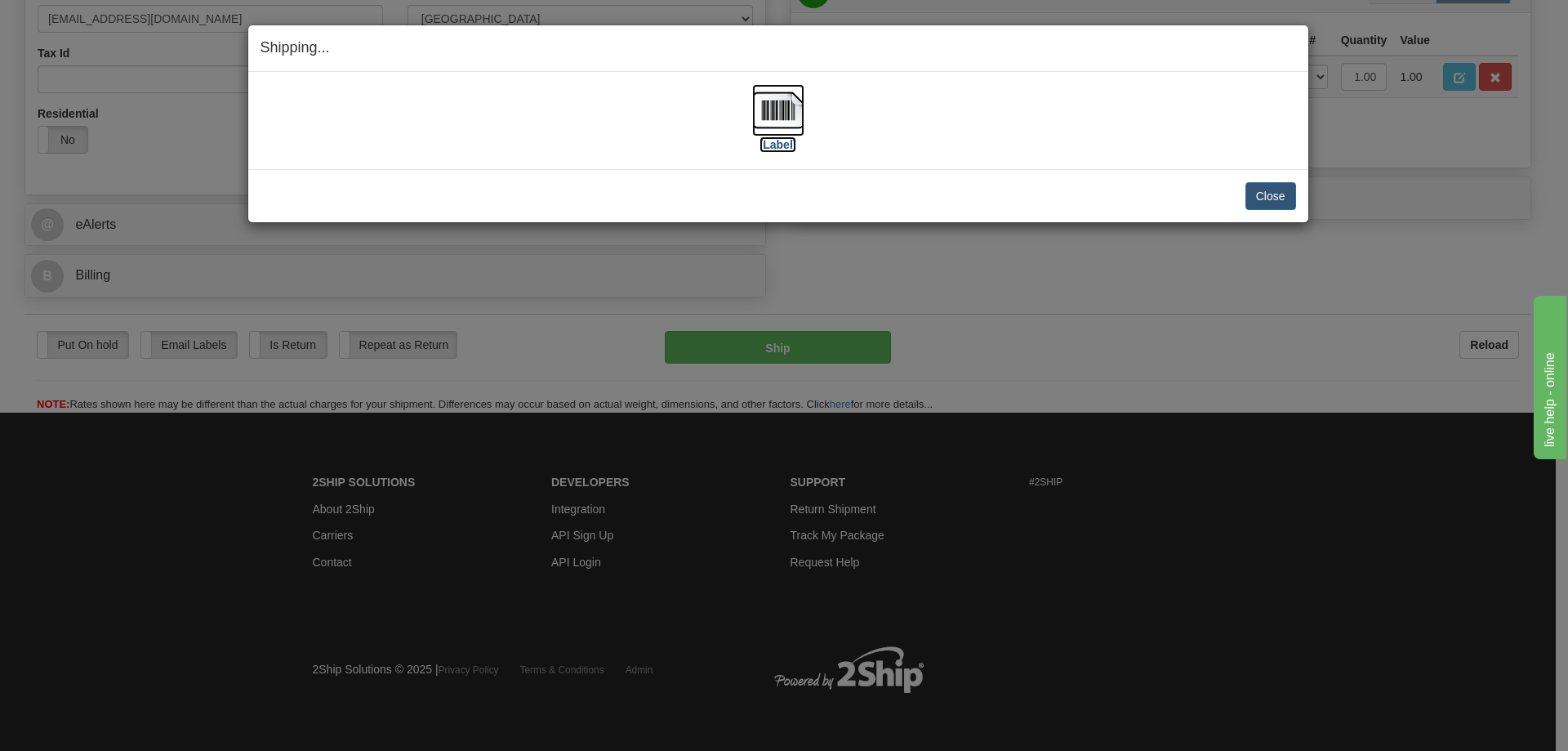
click at [768, 146] on label "[Label]" at bounding box center [779, 145] width 38 height 16
click at [1276, 192] on button "Close" at bounding box center [1270, 196] width 50 height 27
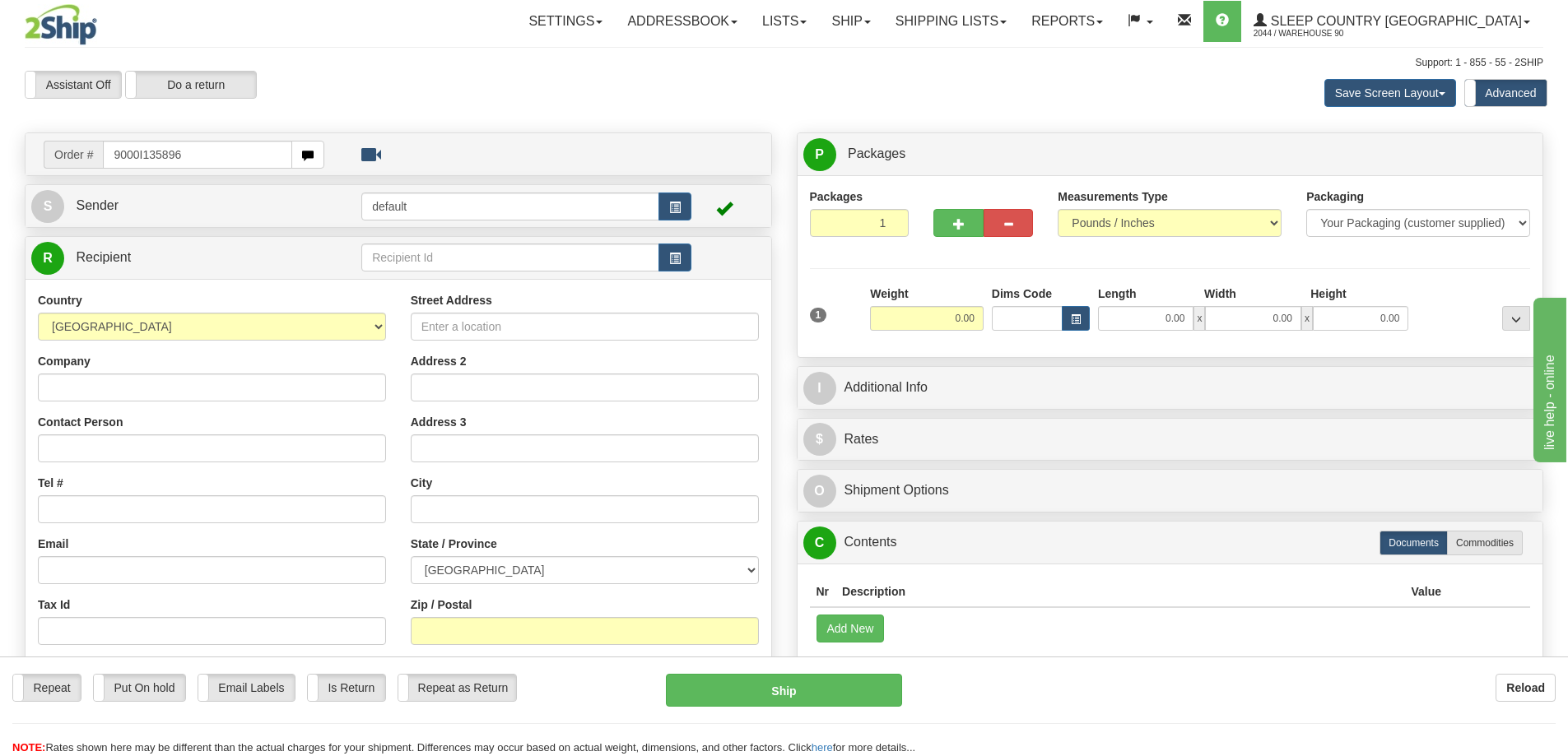
type input "9000I135896"
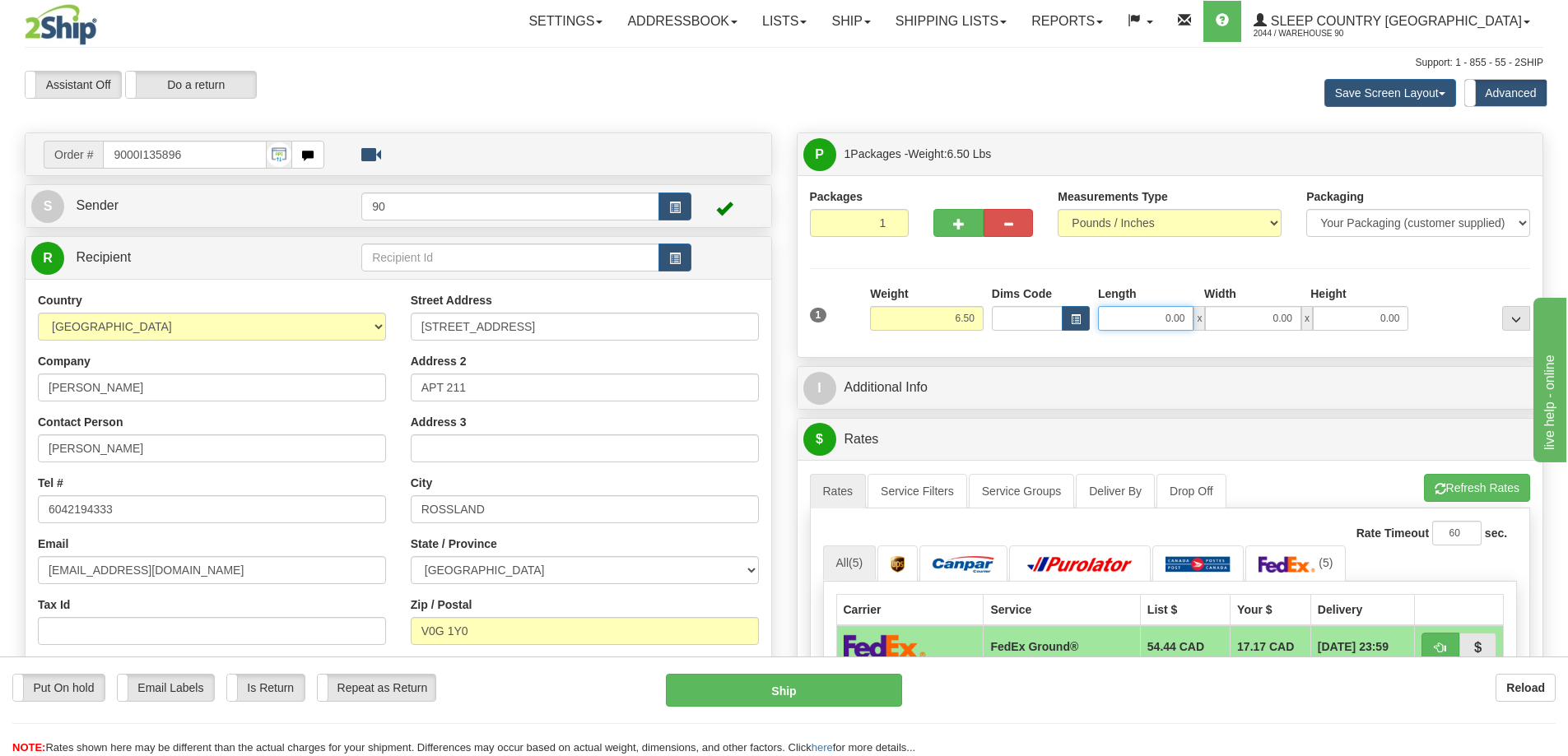
drag, startPoint x: 1155, startPoint y: 317, endPoint x: 1283, endPoint y: 319, distance: 128.0
click at [1278, 321] on div "0.00 x 0.00 x 0.00" at bounding box center [1253, 318] width 310 height 25
type input "22.00"
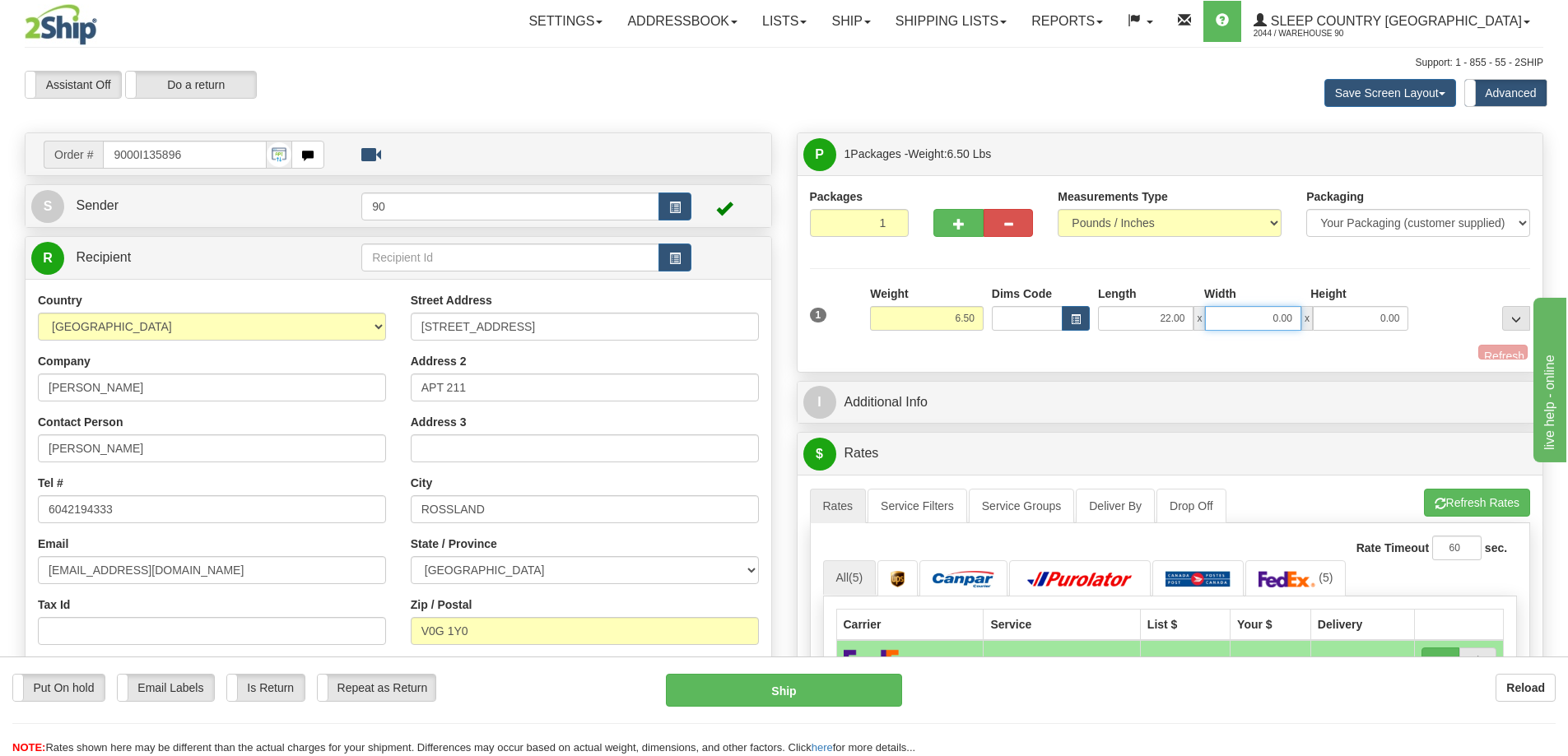
drag, startPoint x: 1247, startPoint y: 314, endPoint x: 1332, endPoint y: 315, distance: 85.0
click at [1331, 316] on div "22.00 x 0.00 x 0.00" at bounding box center [1253, 318] width 310 height 25
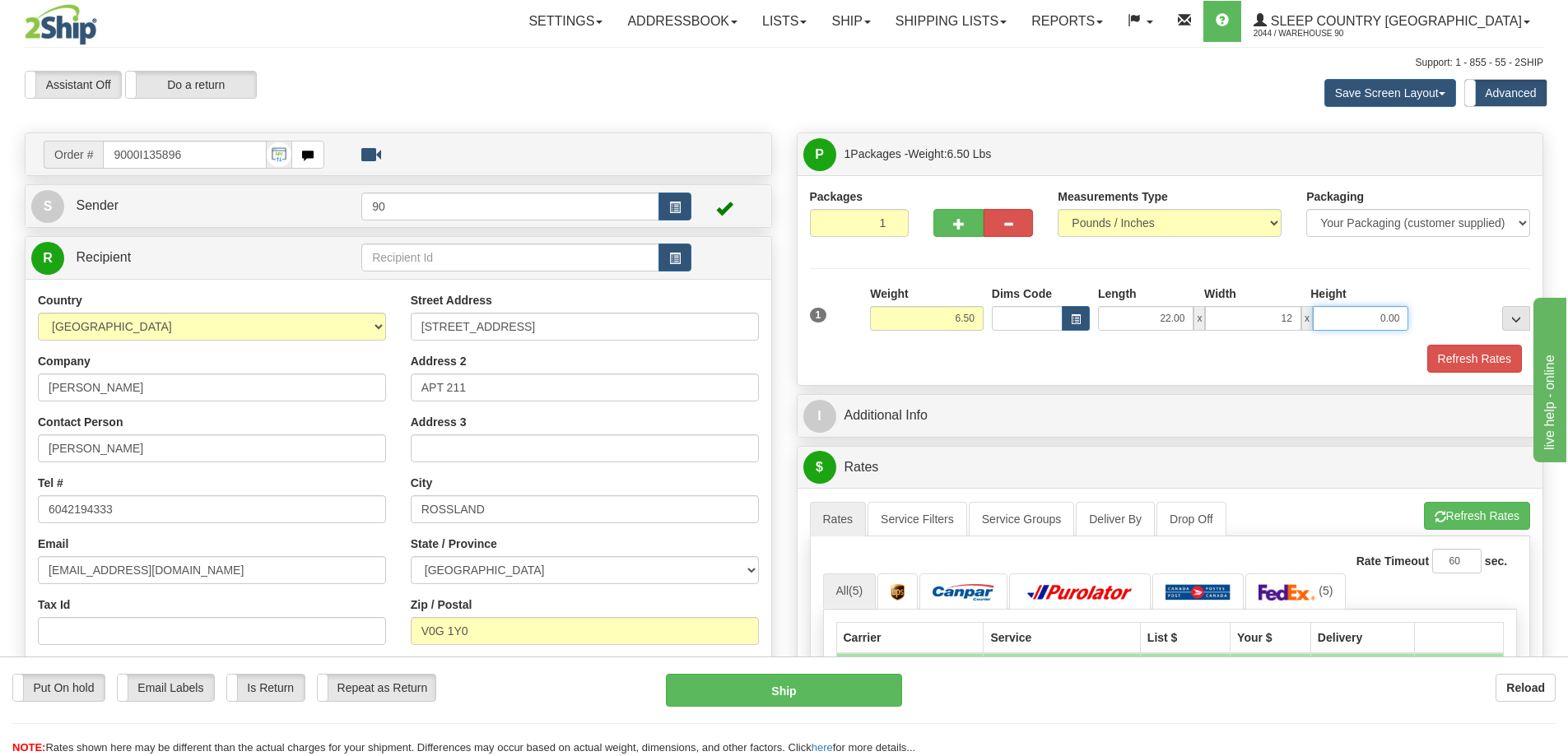
type input "12.00"
drag, startPoint x: 1360, startPoint y: 317, endPoint x: 1481, endPoint y: 320, distance: 121.0
click at [1481, 320] on div "1 Weight 6.50 Dims Code x x" at bounding box center [1170, 315] width 729 height 59
type input "12.00"
click at [1476, 354] on button "Refresh Rates" at bounding box center [1475, 358] width 95 height 28
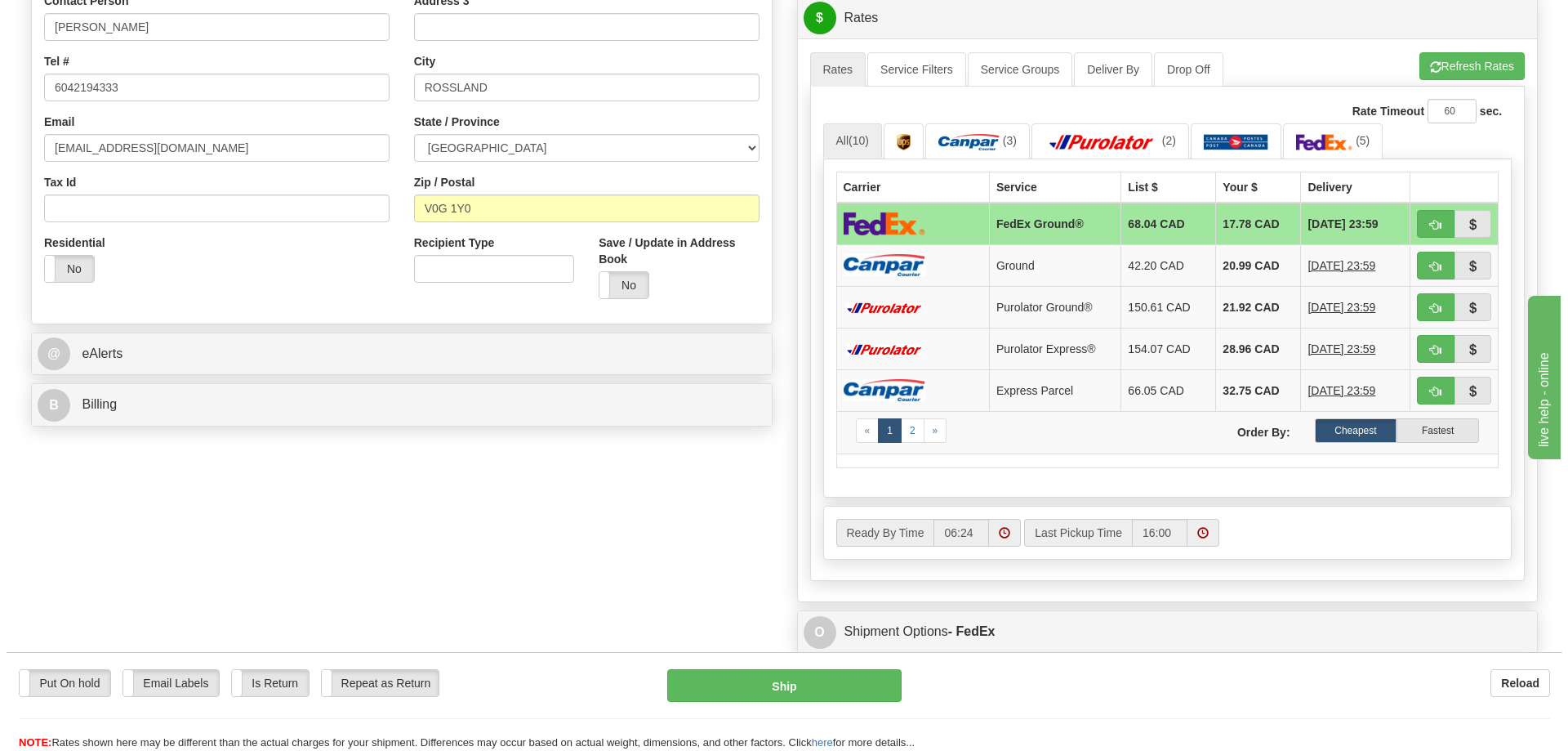
scroll to position [736, 0]
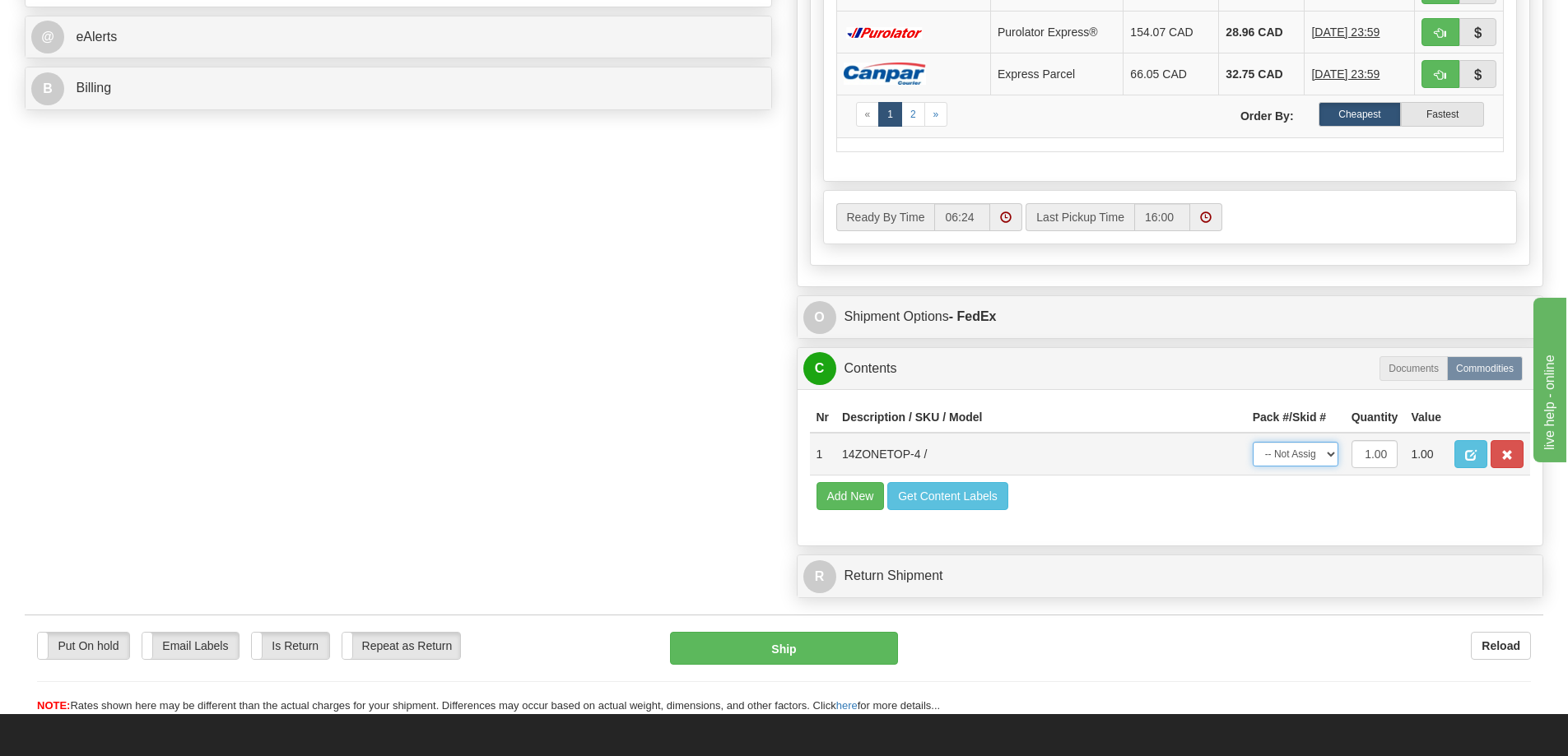
click at [1292, 460] on select "-- Not Assigned -- Package 1" at bounding box center [1295, 454] width 85 height 25
select select "0"
click at [1253, 442] on select "-- Not Assigned -- Package 1" at bounding box center [1295, 454] width 85 height 25
click at [757, 654] on button "Ship" at bounding box center [784, 648] width 228 height 33
type input "92"
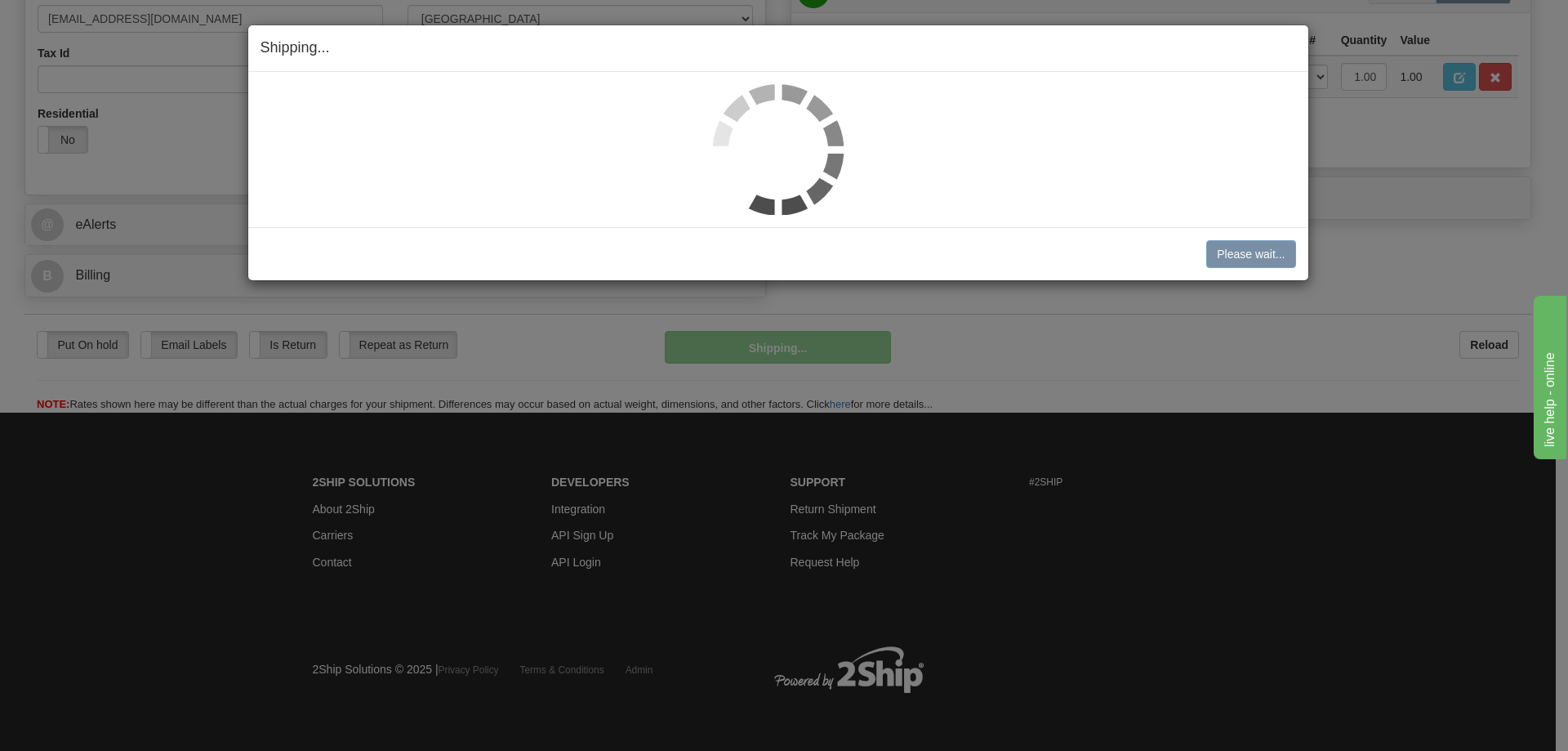
scroll to position [548, 0]
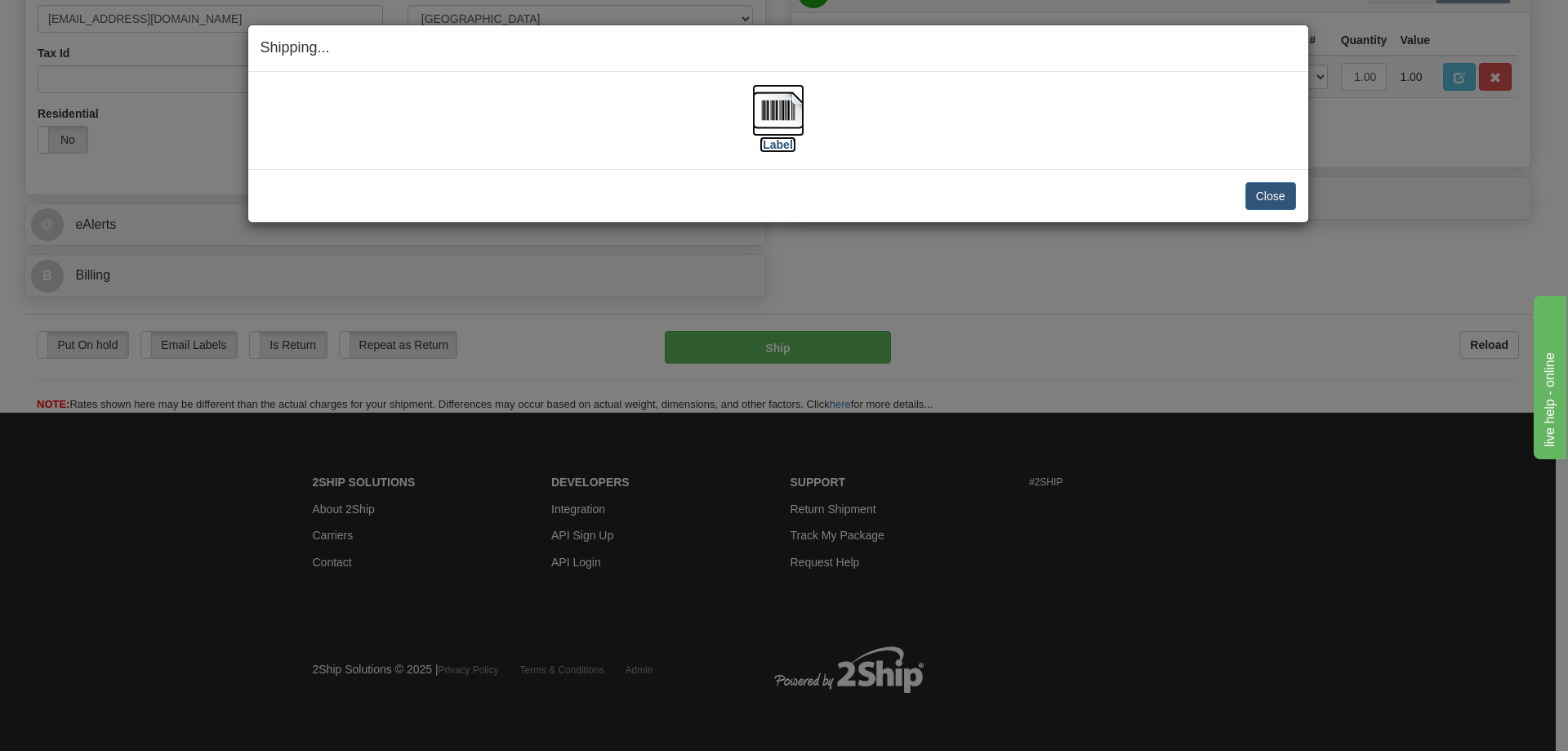
click at [782, 142] on label "[Label]" at bounding box center [779, 145] width 38 height 16
drag, startPoint x: 1245, startPoint y: 194, endPoint x: 1256, endPoint y: 194, distance: 11.0
click at [1249, 194] on button "Close" at bounding box center [1270, 196] width 50 height 27
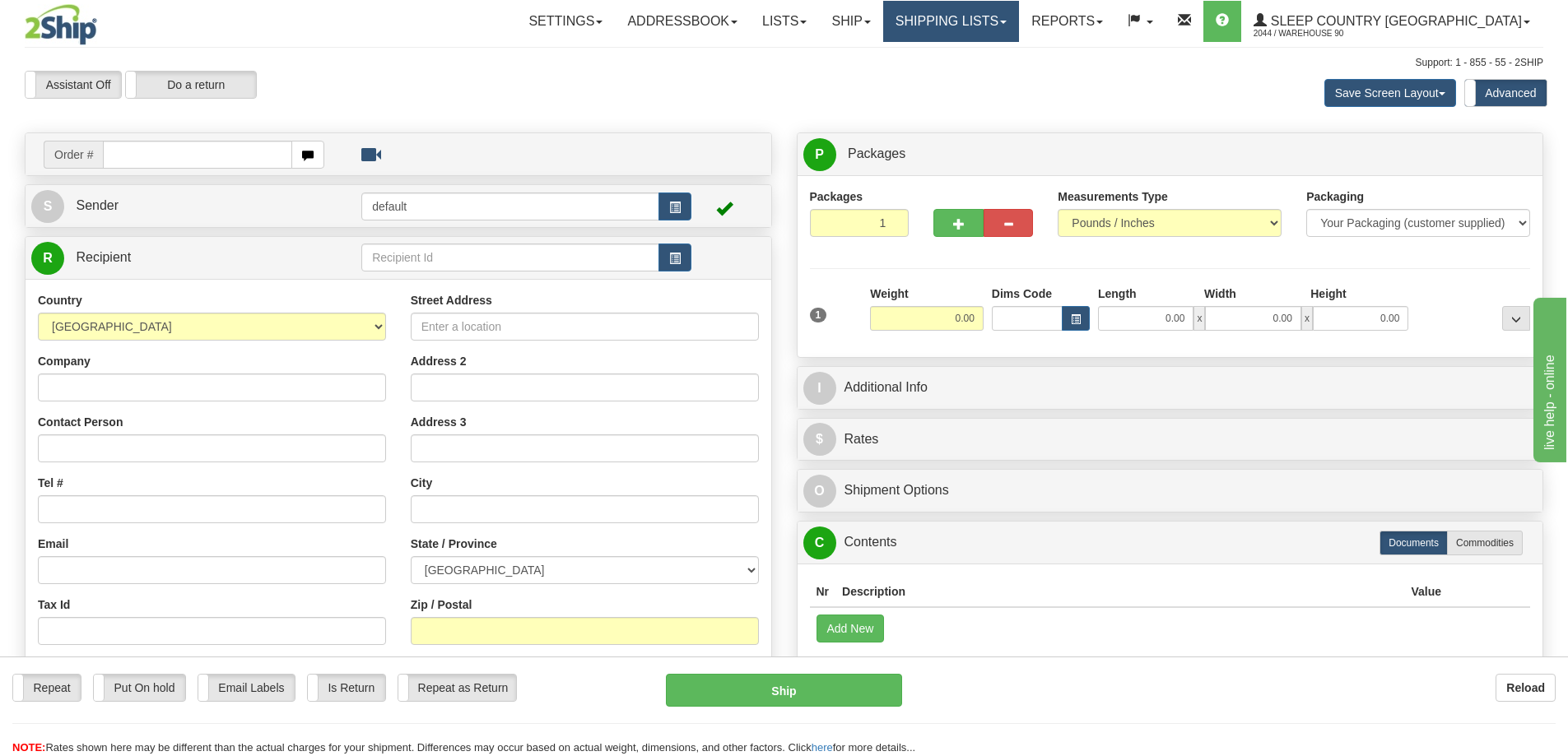
click at [1011, 22] on link "Shipping lists" at bounding box center [951, 22] width 136 height 41
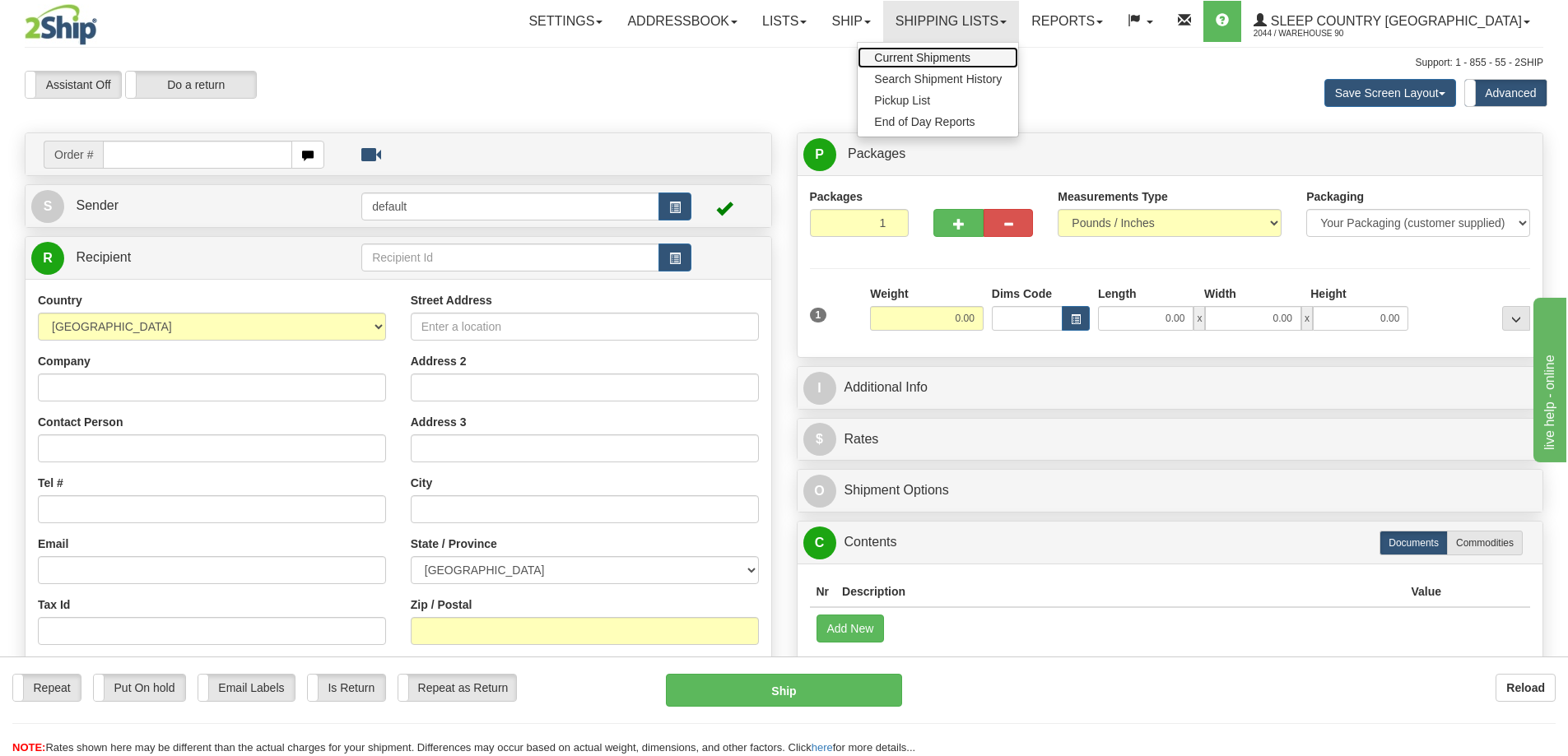
click at [1000, 48] on link "Current Shipments" at bounding box center [938, 57] width 160 height 22
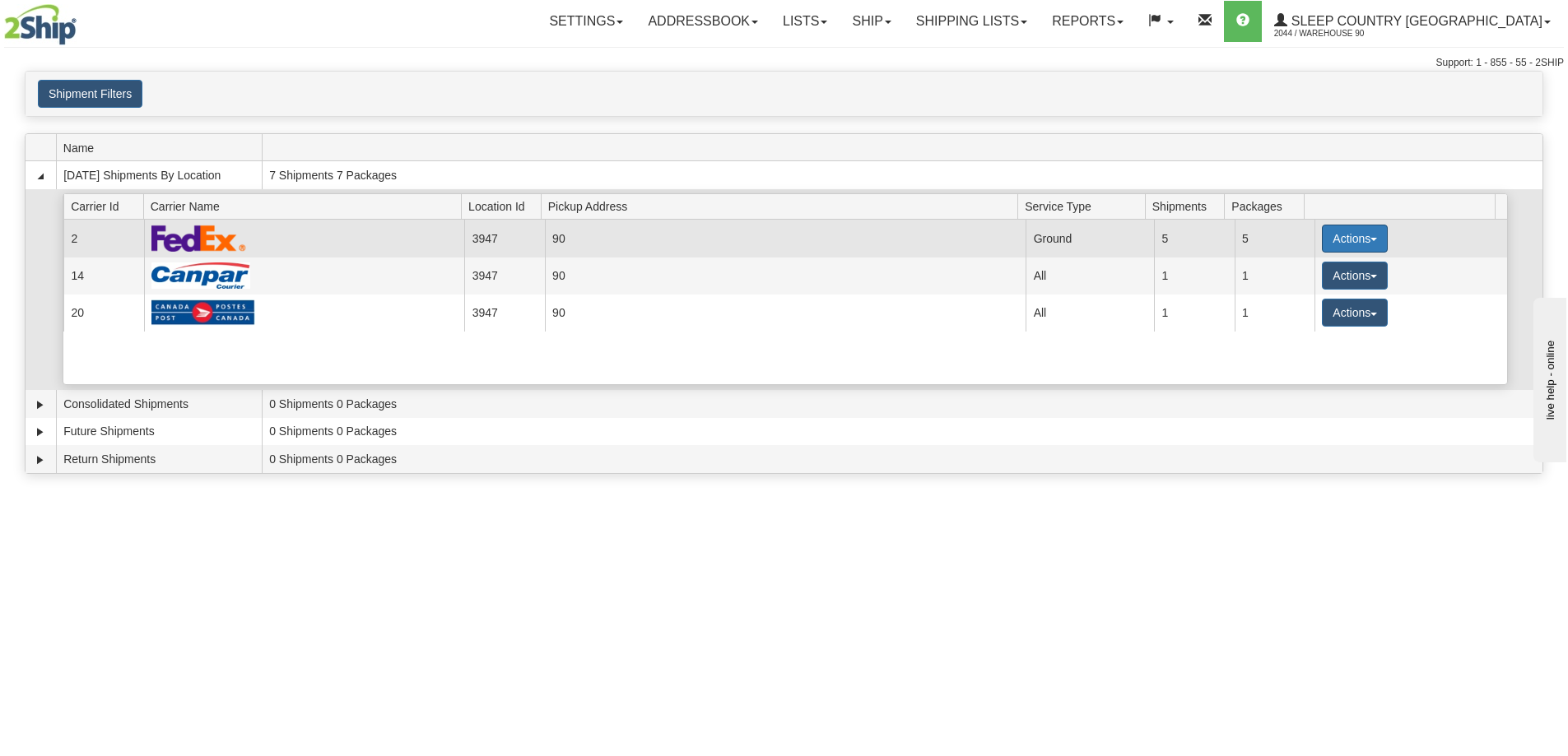
click at [1329, 232] on button "Actions" at bounding box center [1354, 239] width 65 height 28
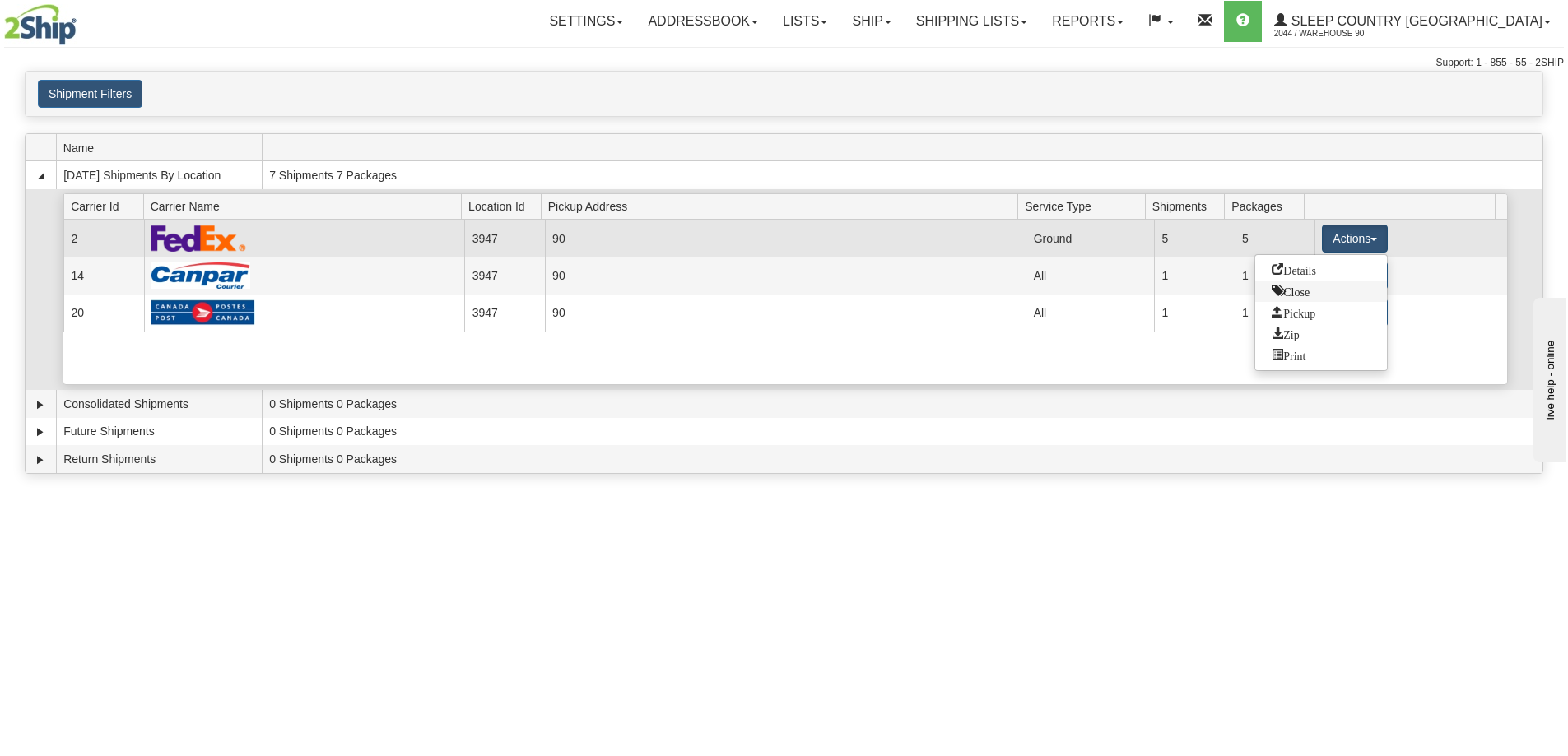
click at [1294, 294] on span "Close" at bounding box center [1291, 290] width 38 height 11
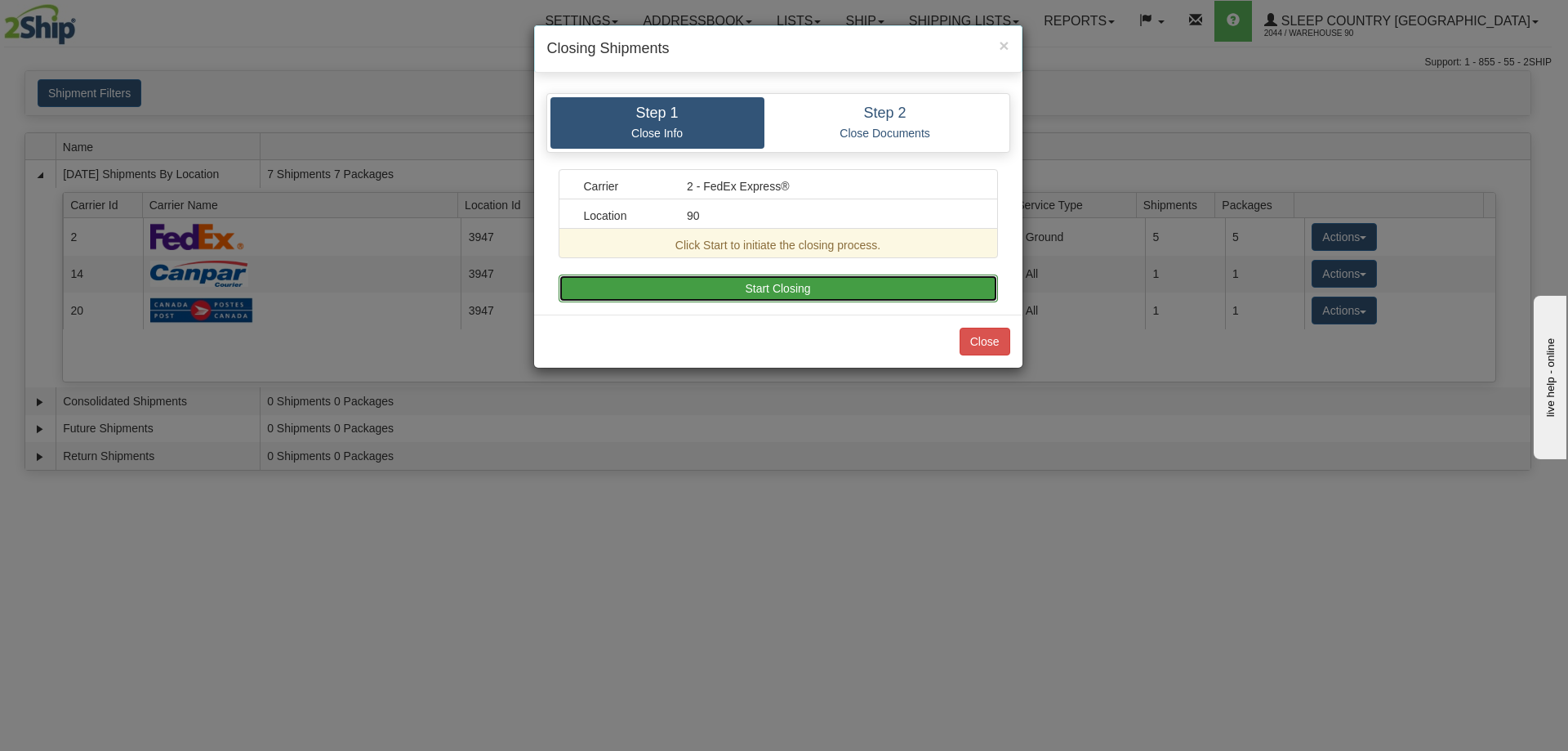
click at [760, 287] on button "Start Closing" at bounding box center [778, 288] width 439 height 27
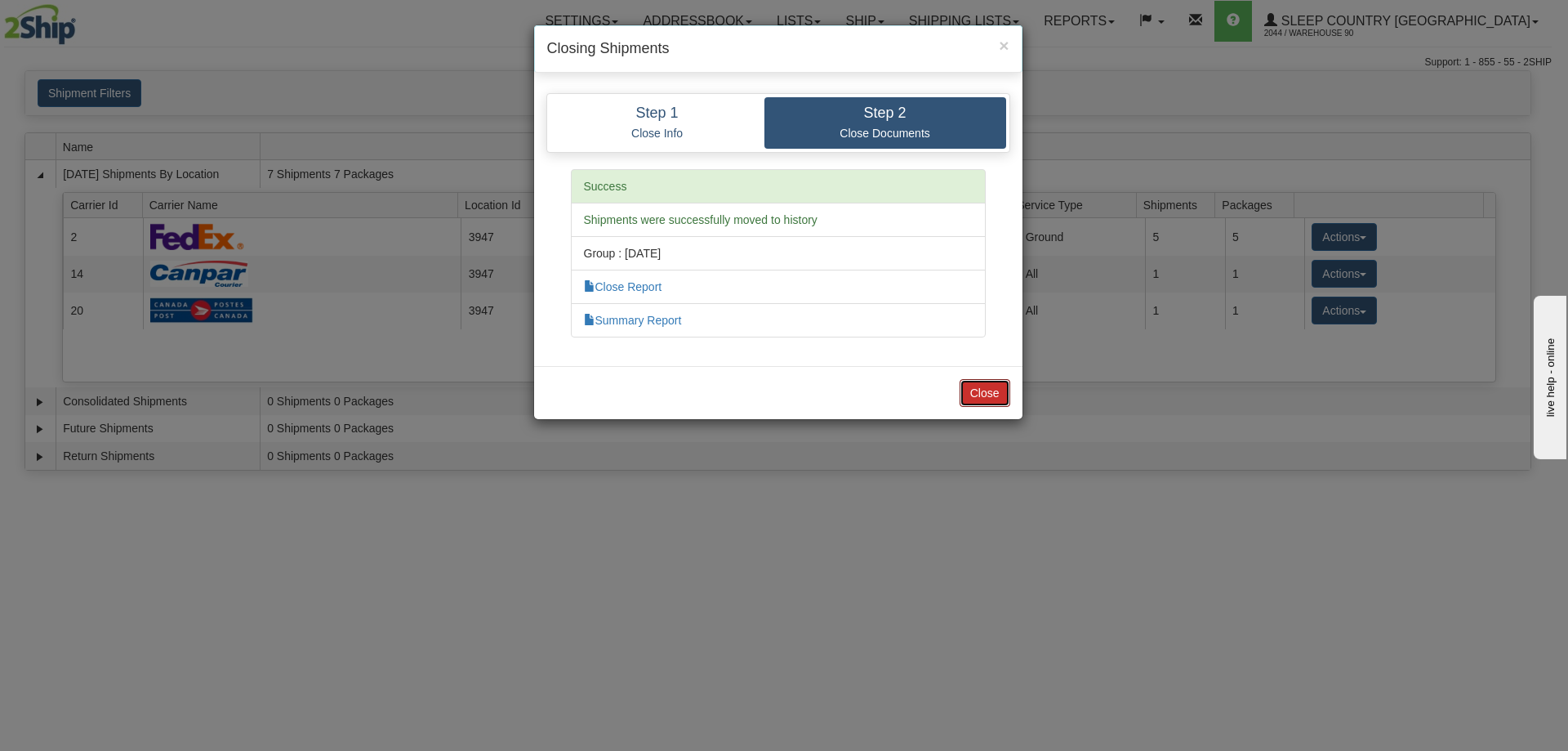
click at [985, 401] on button "Close" at bounding box center [985, 393] width 50 height 27
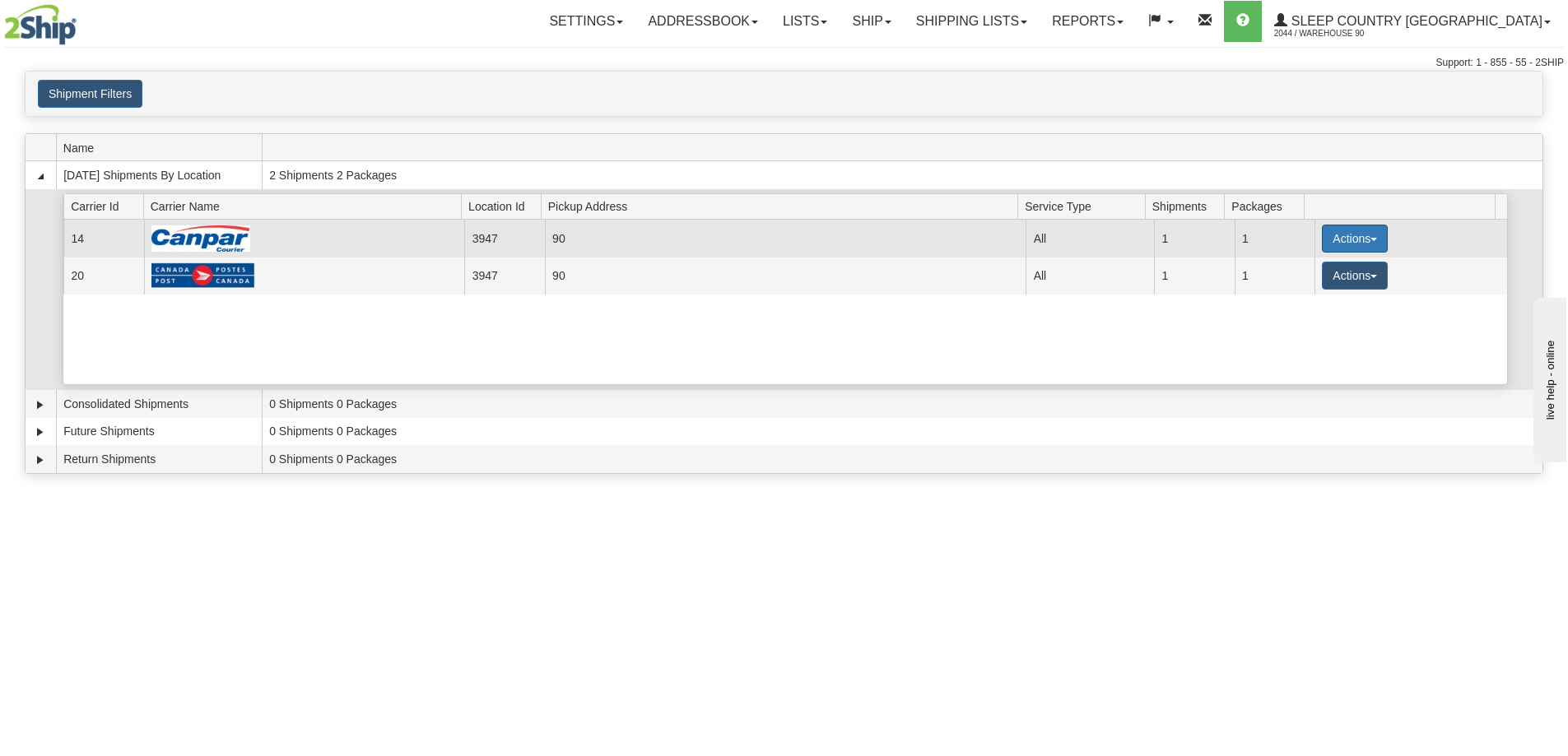
click at [1345, 230] on button "Actions" at bounding box center [1354, 239] width 65 height 28
click at [1292, 288] on span "Close" at bounding box center [1291, 290] width 38 height 11
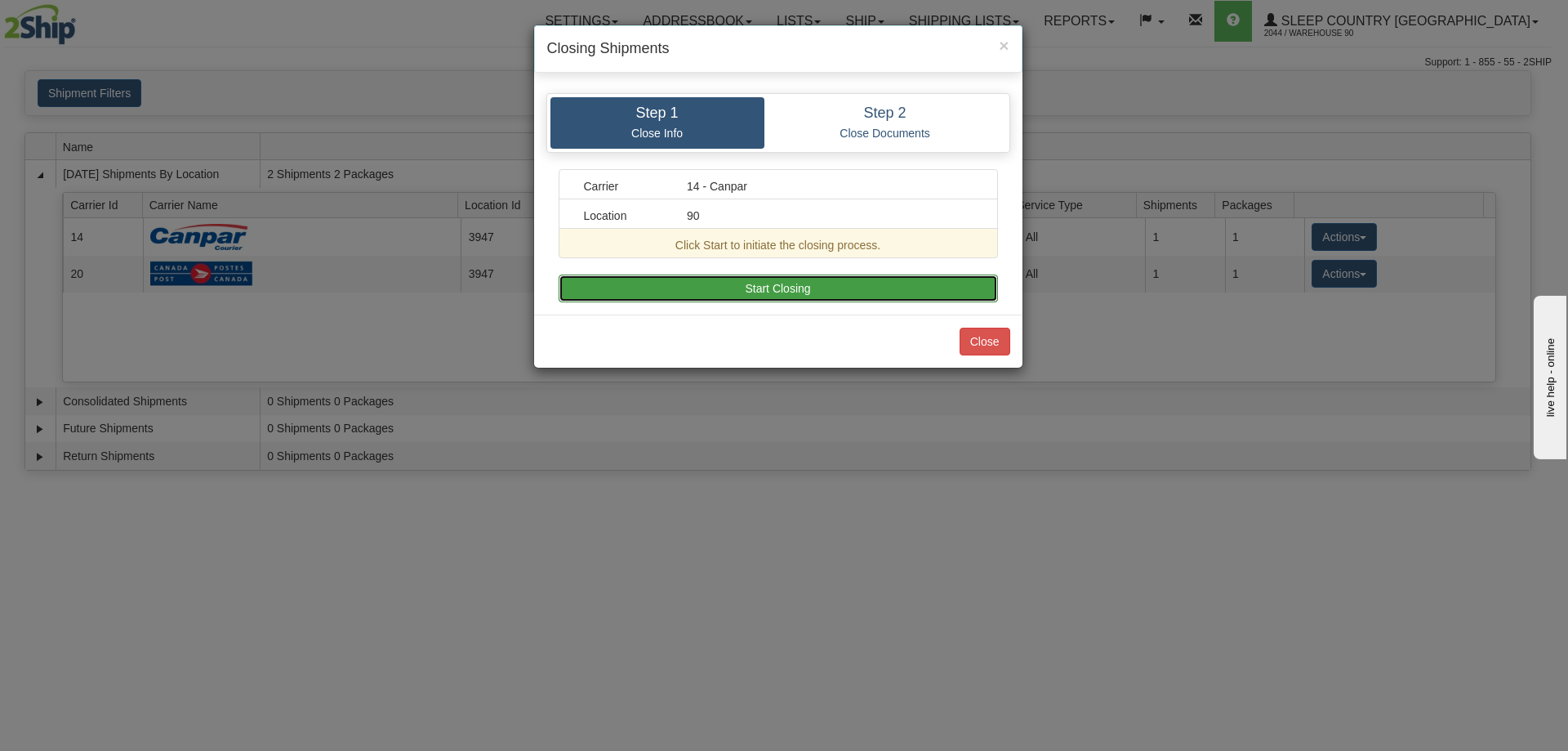
click at [923, 284] on button "Start Closing" at bounding box center [778, 288] width 439 height 27
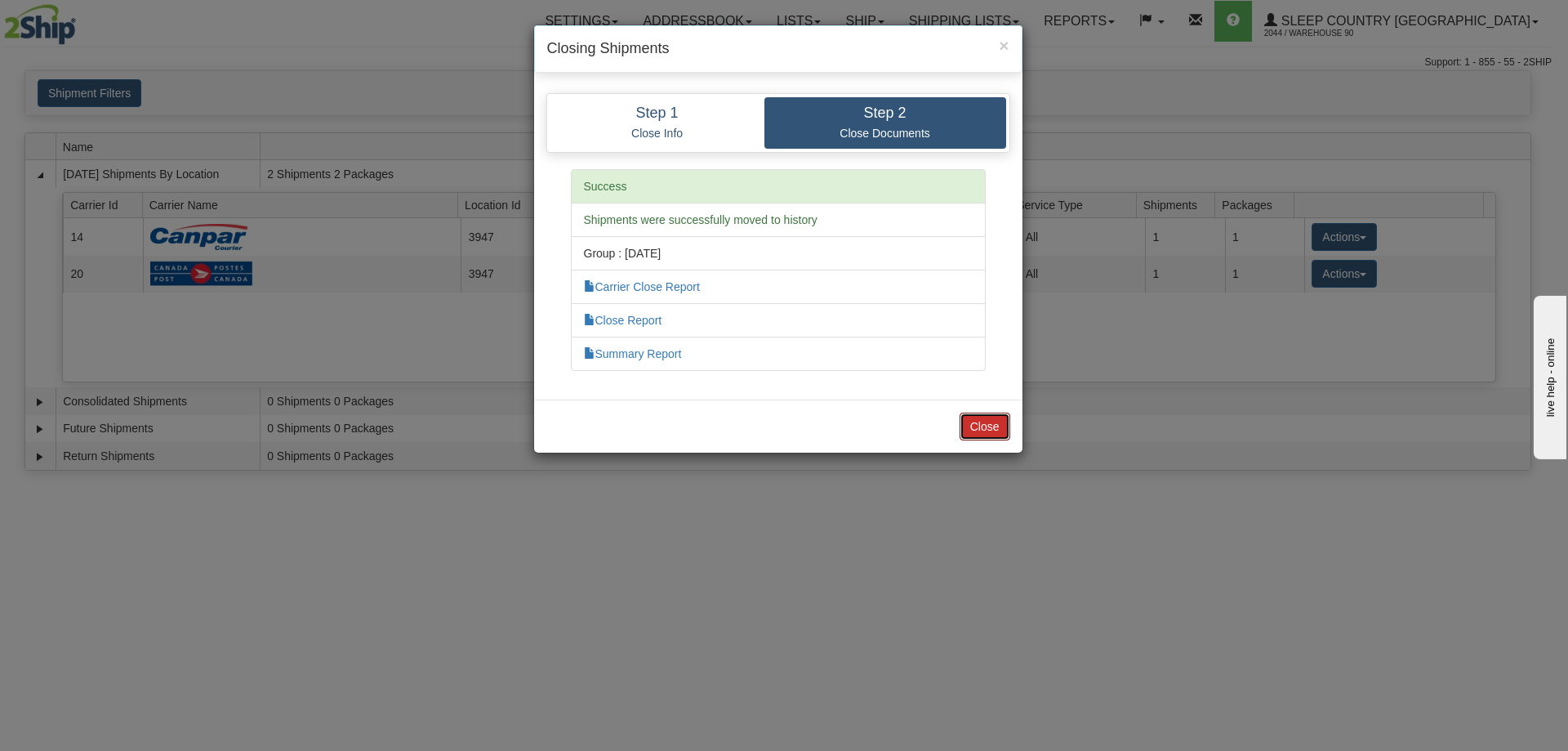
click at [973, 428] on button "Close" at bounding box center [985, 426] width 50 height 27
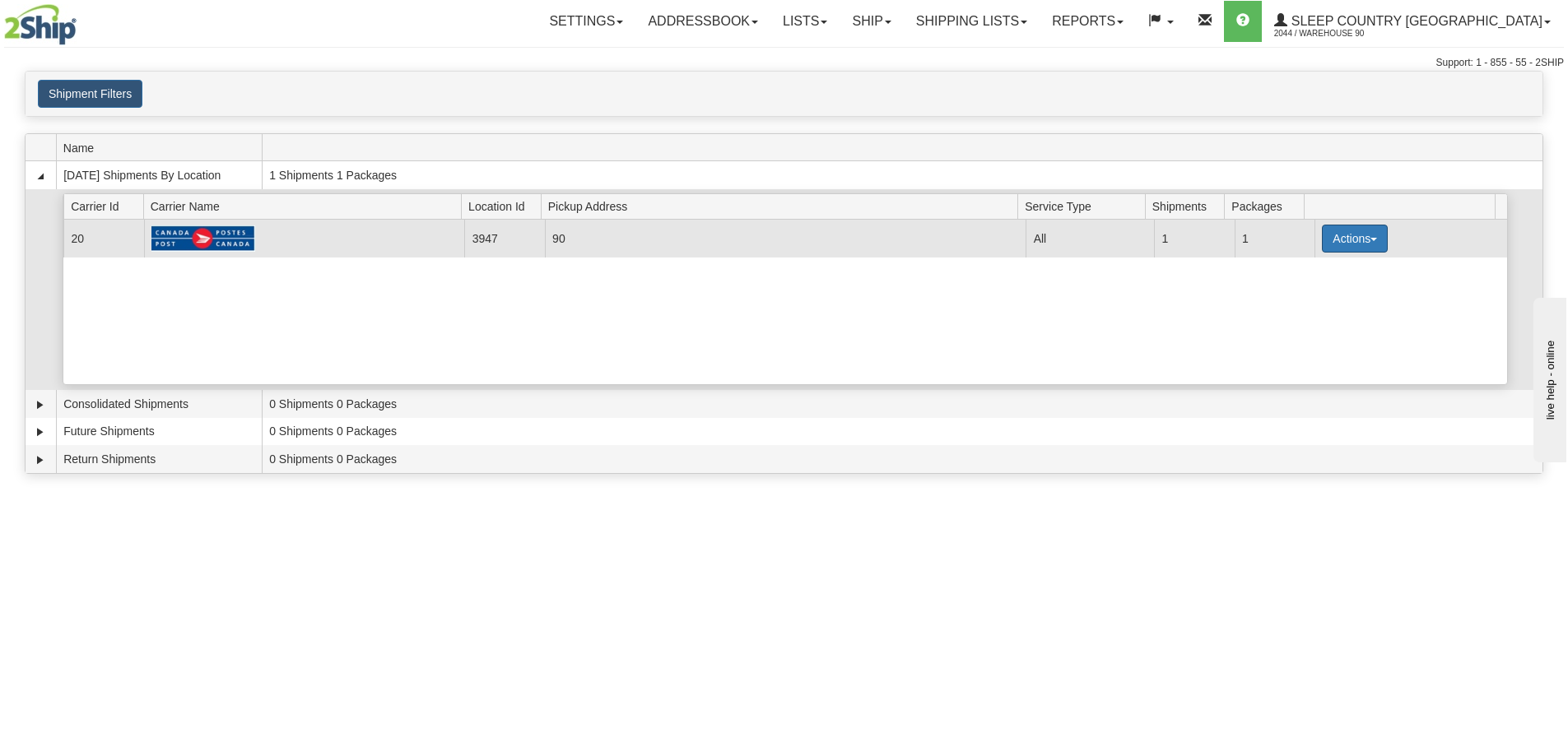
click at [1334, 244] on button "Actions" at bounding box center [1354, 239] width 65 height 28
click at [1302, 293] on span "Close" at bounding box center [1291, 290] width 38 height 11
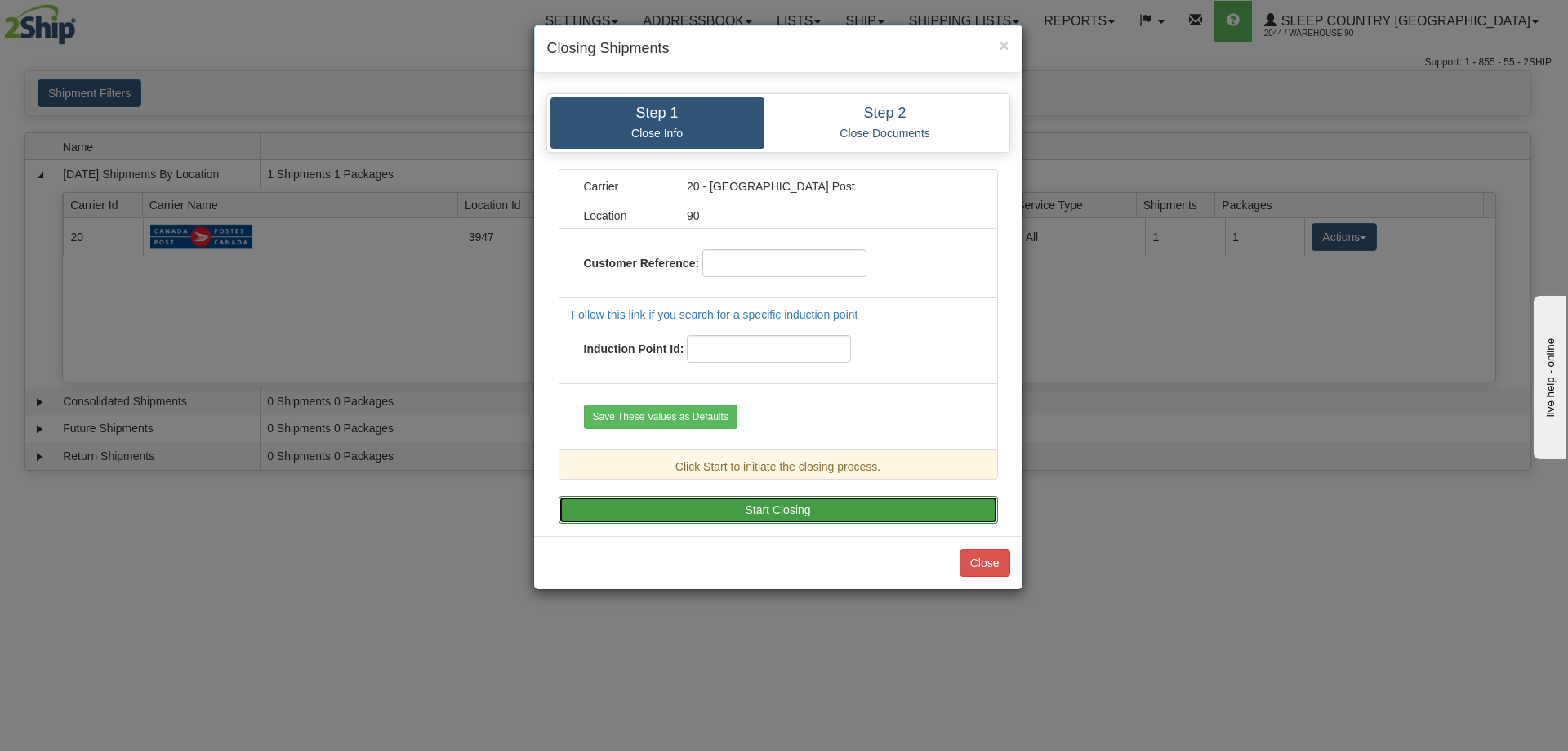
click at [736, 513] on button "Start Closing" at bounding box center [778, 510] width 439 height 27
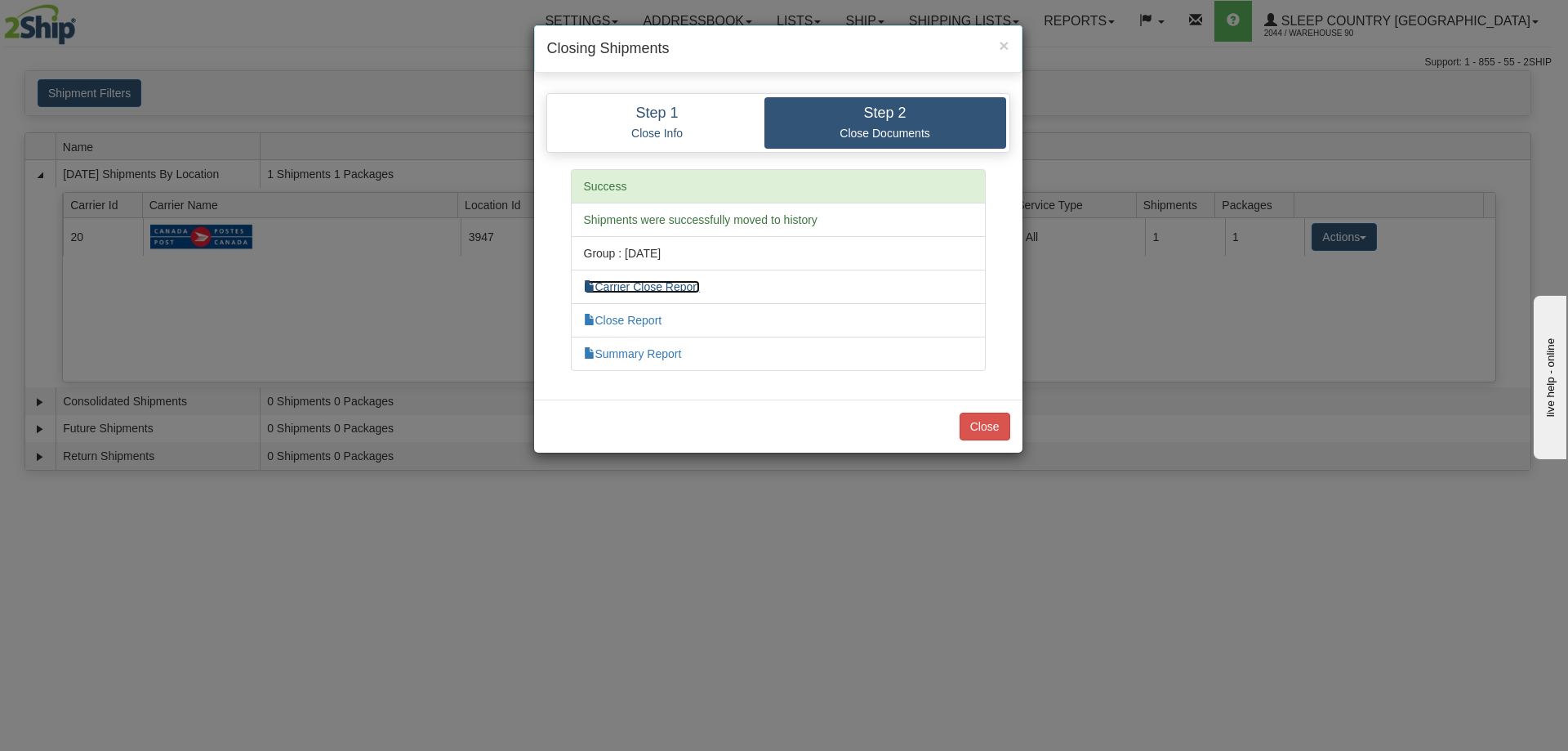
click at [655, 283] on link "Carrier Close Report" at bounding box center [642, 287] width 116 height 13
click at [998, 425] on button "Close" at bounding box center [985, 426] width 50 height 27
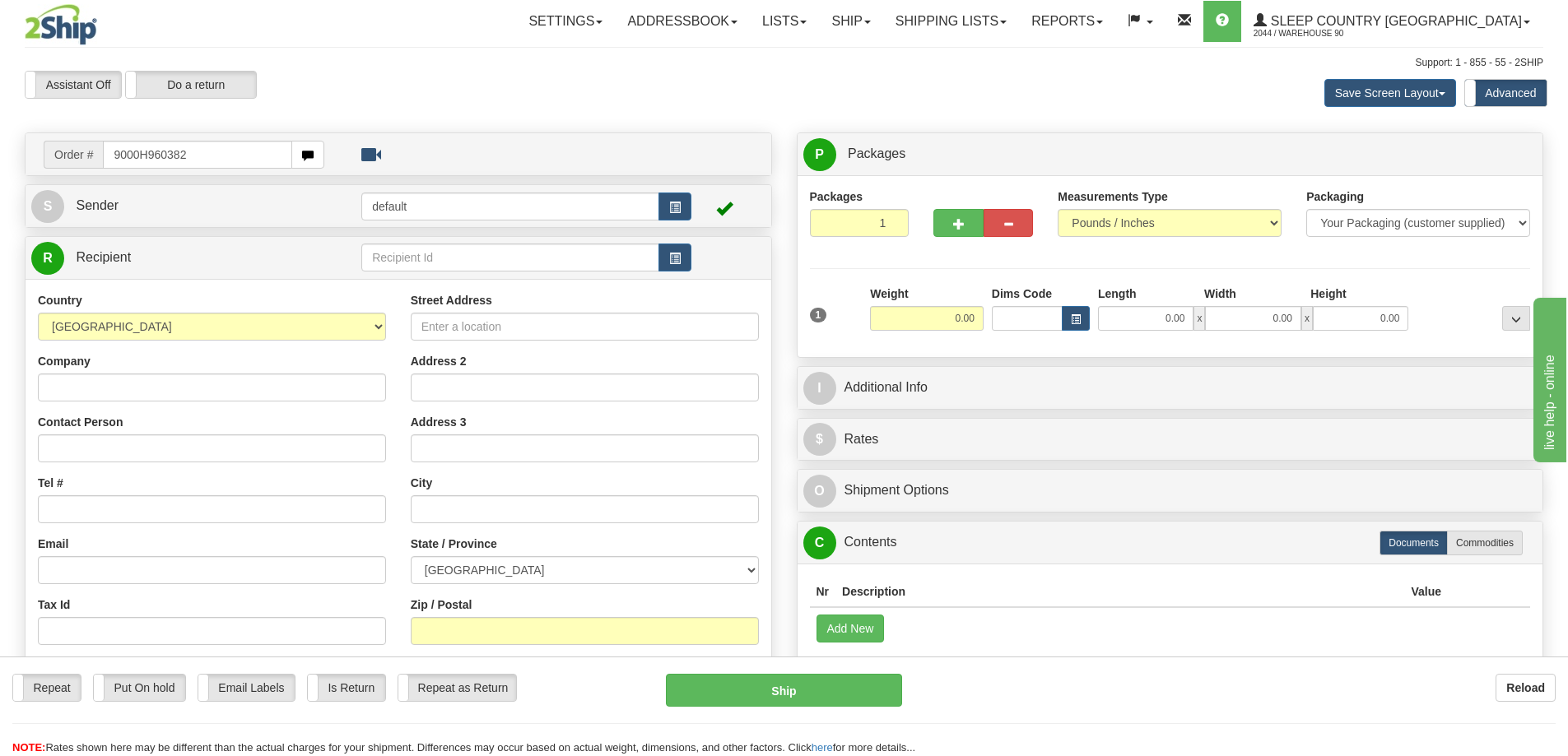
type input "9000H960382"
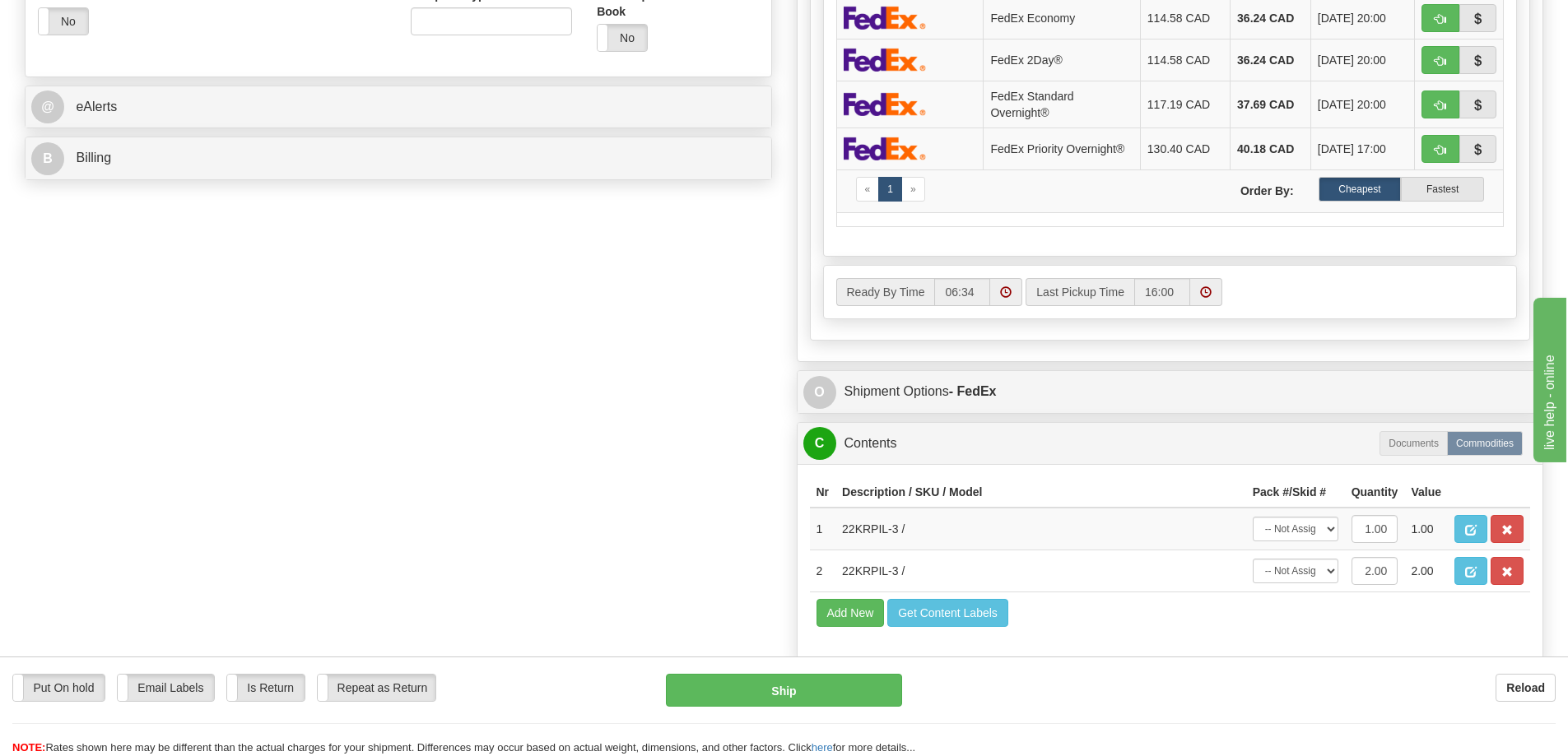
scroll to position [822, 0]
